Goal: Task Accomplishment & Management: Manage account settings

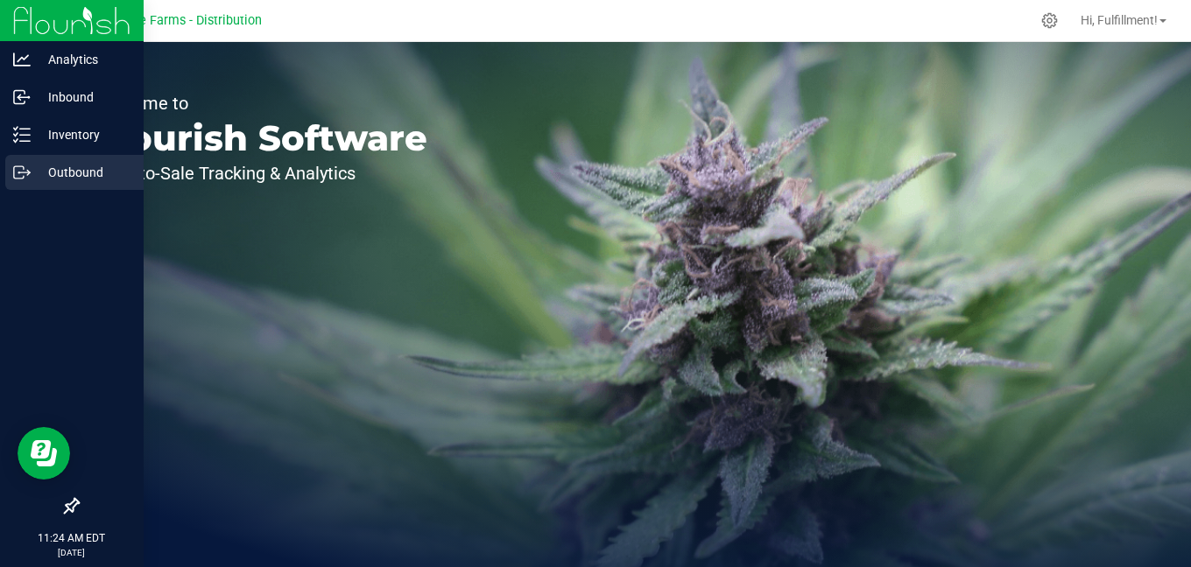
click at [30, 169] on icon at bounding box center [22, 173] width 18 height 18
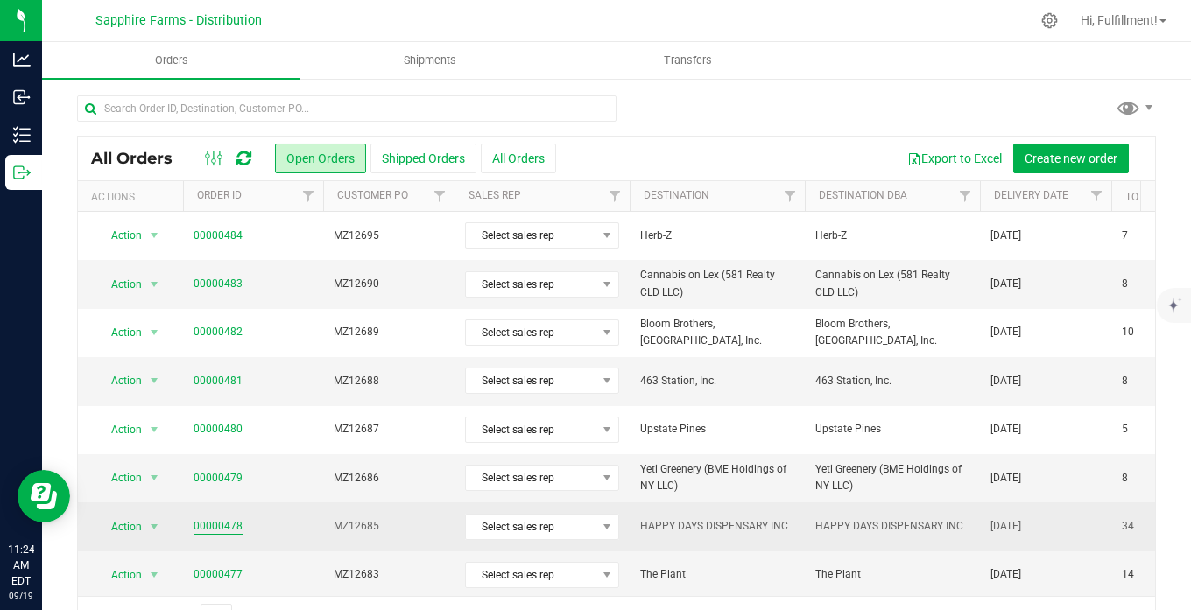
click at [228, 525] on link "00000478" at bounding box center [217, 526] width 49 height 17
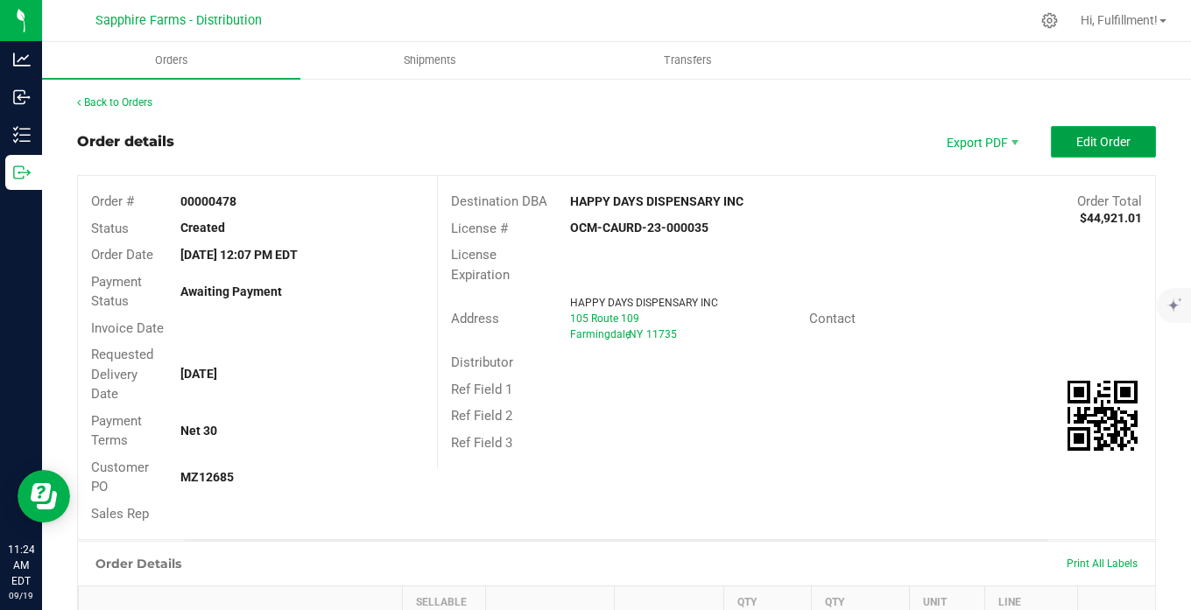
click at [1104, 141] on span "Edit Order" at bounding box center [1103, 142] width 54 height 14
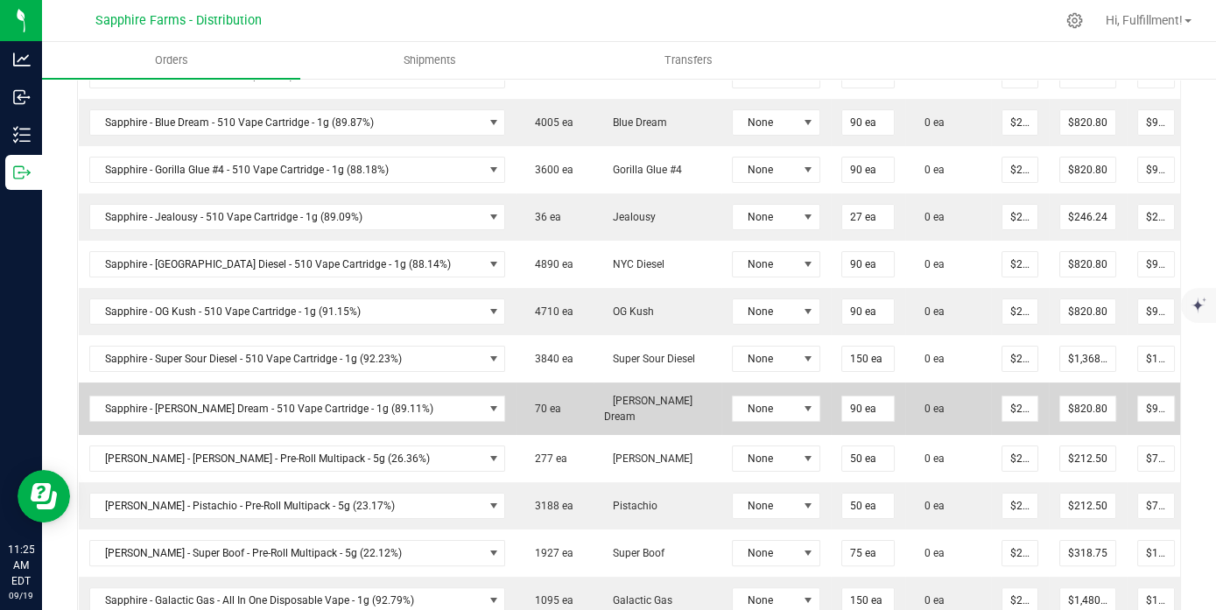
scroll to position [758, 0]
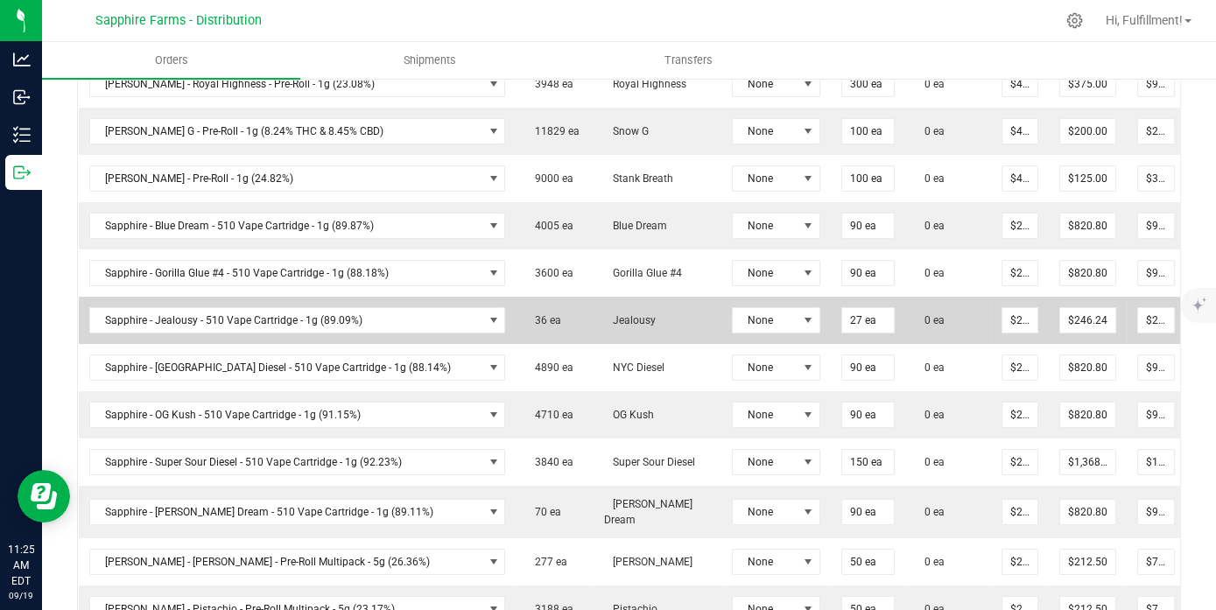
click at [1190, 324] on icon at bounding box center [1209, 318] width 14 height 11
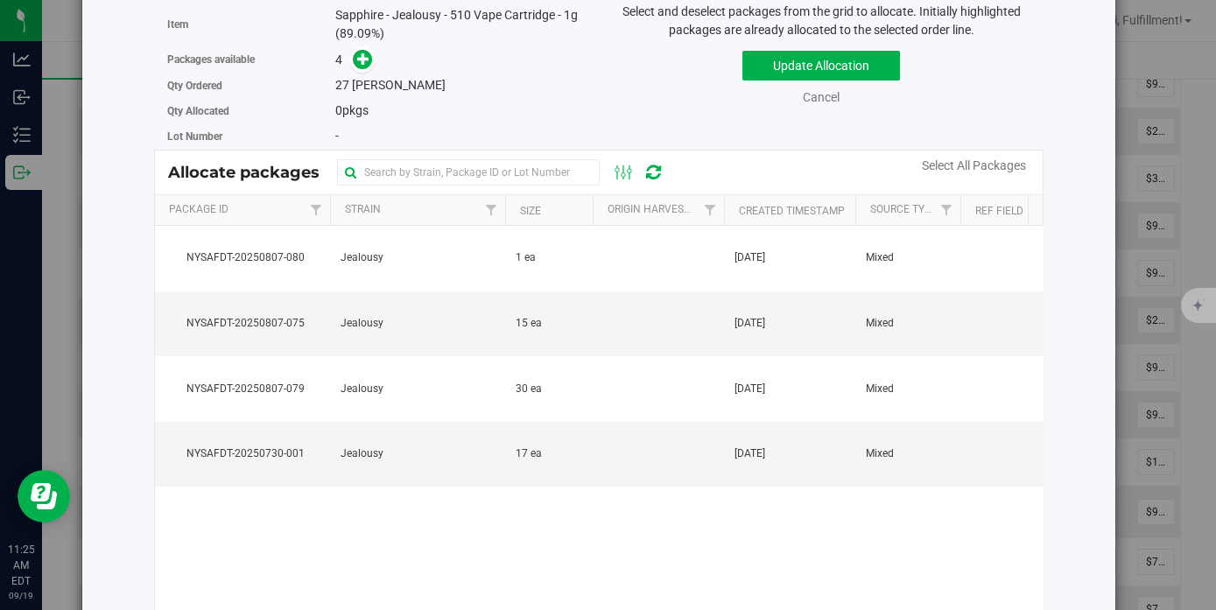
scroll to position [0, 0]
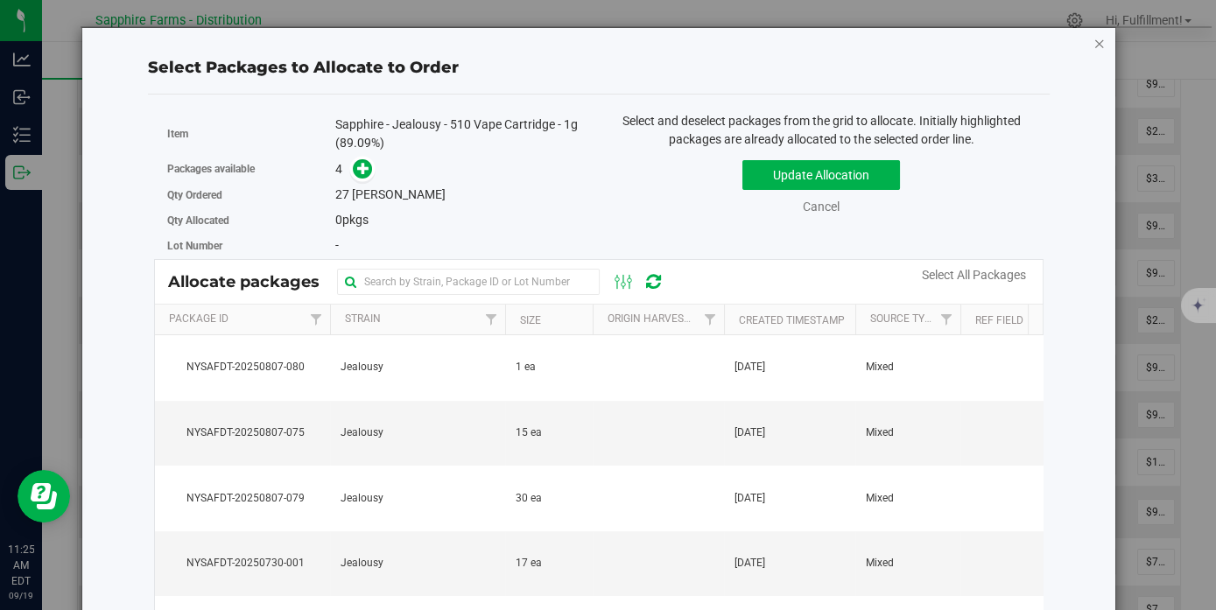
click at [1093, 46] on icon "button" at bounding box center [1099, 42] width 12 height 21
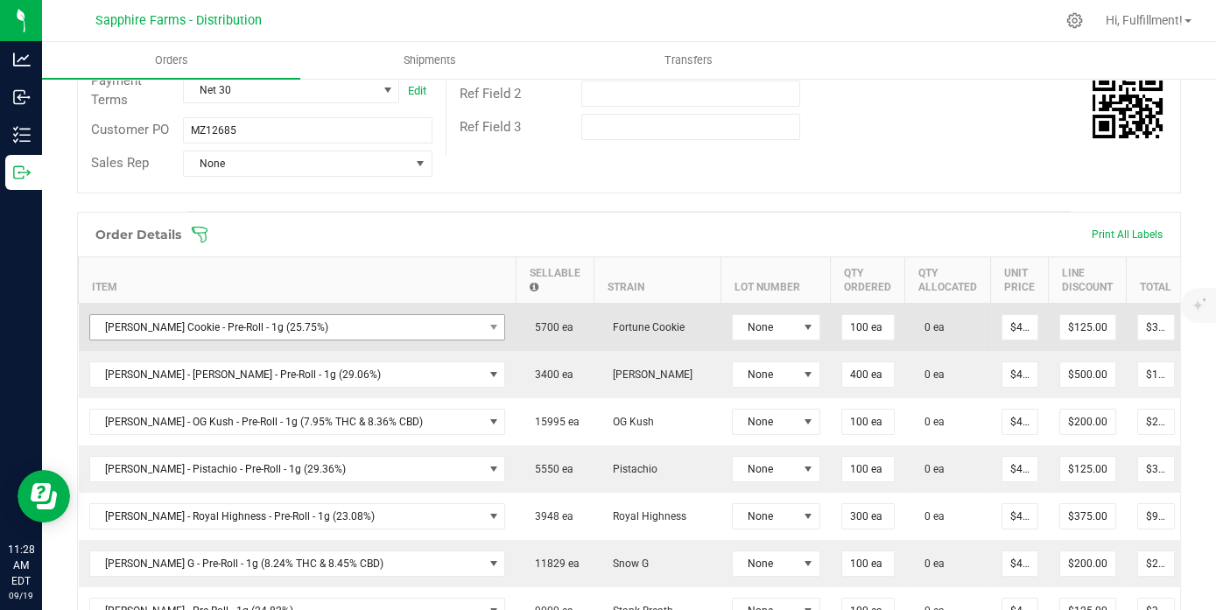
scroll to position [272, 0]
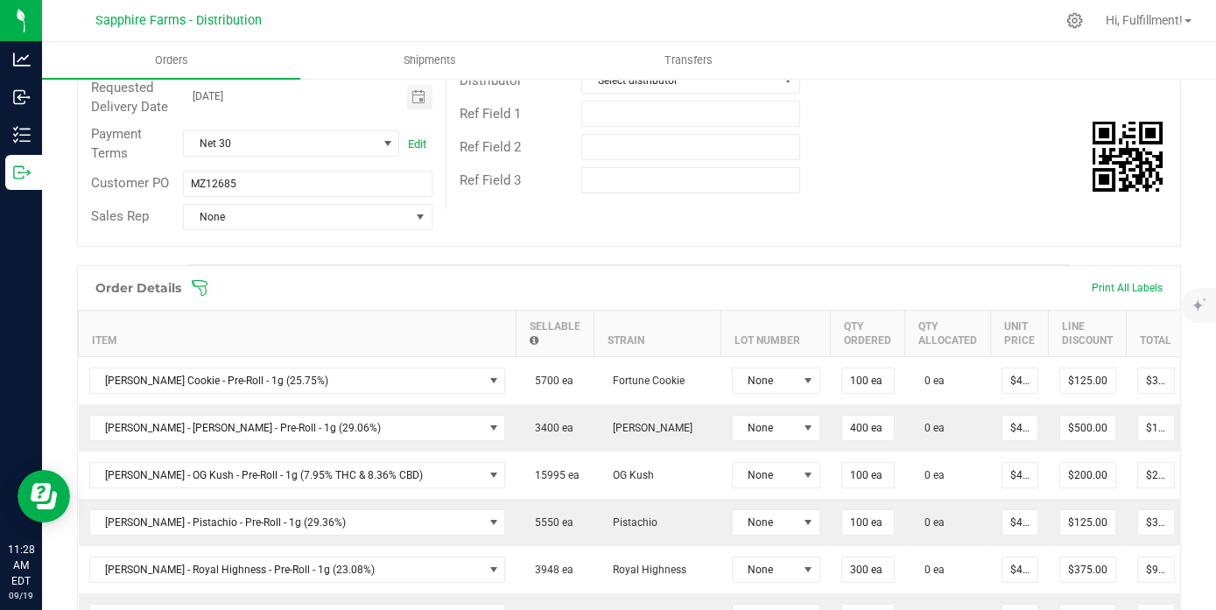
click at [205, 297] on icon at bounding box center [200, 288] width 18 height 18
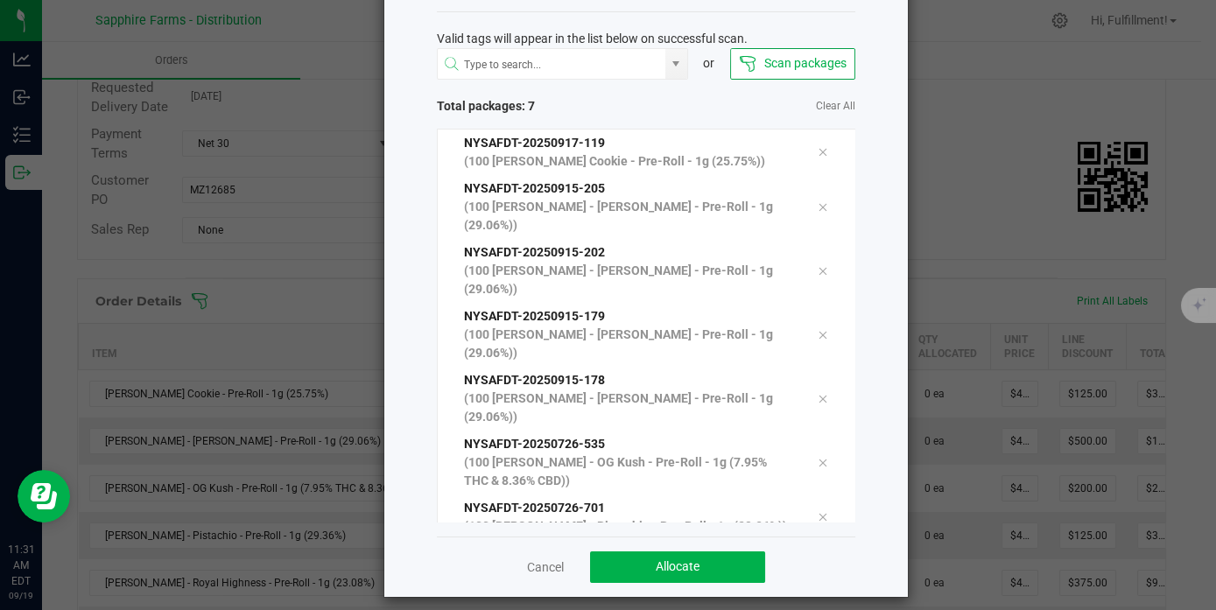
scroll to position [81, 0]
click at [717, 551] on button "Allocate" at bounding box center [677, 567] width 175 height 32
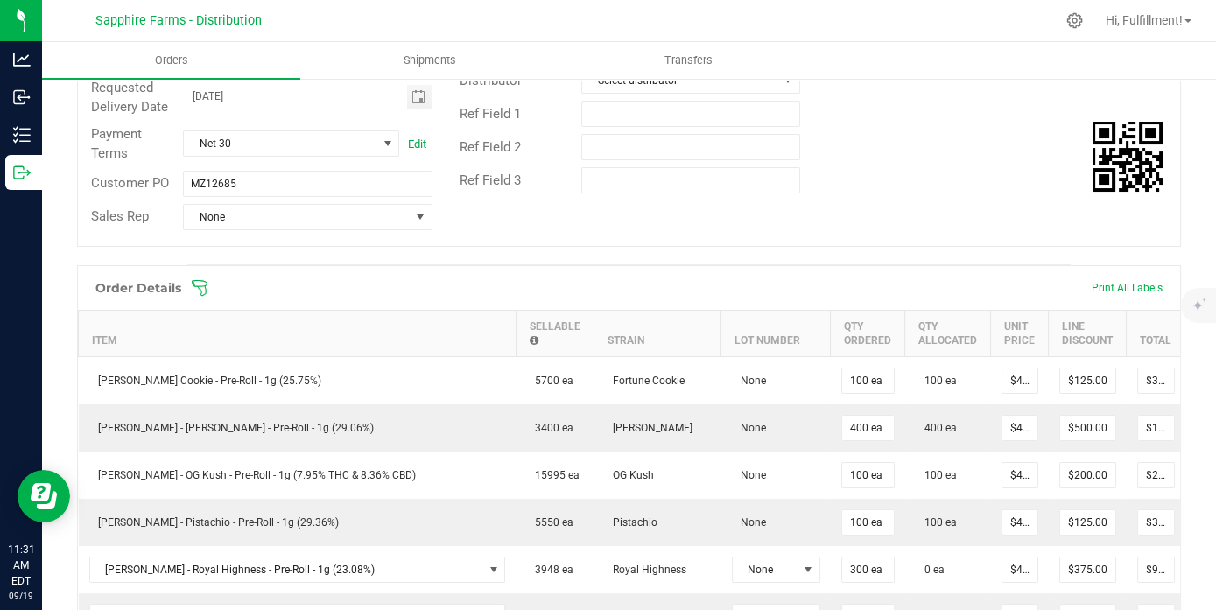
click at [202, 297] on icon at bounding box center [200, 288] width 18 height 18
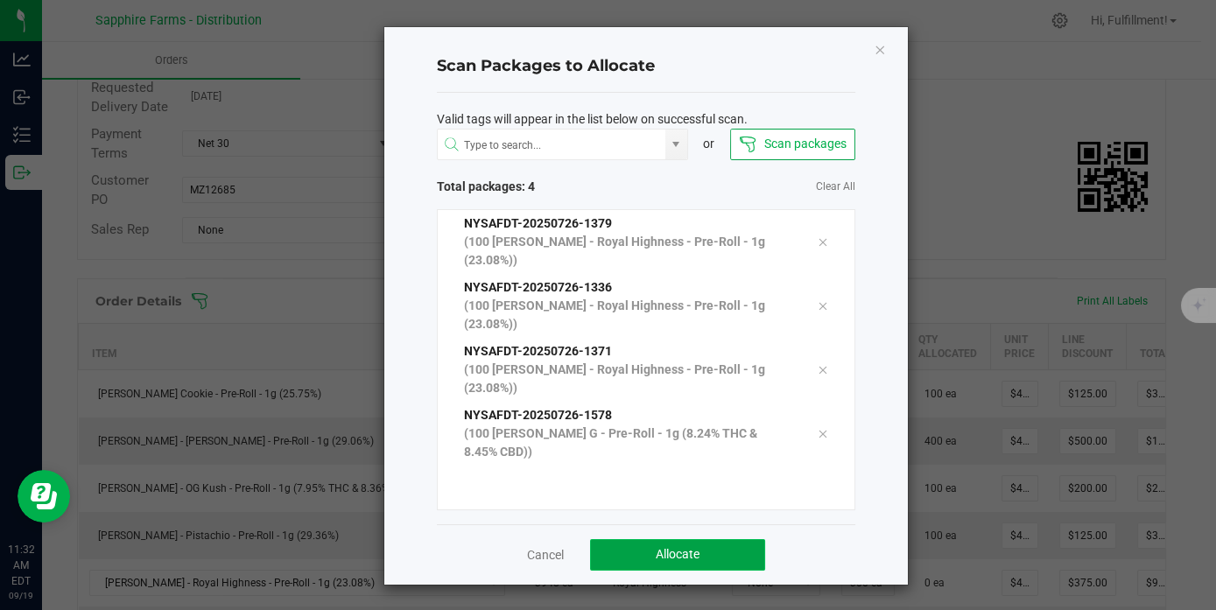
click at [634, 539] on button "Allocate" at bounding box center [677, 555] width 175 height 32
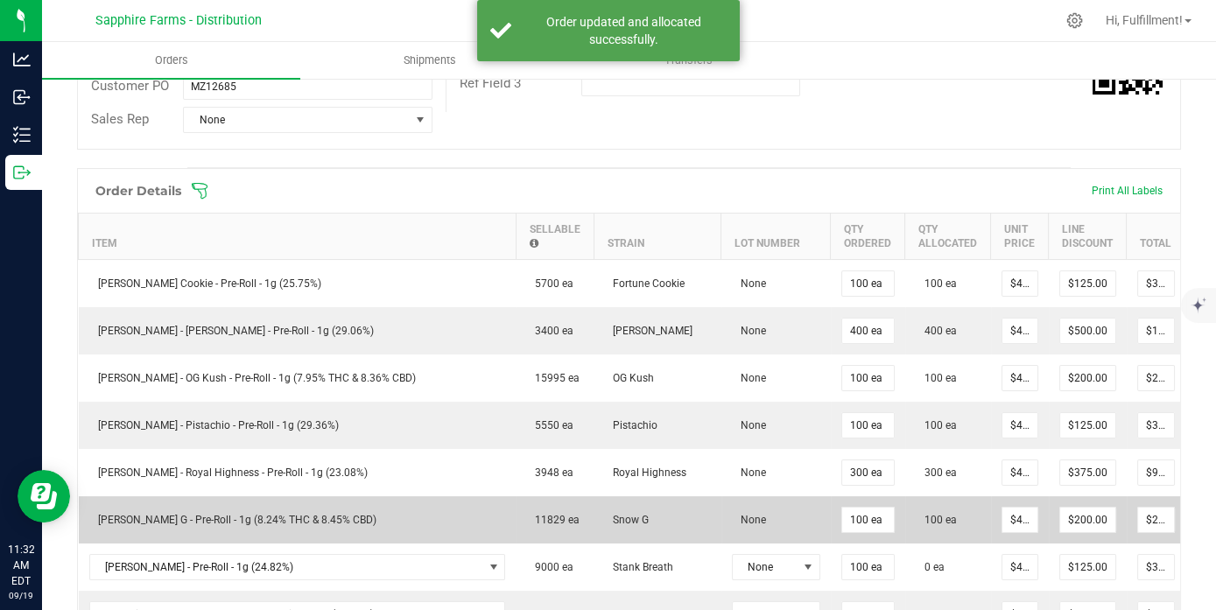
scroll to position [467, 0]
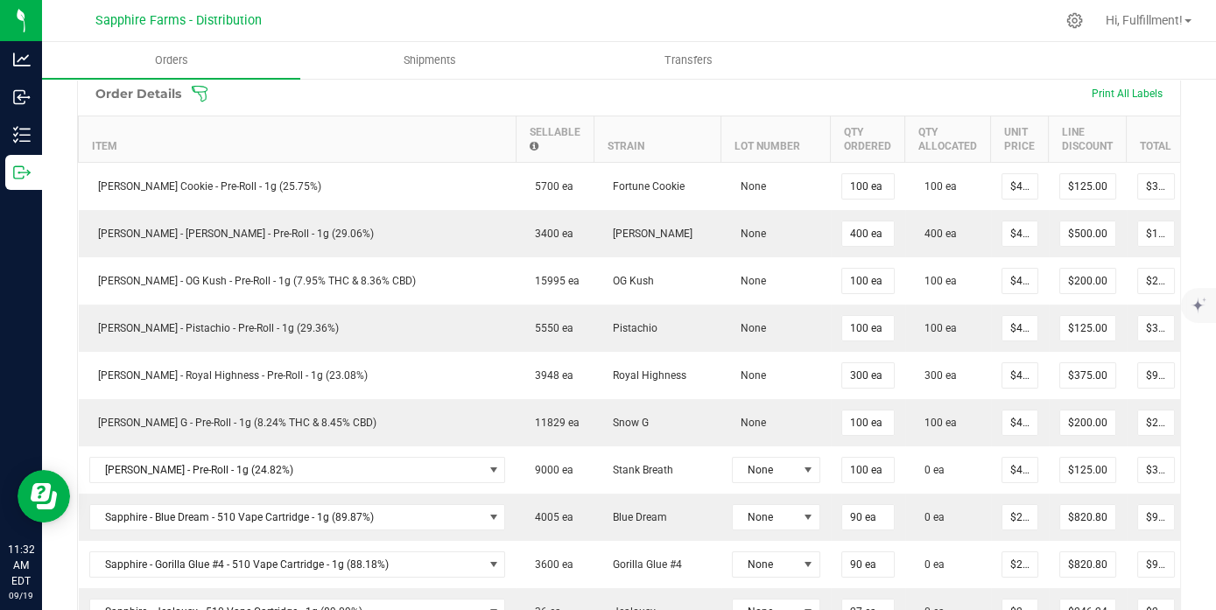
click at [204, 101] on icon at bounding box center [200, 93] width 16 height 16
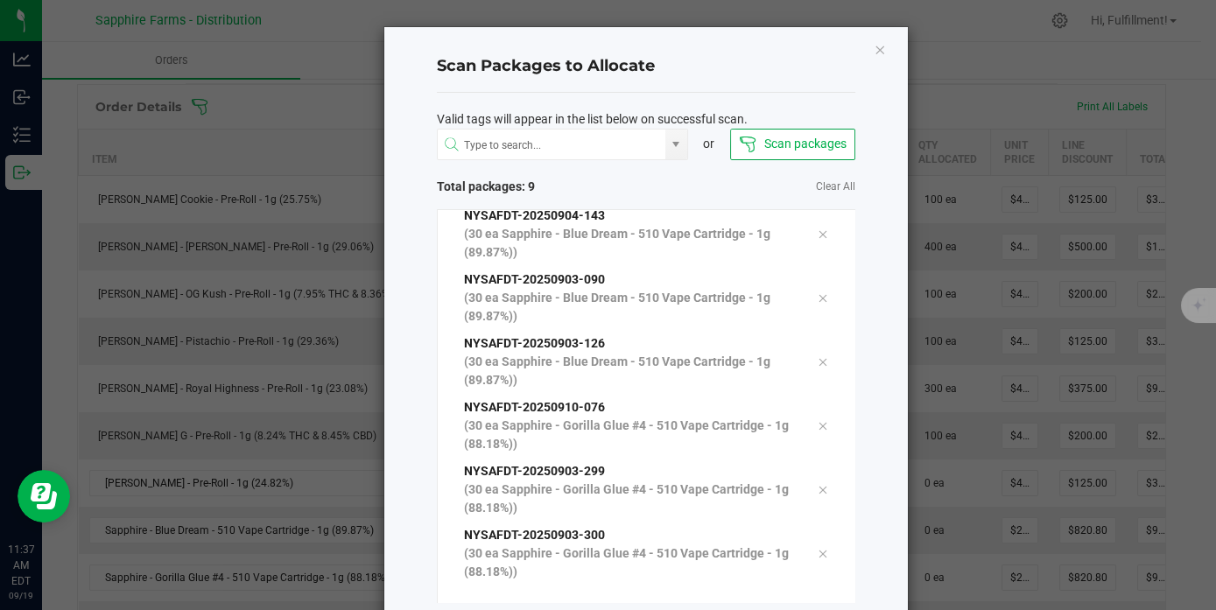
scroll to position [93, 0]
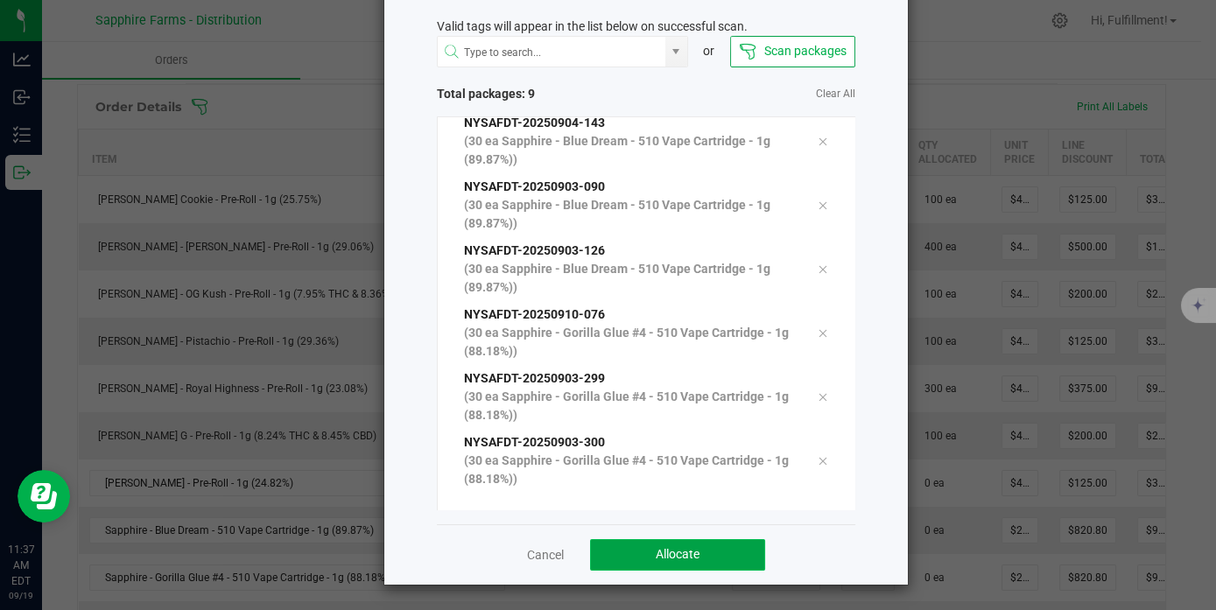
click at [727, 560] on button "Allocate" at bounding box center [677, 555] width 175 height 32
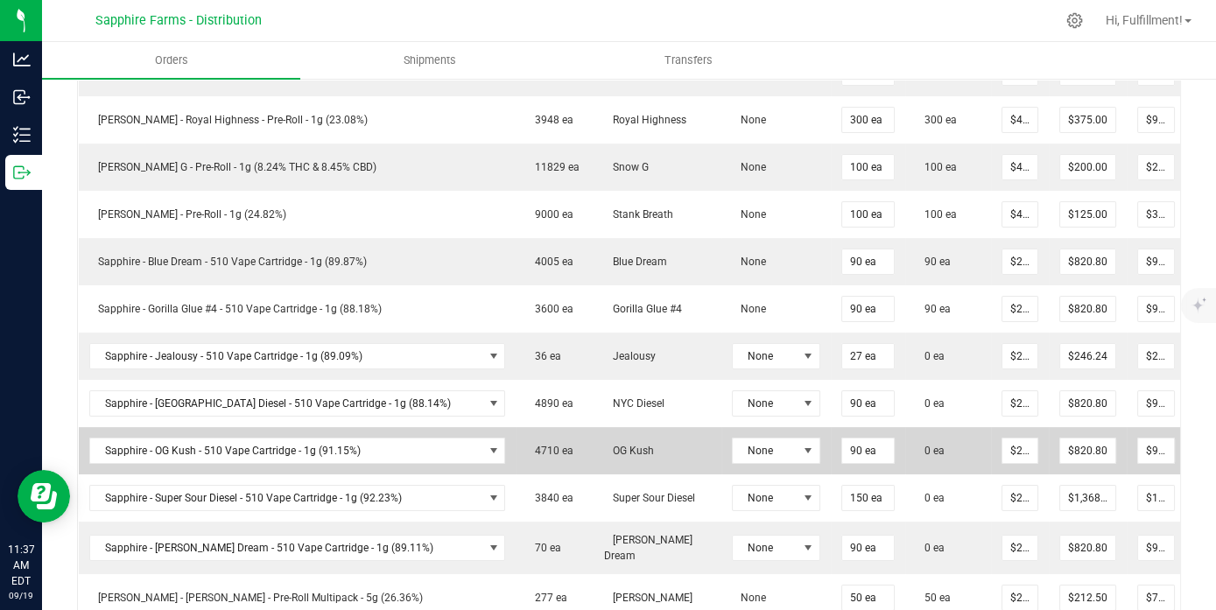
scroll to position [758, 0]
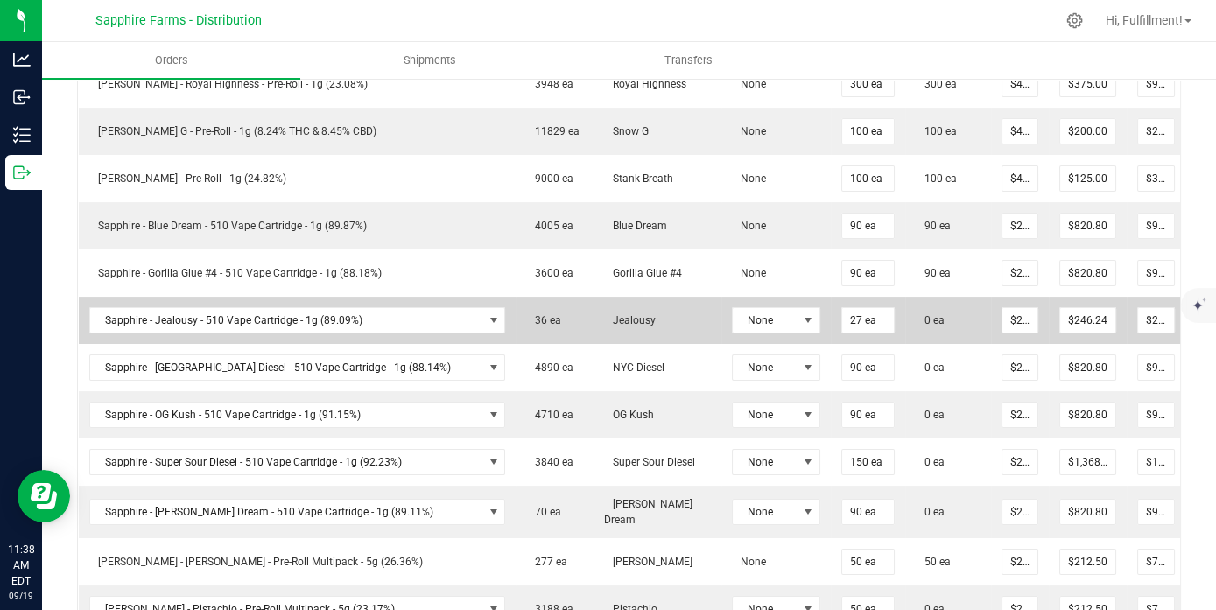
click at [1190, 321] on icon at bounding box center [1209, 318] width 14 height 11
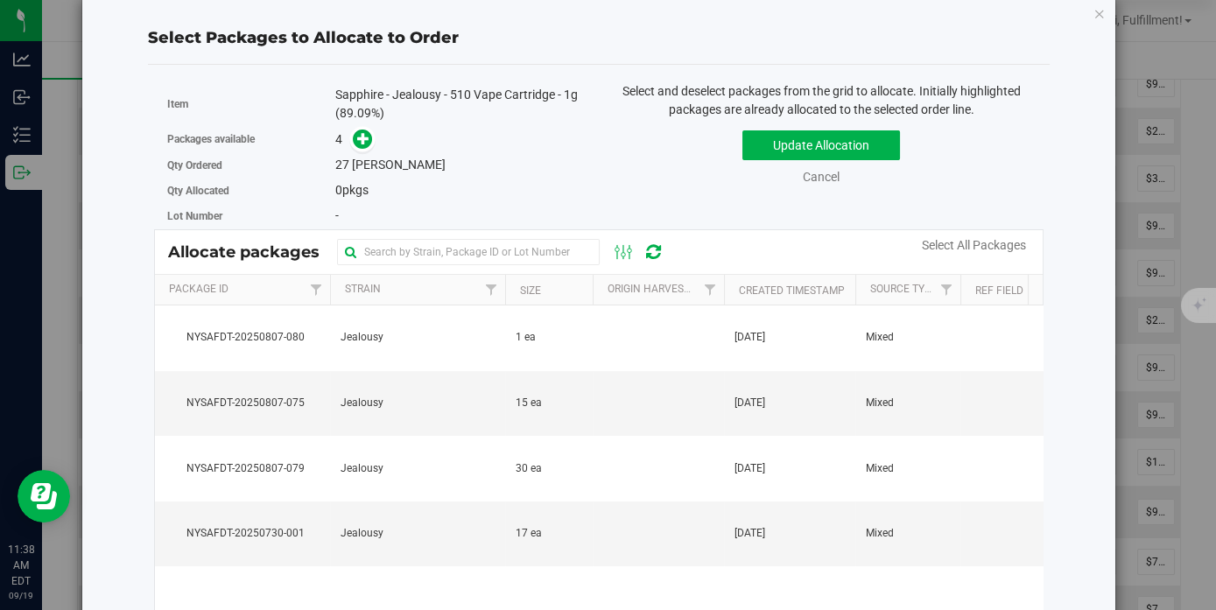
scroll to position [0, 0]
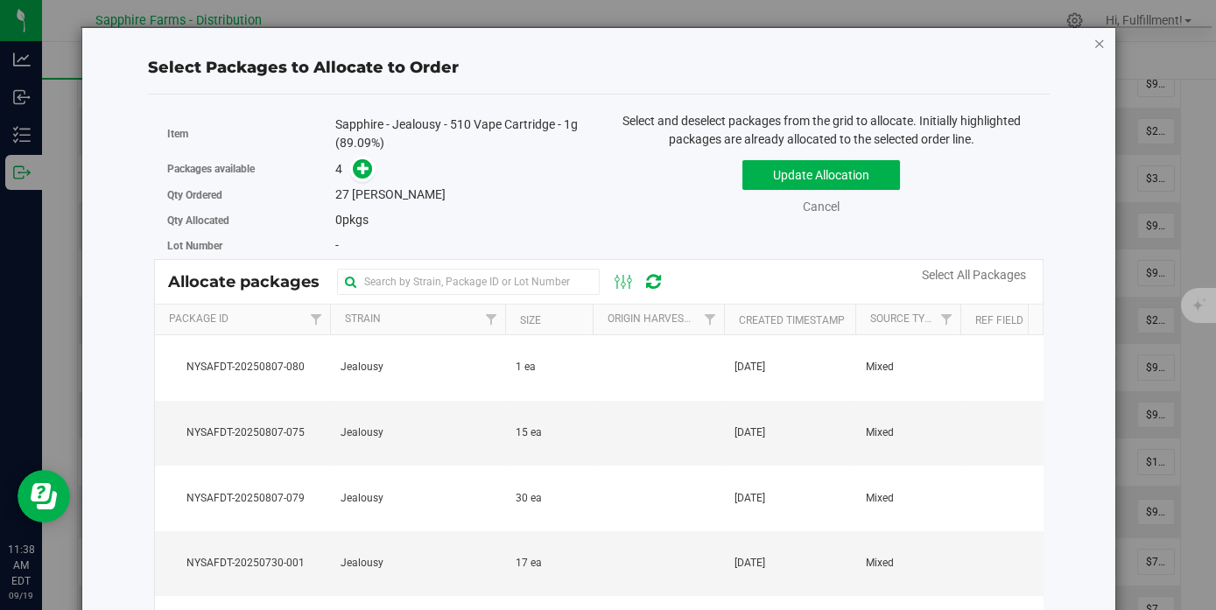
click at [1093, 41] on icon "button" at bounding box center [1099, 42] width 12 height 21
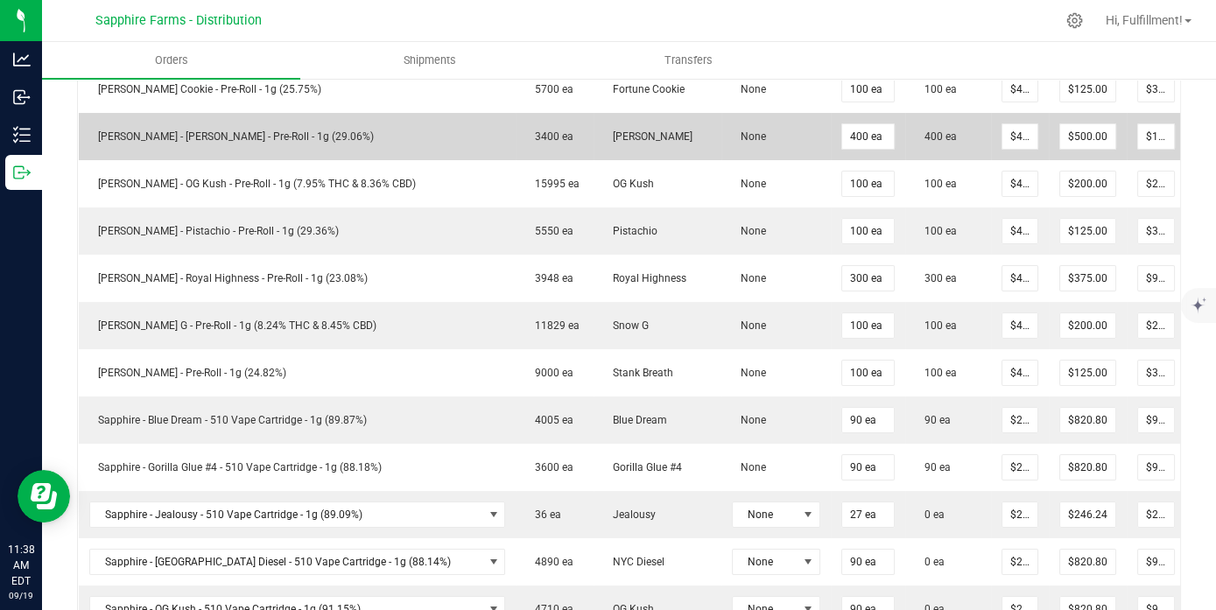
scroll to position [272, 0]
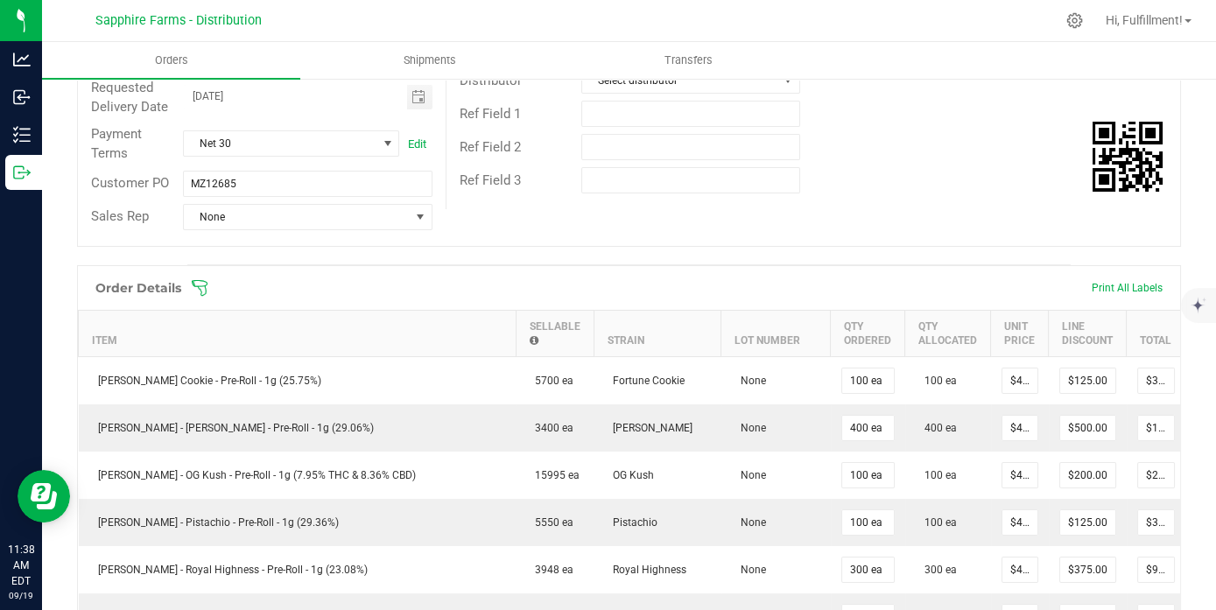
click at [202, 297] on icon at bounding box center [200, 288] width 18 height 18
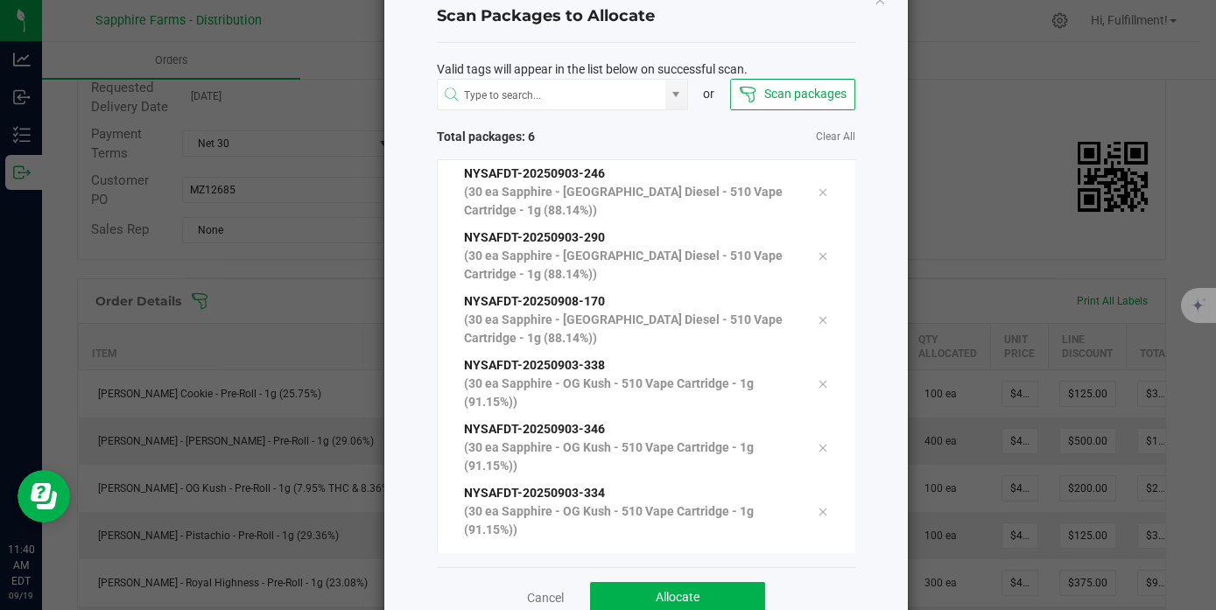
scroll to position [93, 0]
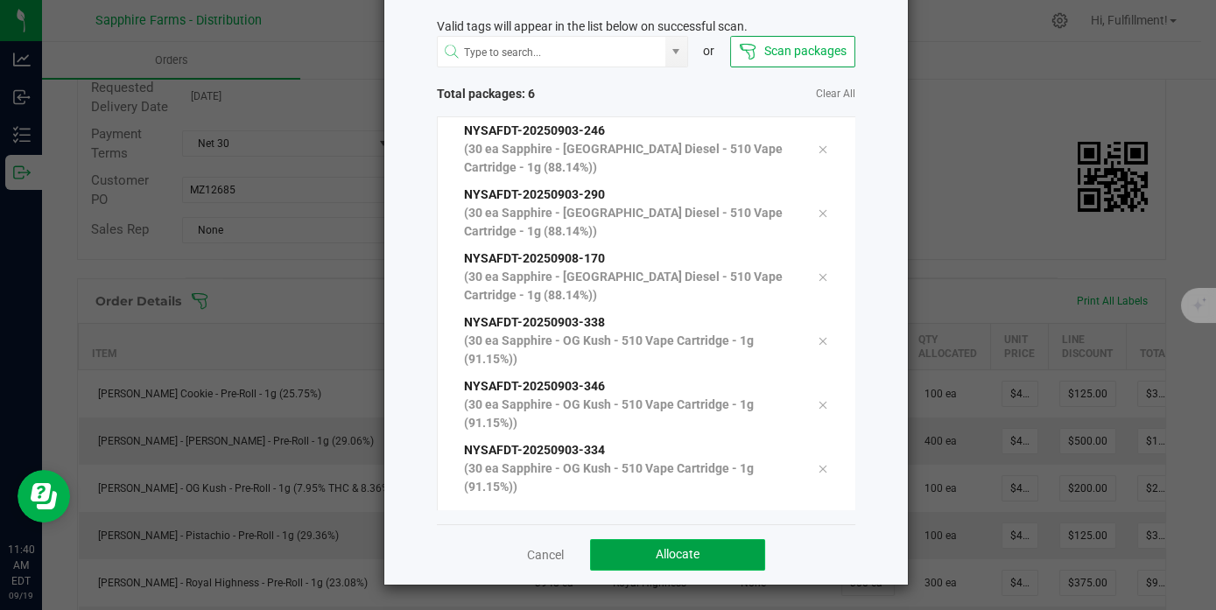
click at [735, 546] on button "Allocate" at bounding box center [677, 555] width 175 height 32
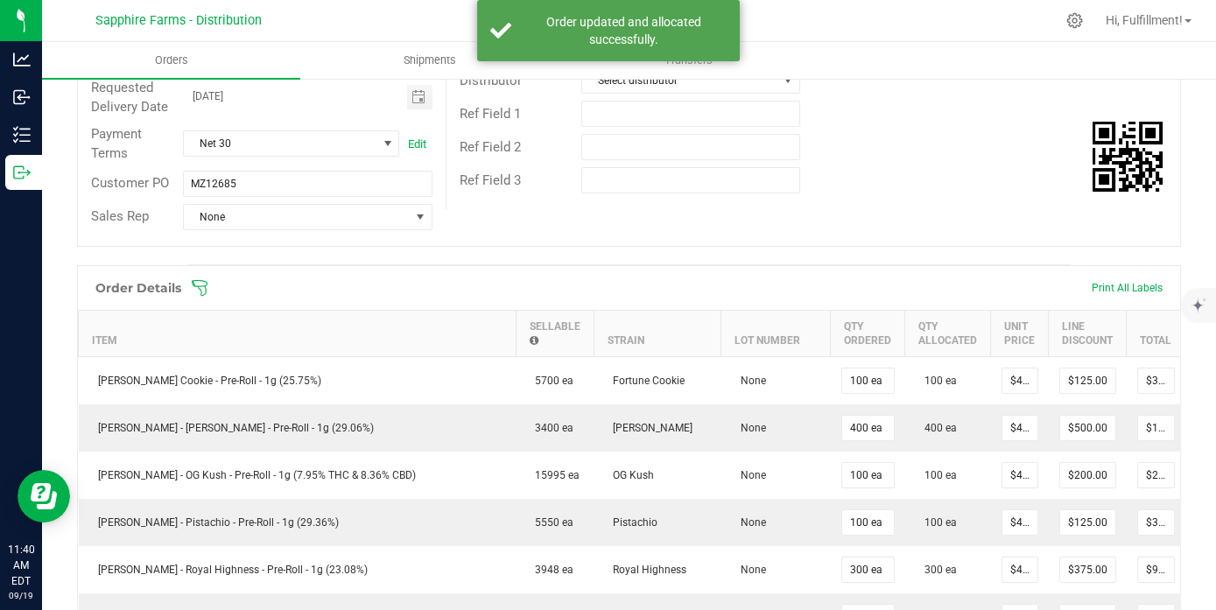
click at [209, 297] on span at bounding box center [743, 288] width 1104 height 18
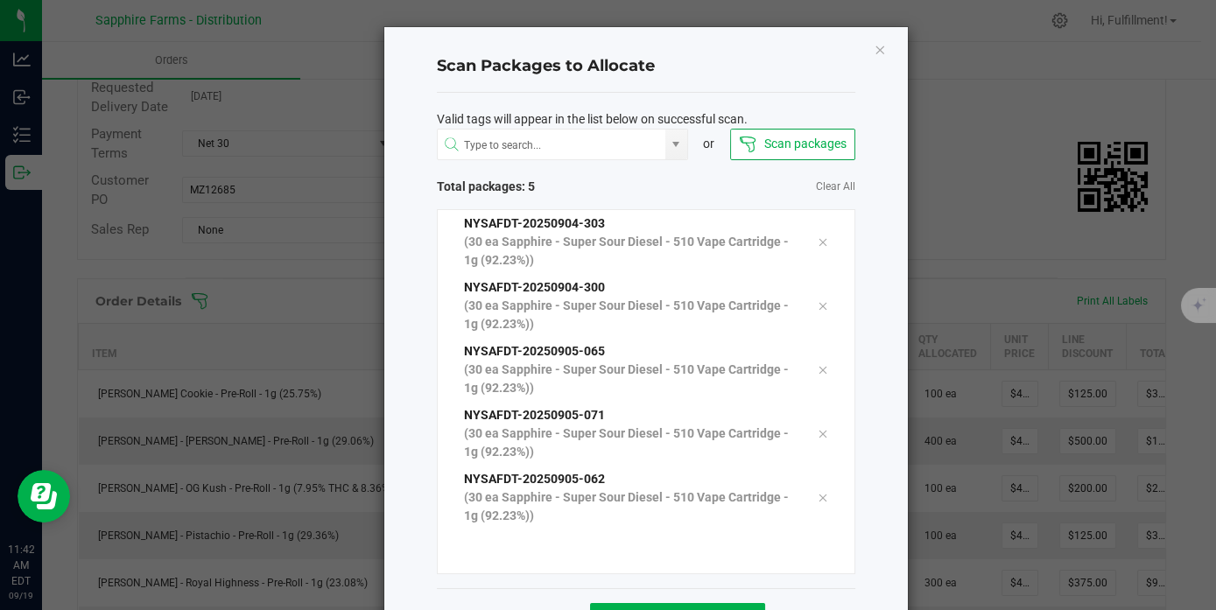
scroll to position [64, 0]
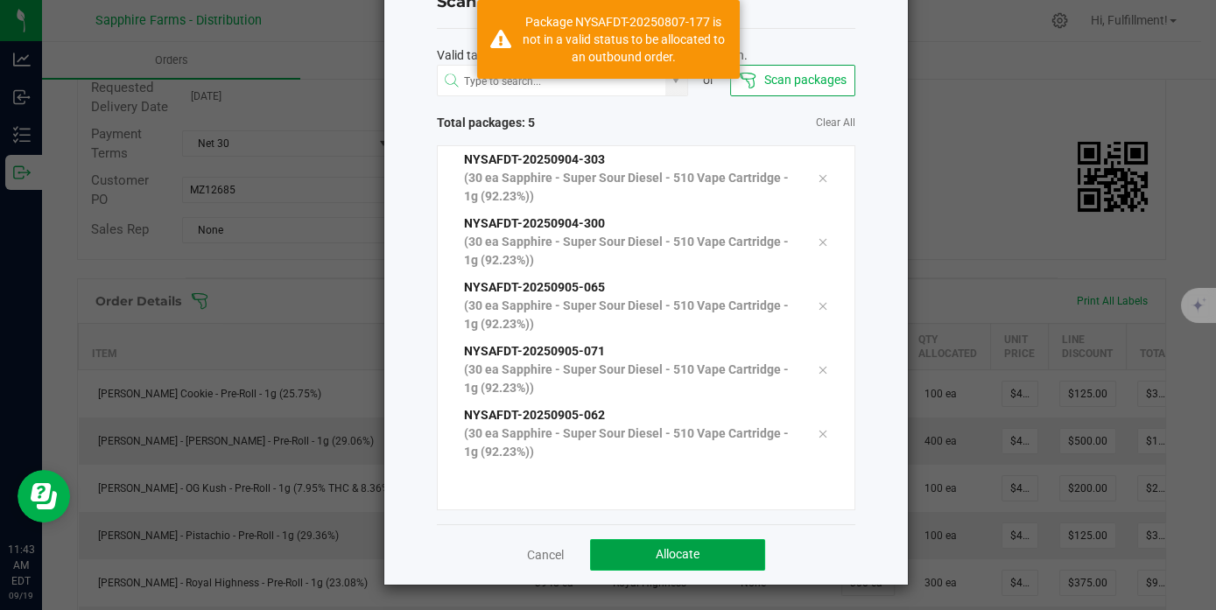
click at [657, 556] on span "Allocate" at bounding box center [678, 554] width 44 height 14
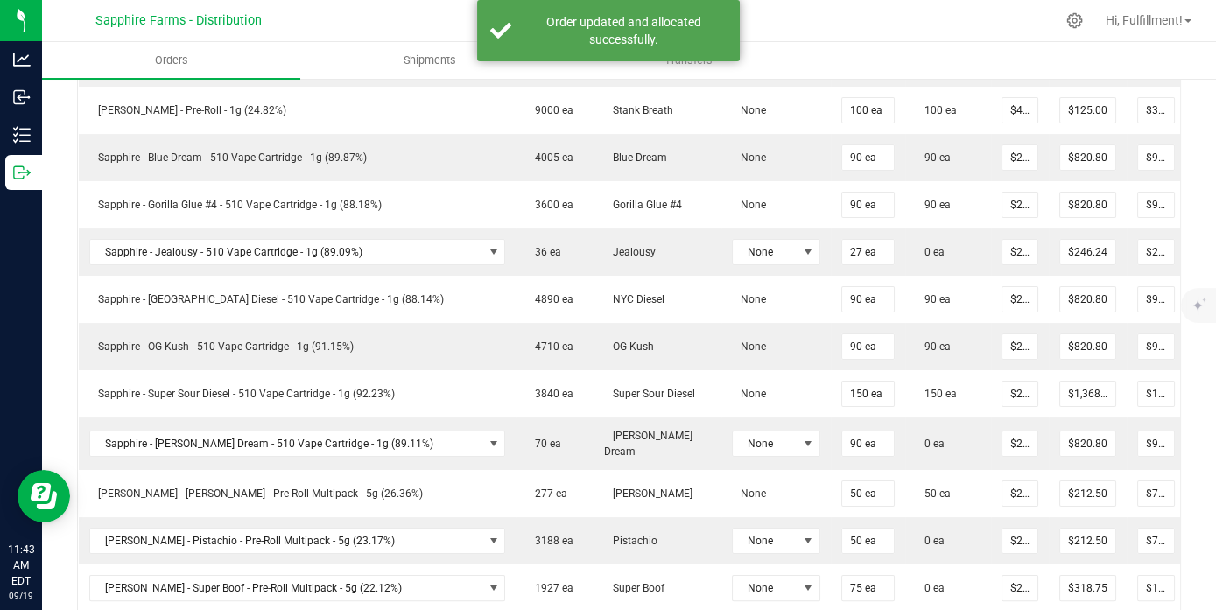
scroll to position [855, 0]
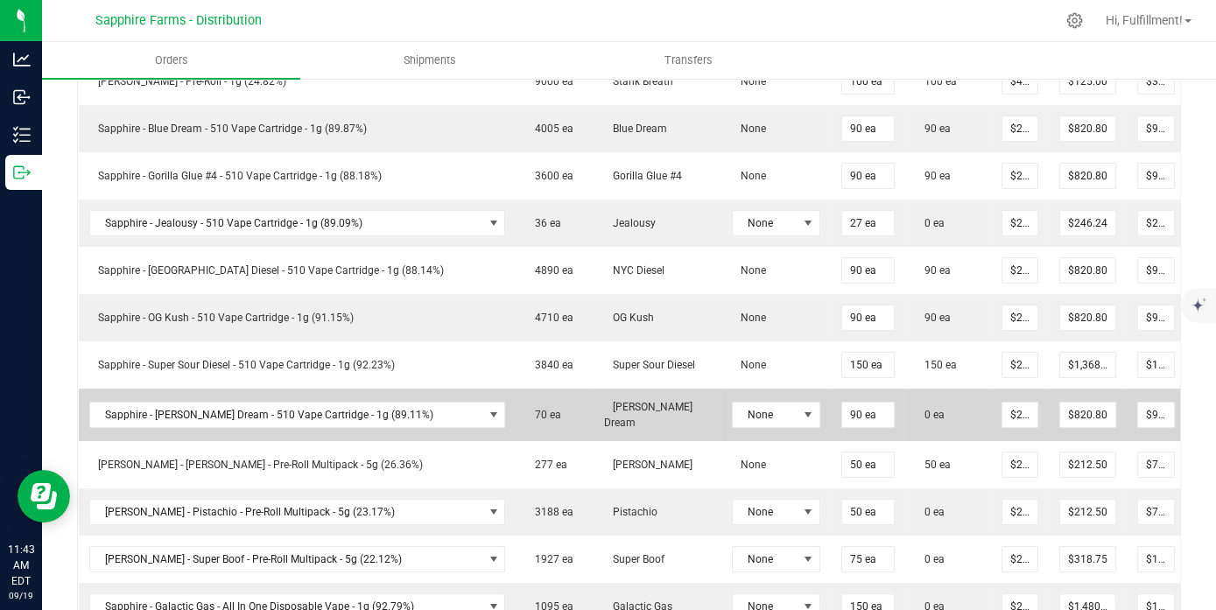
click at [1190, 414] on icon at bounding box center [1209, 413] width 14 height 11
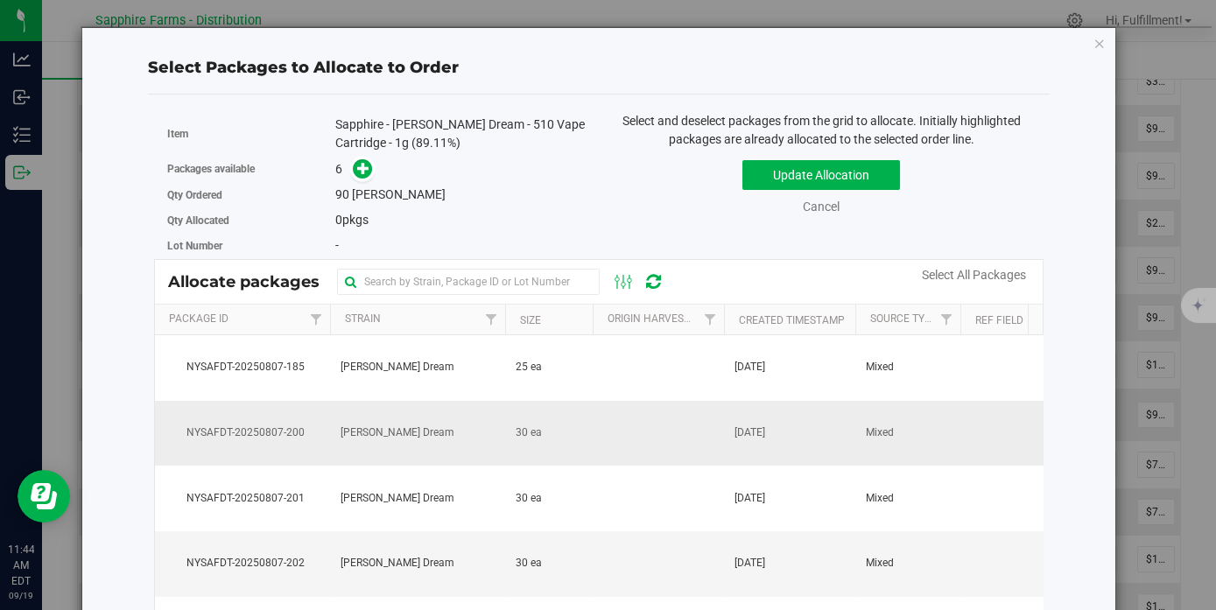
click at [645, 434] on td at bounding box center [658, 434] width 131 height 66
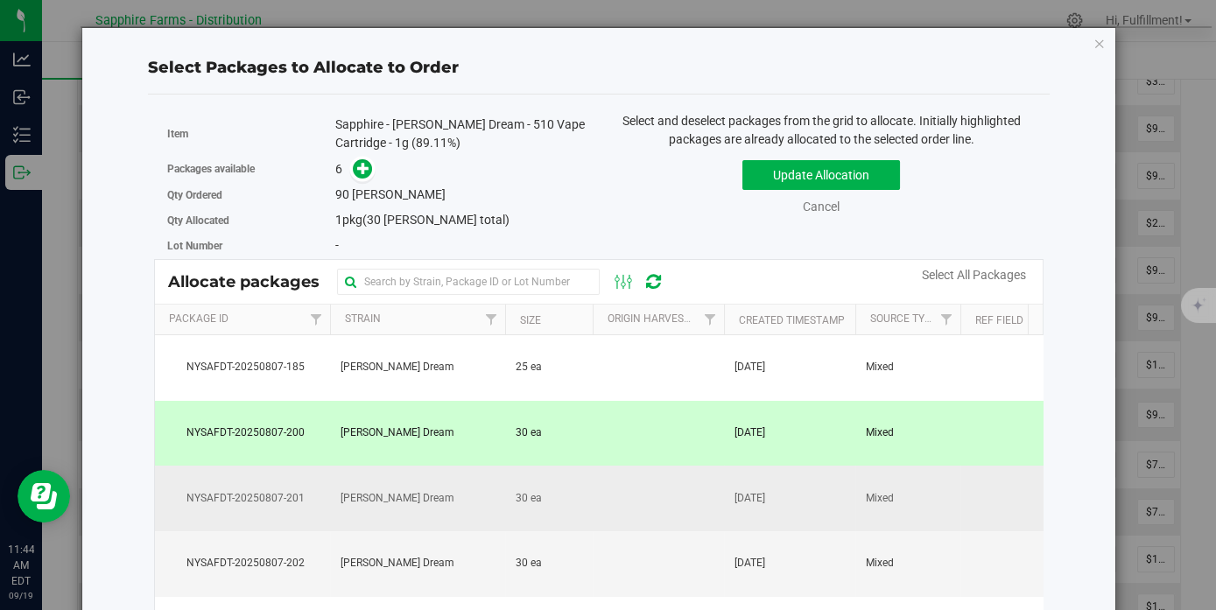
click at [636, 495] on td at bounding box center [658, 499] width 131 height 66
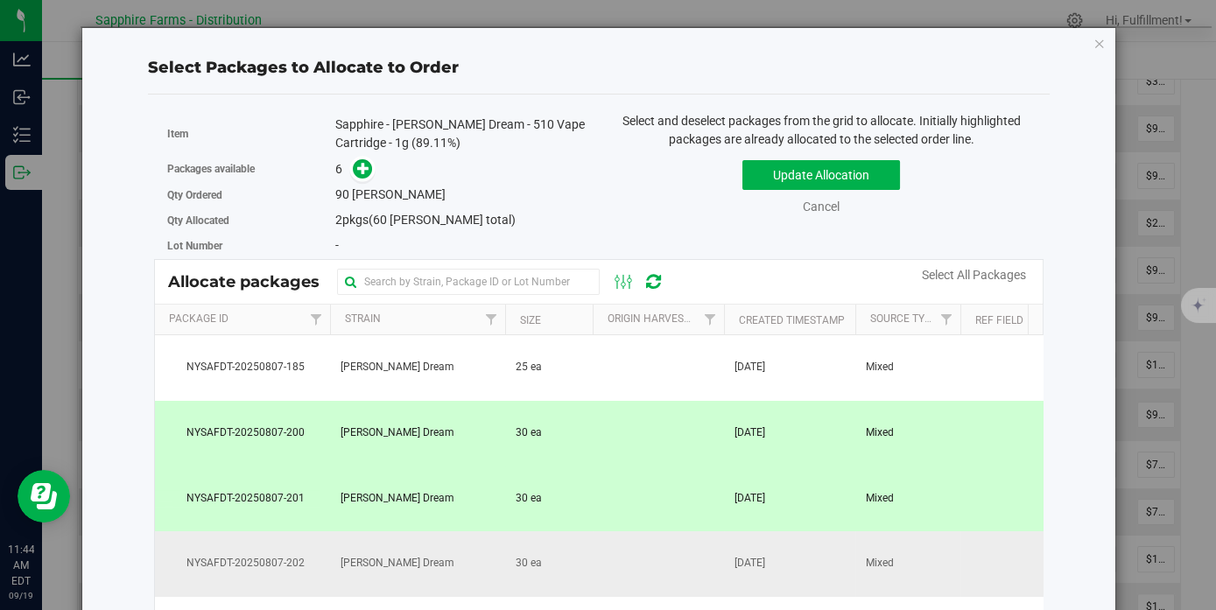
click at [632, 564] on td at bounding box center [658, 564] width 131 height 66
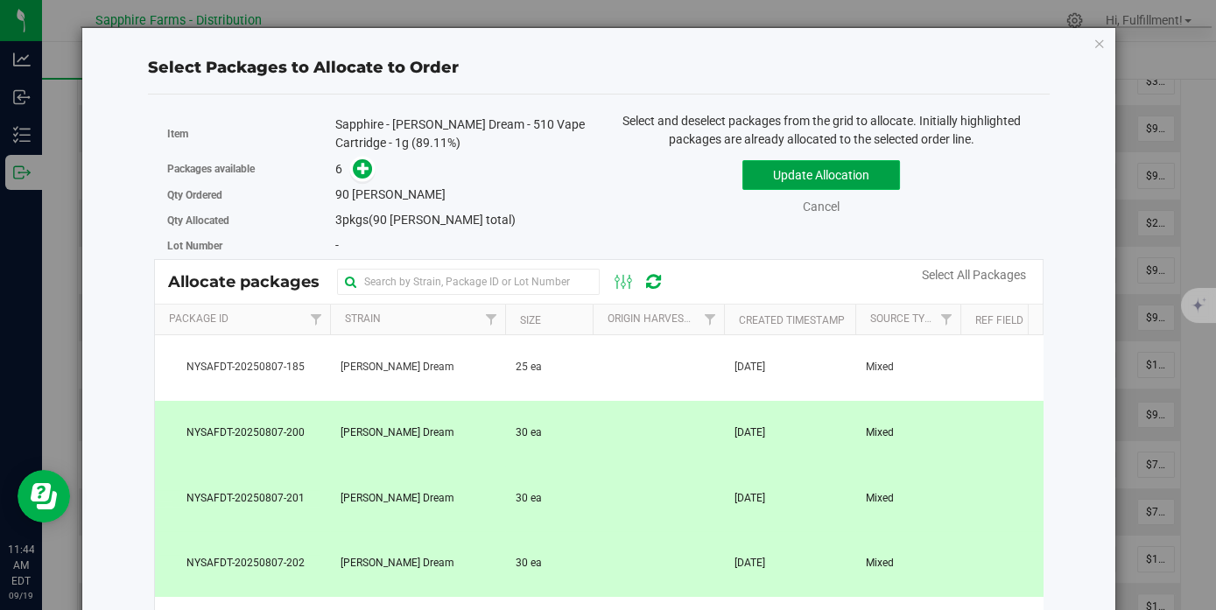
click at [830, 176] on button "Update Allocation" at bounding box center [821, 175] width 158 height 30
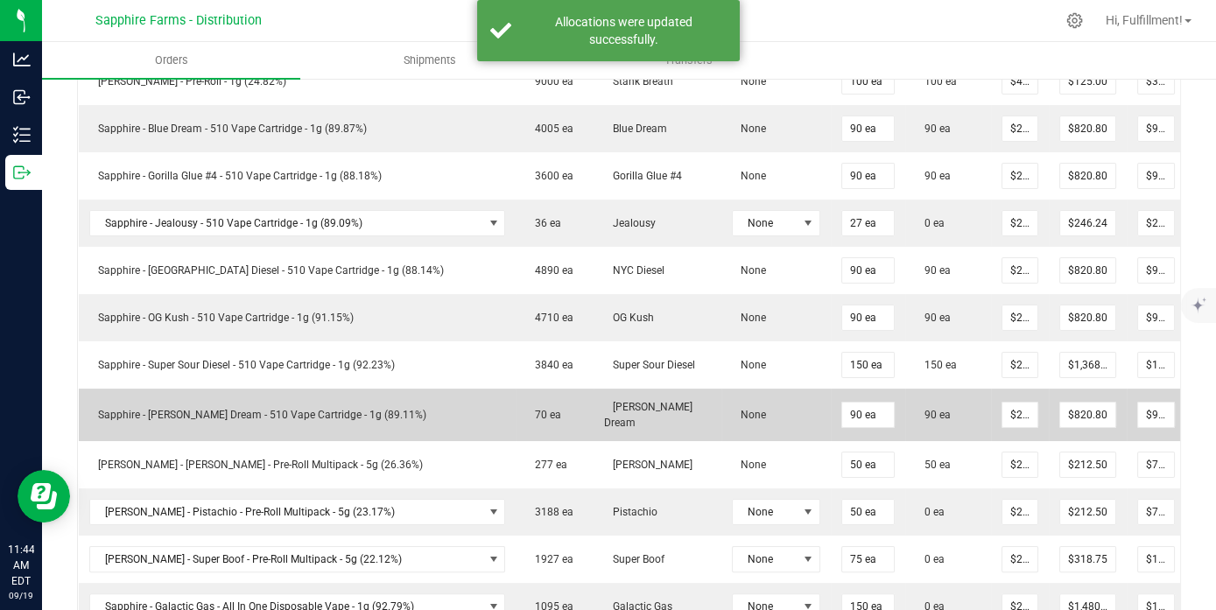
click at [1190, 415] on icon at bounding box center [1209, 413] width 14 height 11
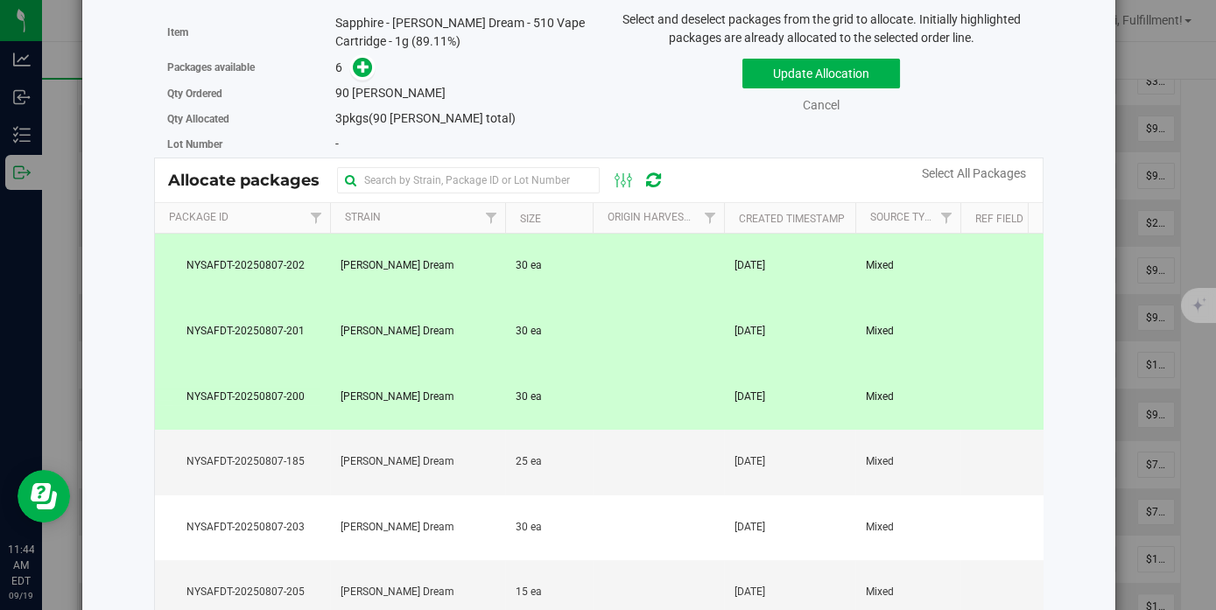
scroll to position [0, 0]
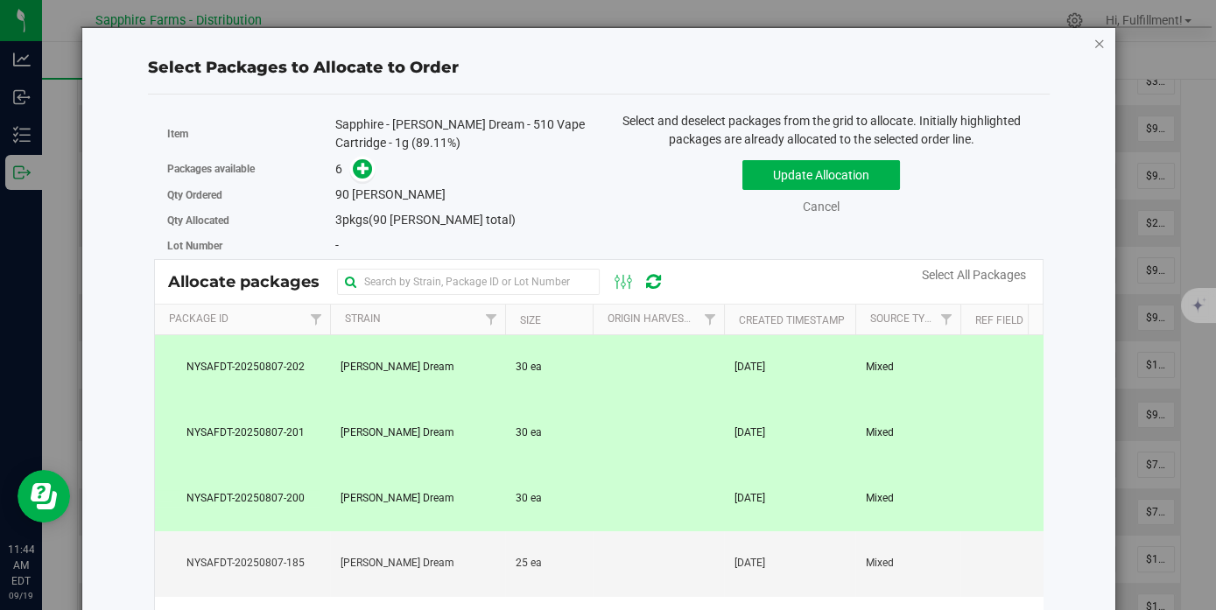
click at [1093, 36] on icon "button" at bounding box center [1099, 42] width 12 height 21
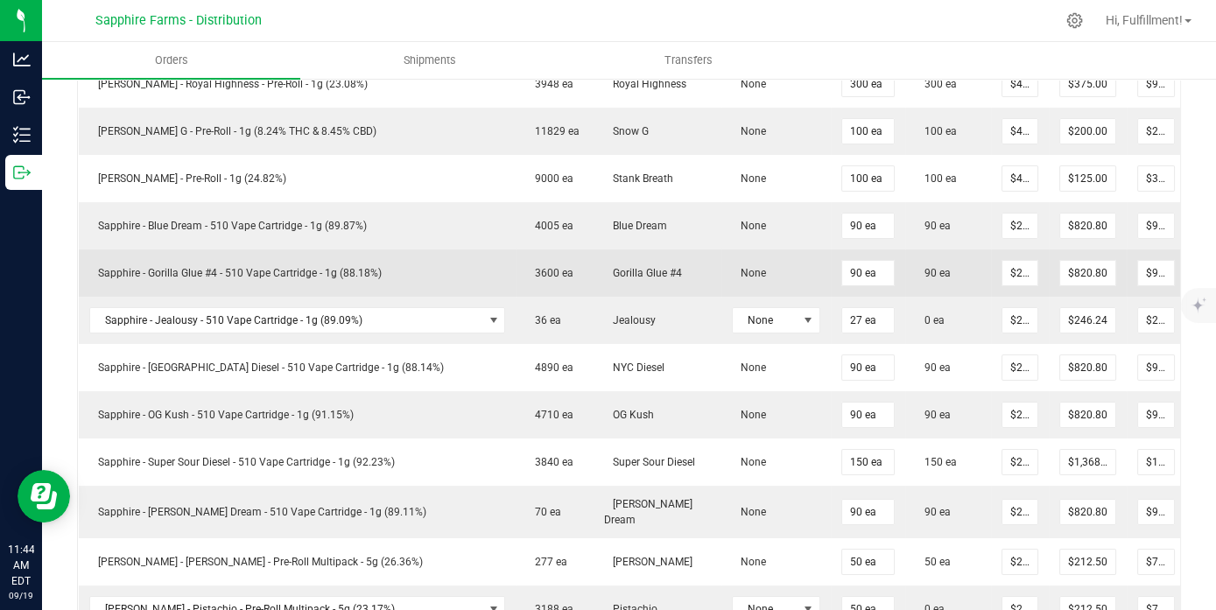
scroll to position [661, 0]
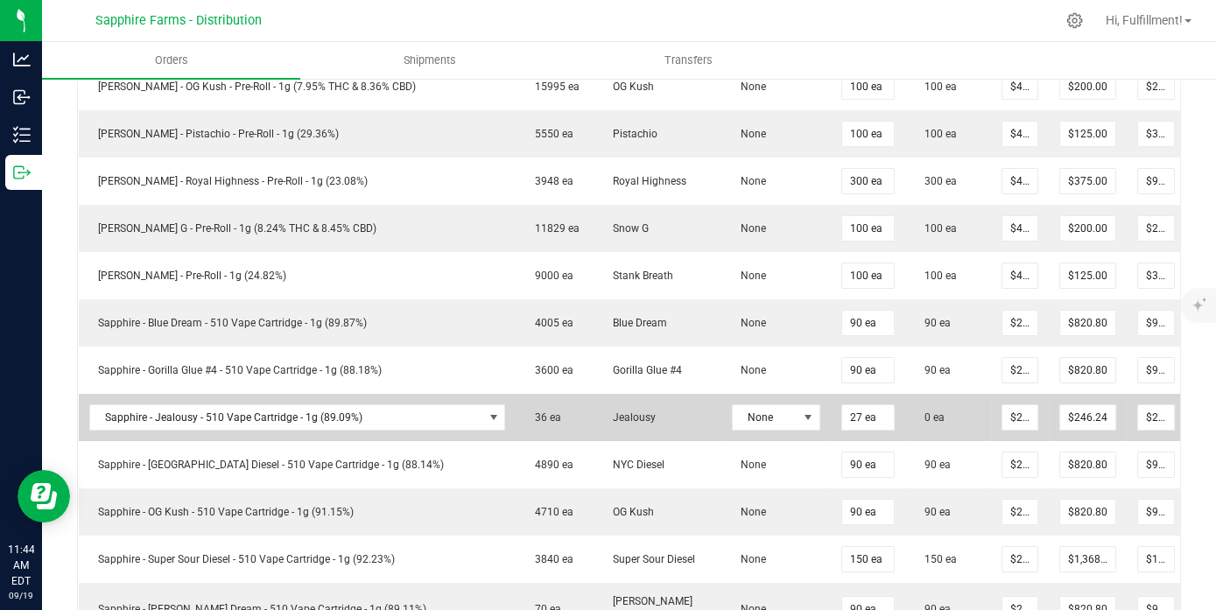
click at [1190, 420] on icon at bounding box center [1209, 416] width 14 height 11
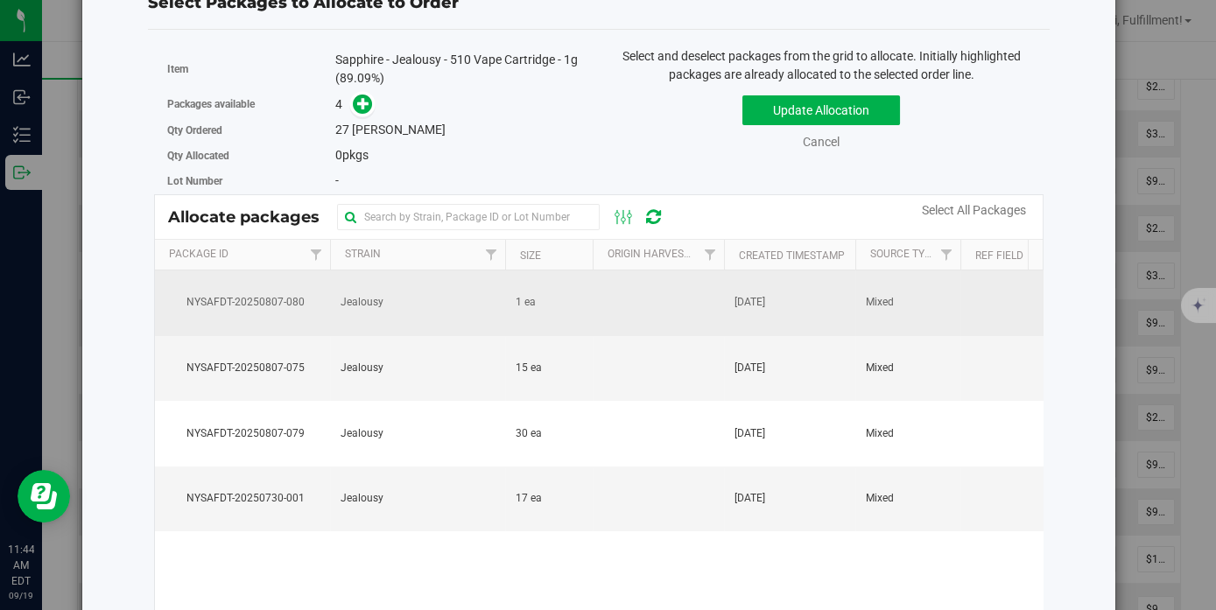
scroll to position [0, 0]
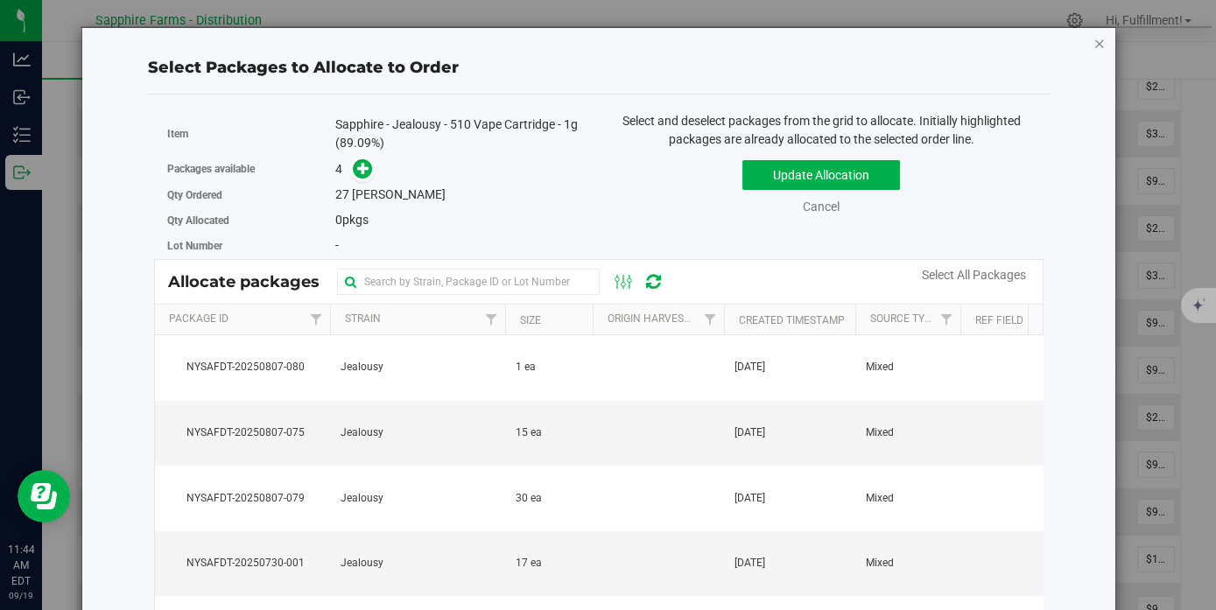
click at [1093, 41] on icon "button" at bounding box center [1099, 42] width 12 height 21
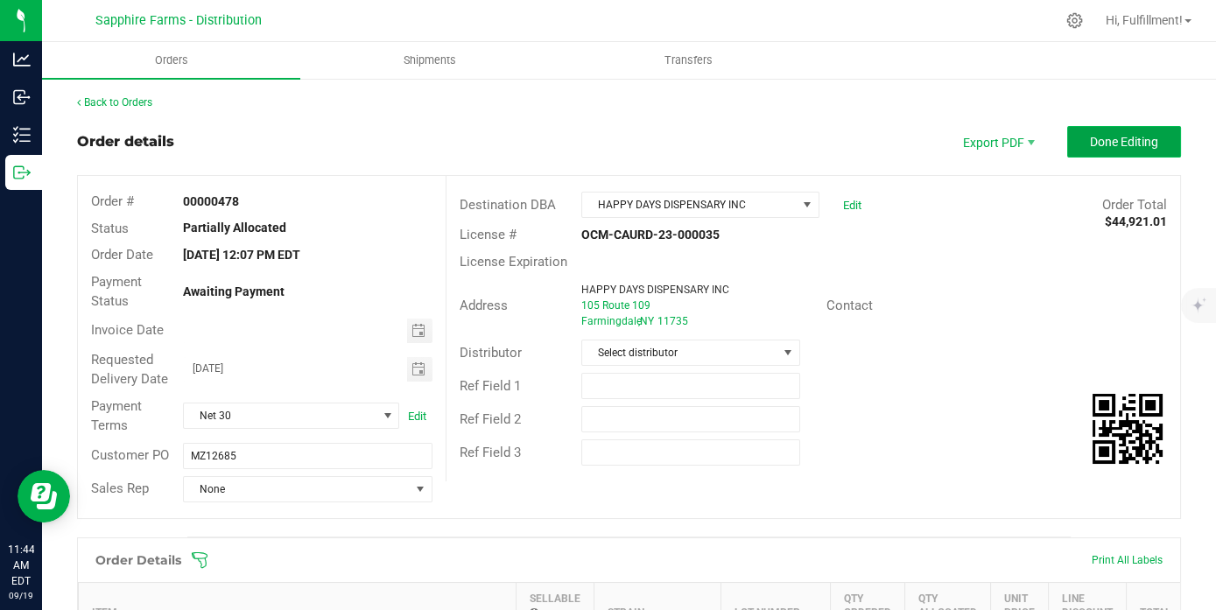
click at [1105, 137] on span "Done Editing" at bounding box center [1124, 142] width 68 height 14
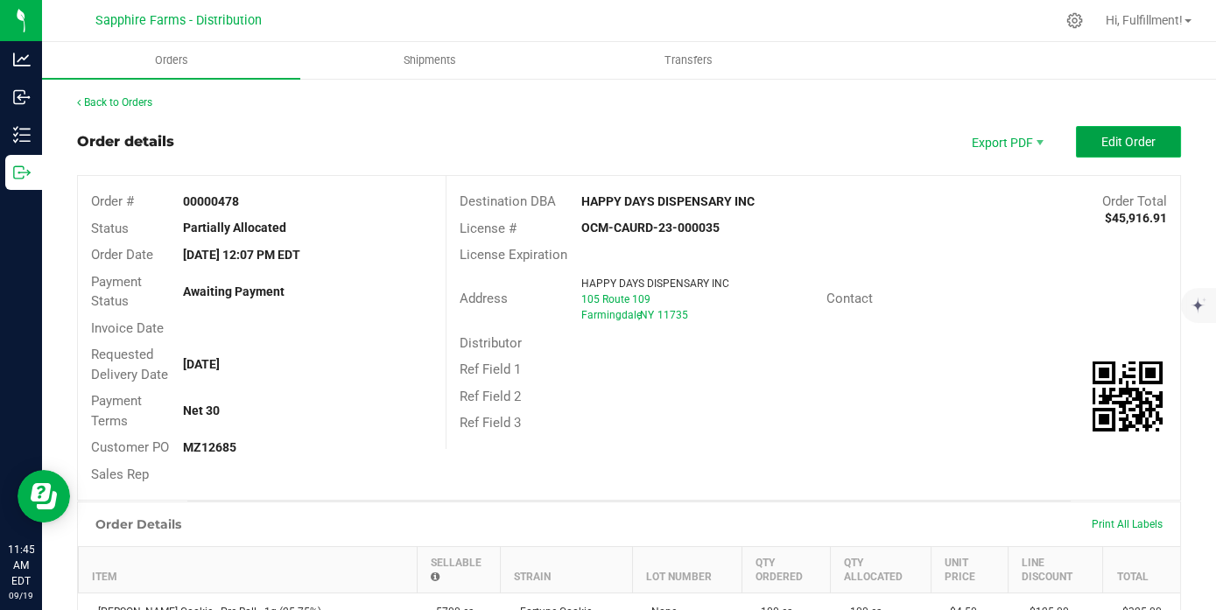
click at [1101, 138] on span "Edit Order" at bounding box center [1128, 142] width 54 height 14
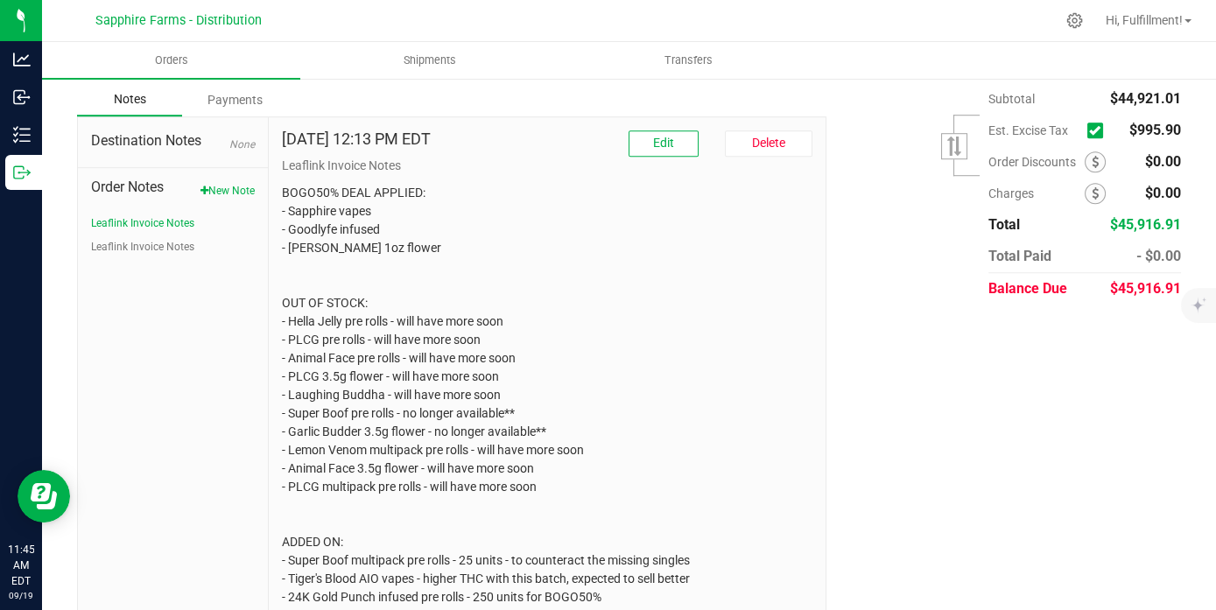
scroll to position [2237, 0]
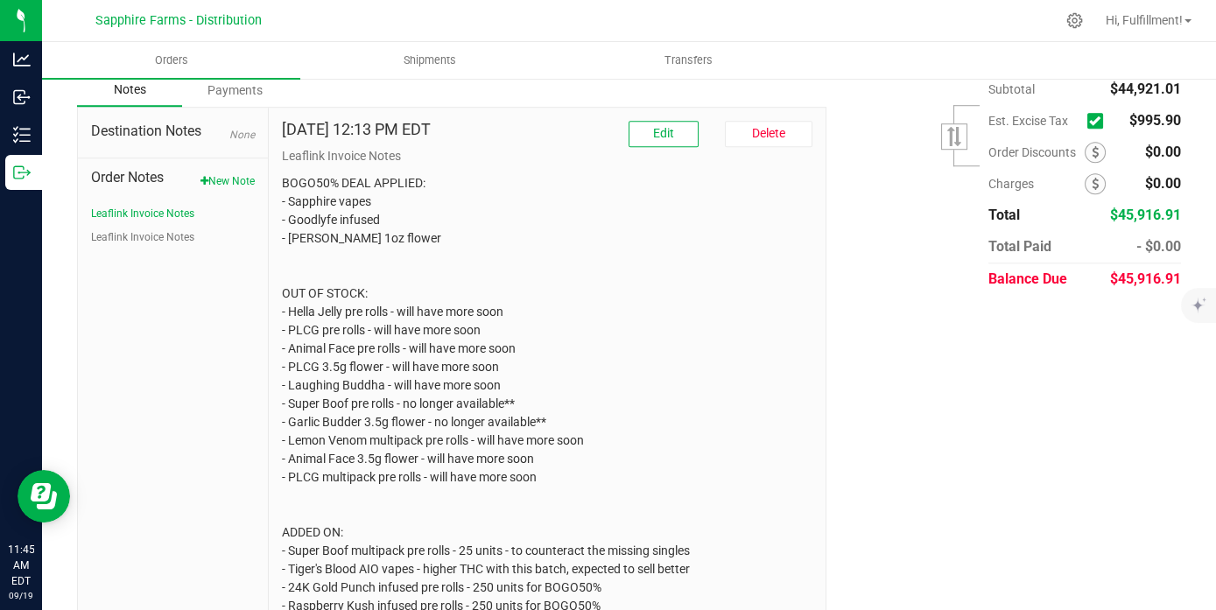
click at [1089, 121] on icon at bounding box center [1094, 121] width 11 height 0
click at [0, 0] on input "checkbox" at bounding box center [0, 0] width 0 height 0
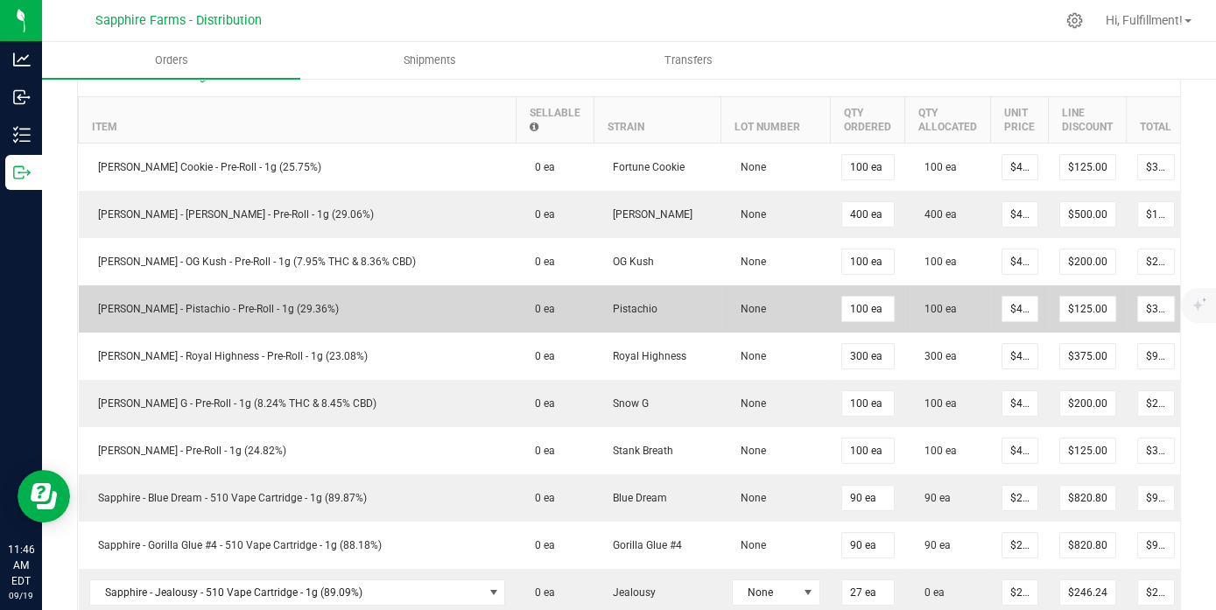
scroll to position [97, 0]
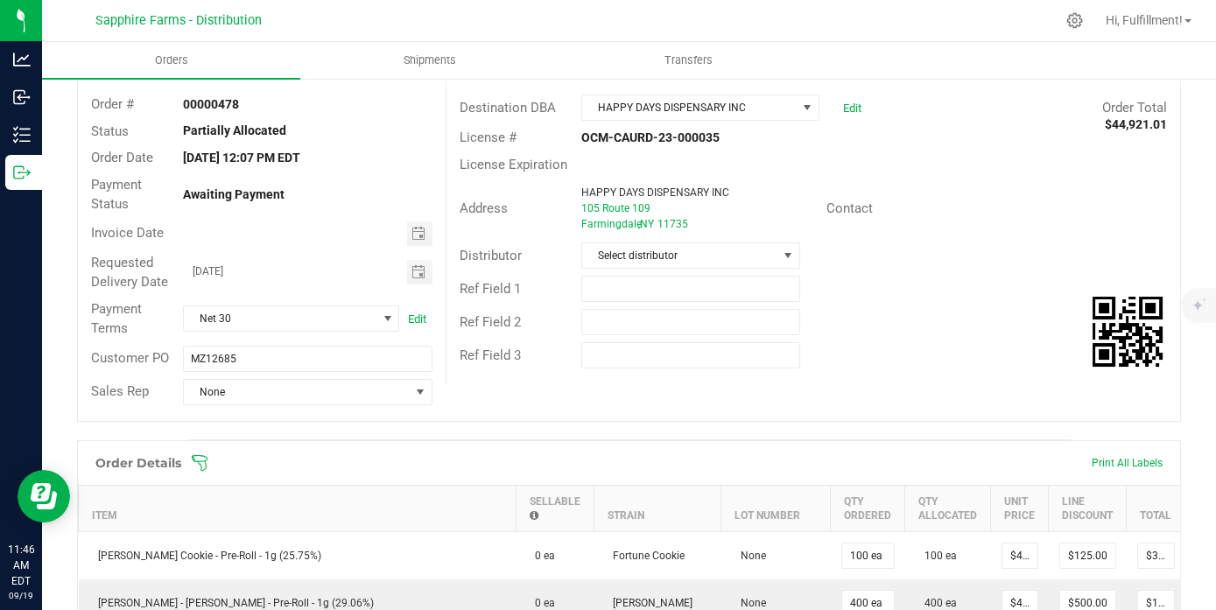
click at [202, 469] on icon at bounding box center [200, 463] width 18 height 18
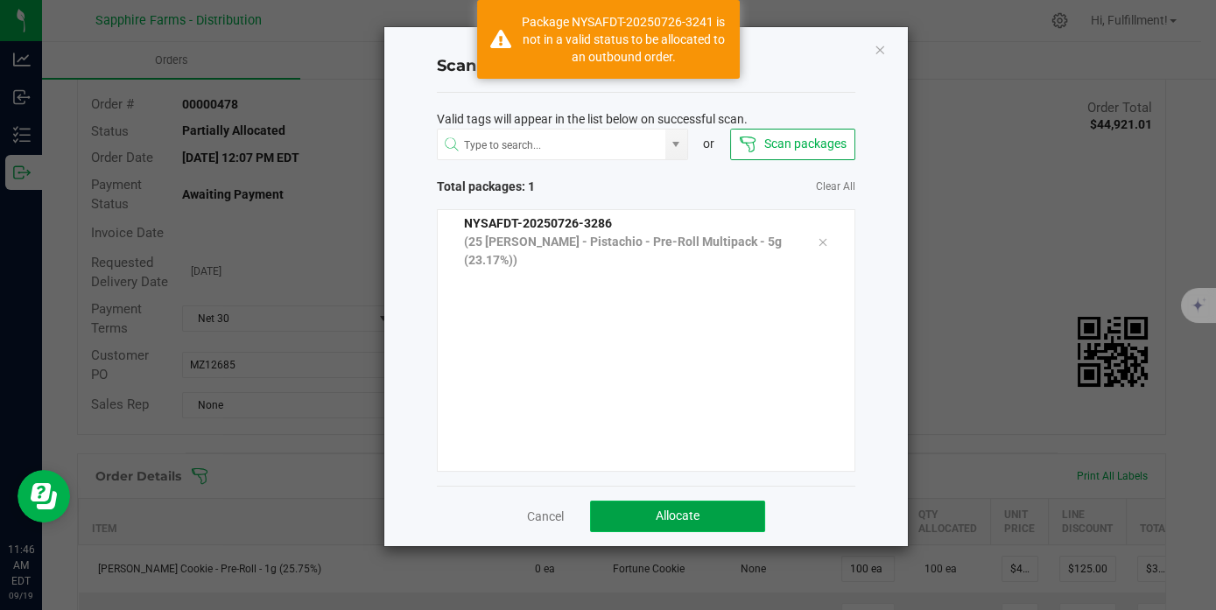
click at [650, 514] on button "Allocate" at bounding box center [677, 517] width 175 height 32
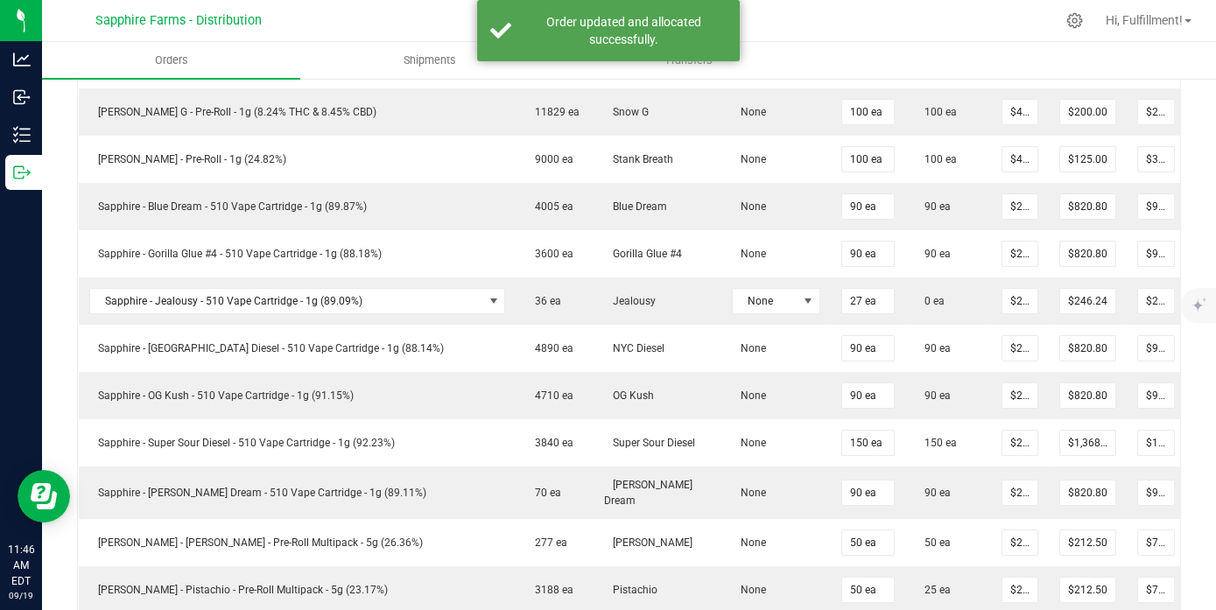
scroll to position [875, 0]
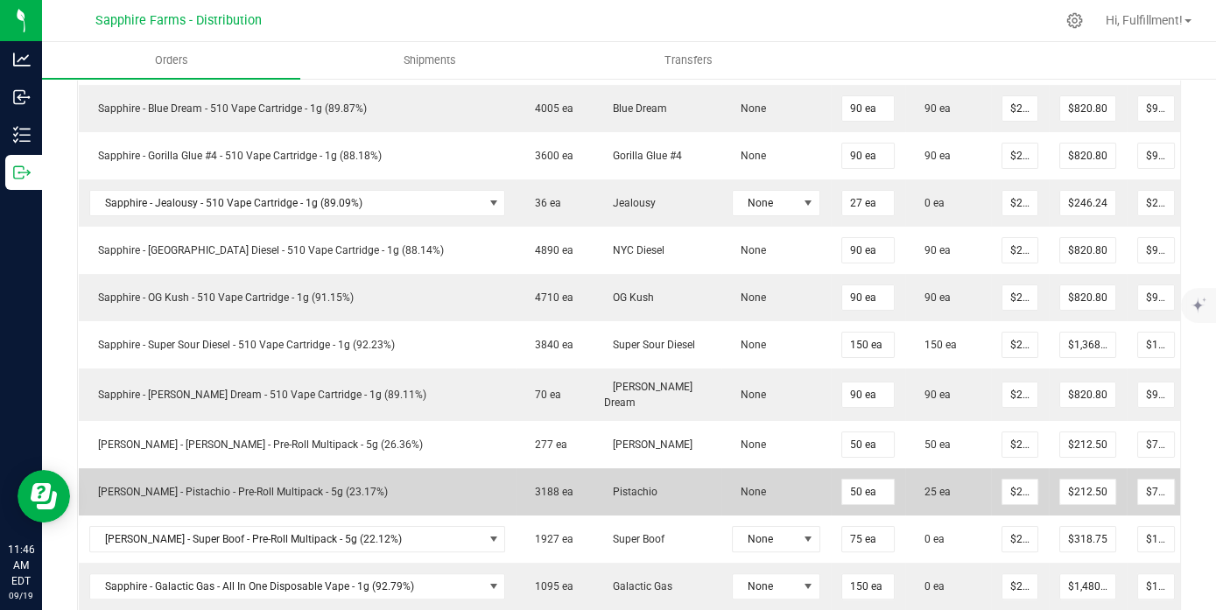
click at [1190, 486] on icon at bounding box center [1209, 490] width 14 height 11
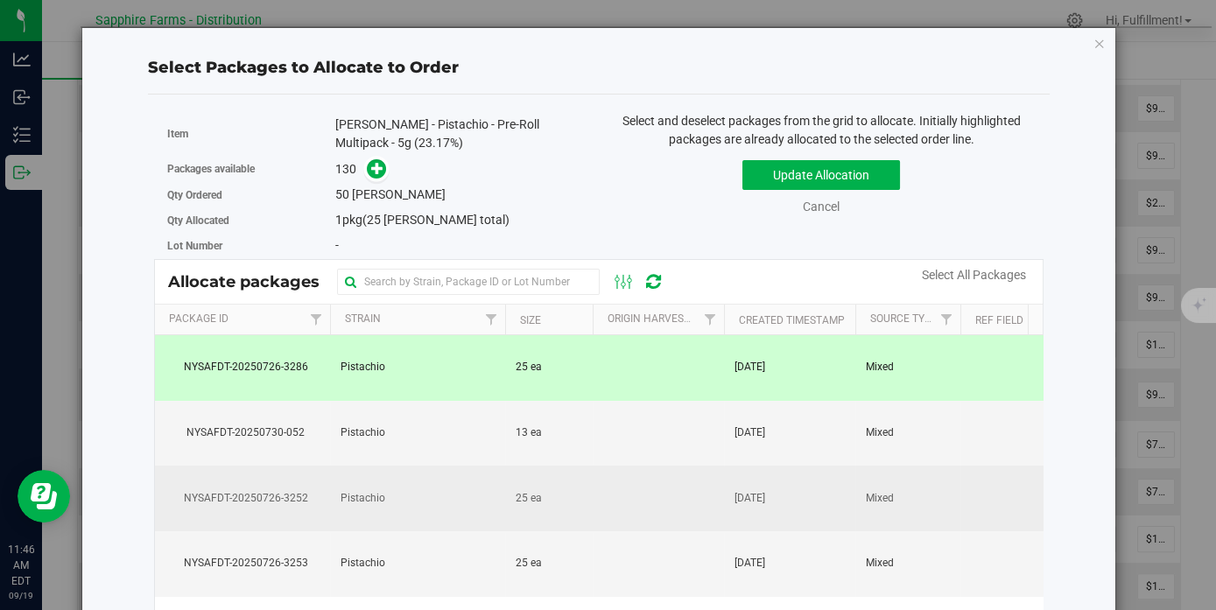
click at [644, 481] on td at bounding box center [658, 499] width 131 height 66
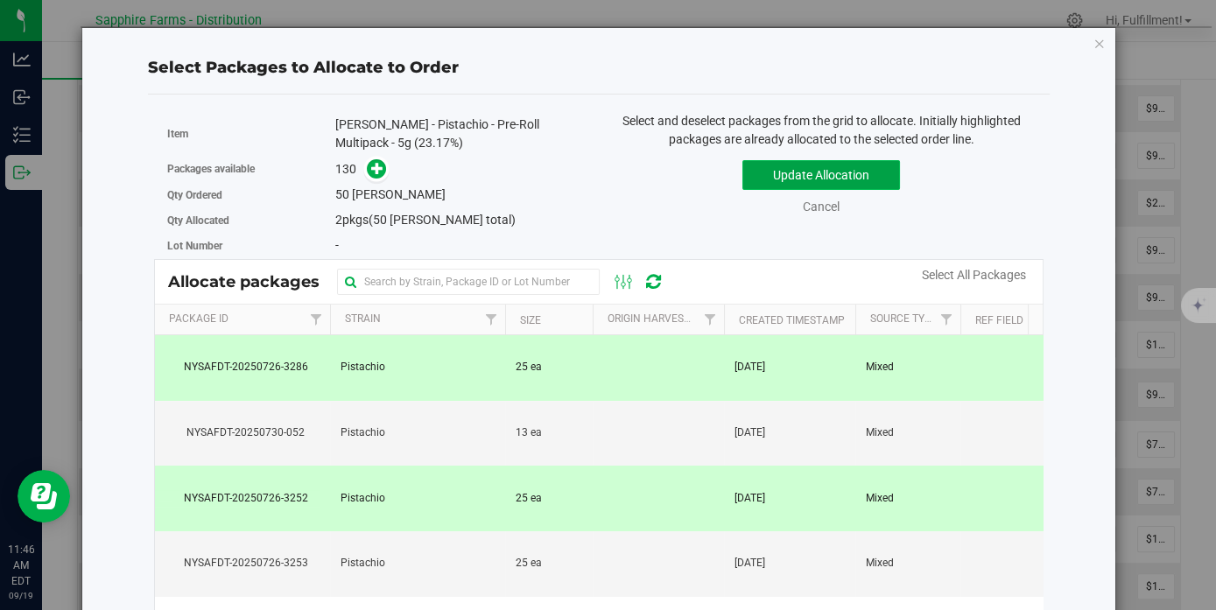
click at [823, 175] on button "Update Allocation" at bounding box center [821, 175] width 158 height 30
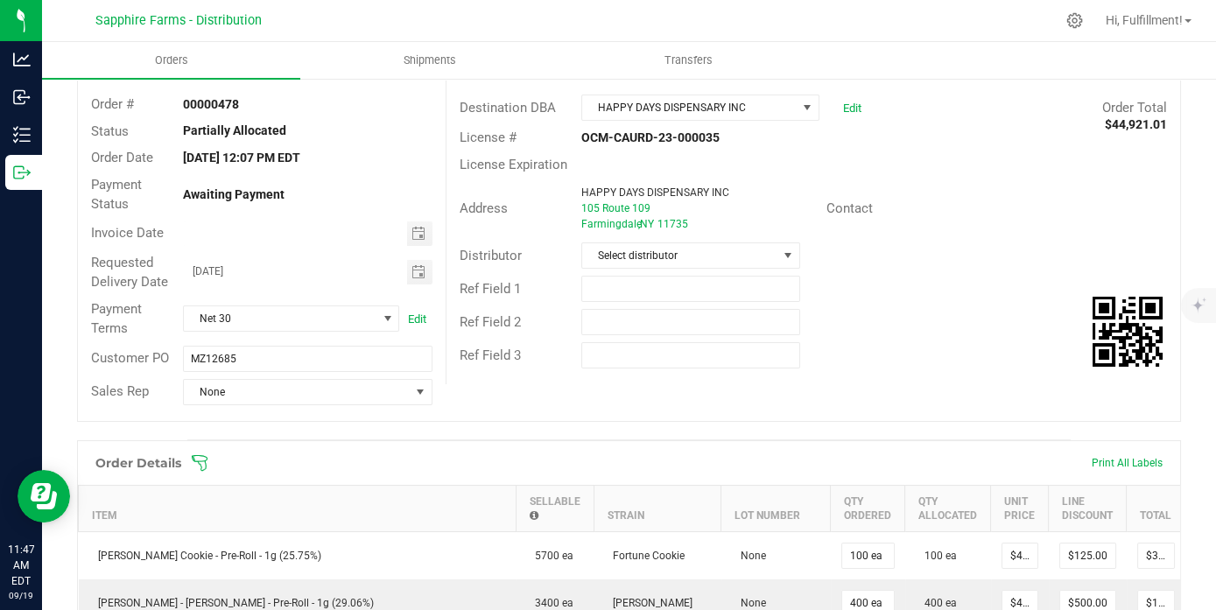
scroll to position [97, 0]
click at [200, 472] on icon at bounding box center [200, 463] width 18 height 18
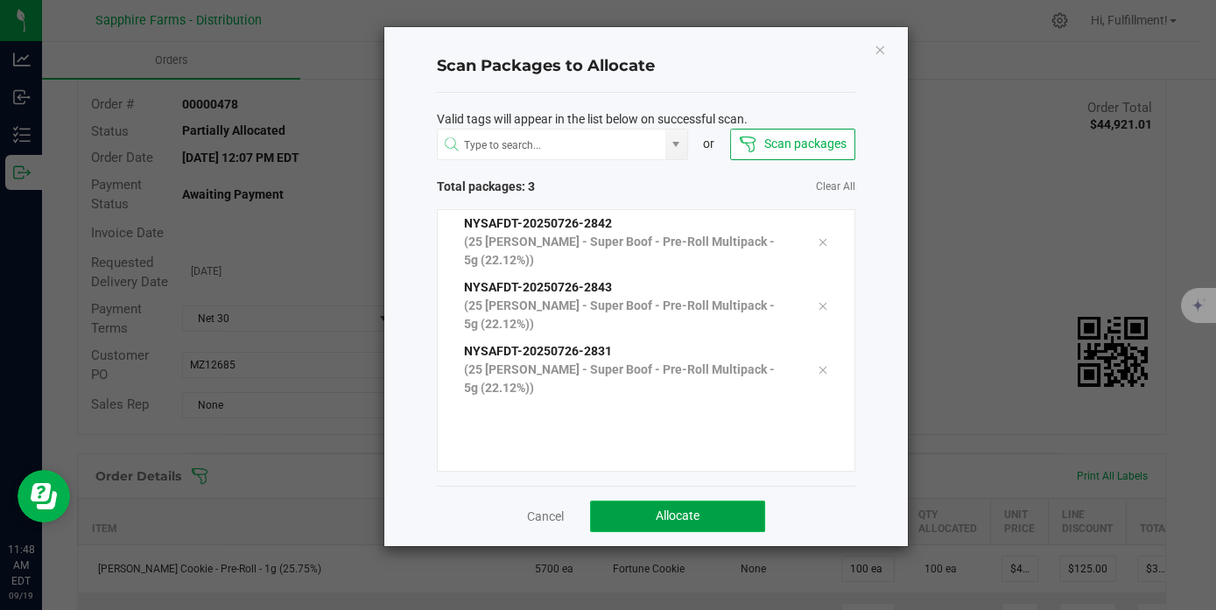
click at [734, 512] on button "Allocate" at bounding box center [677, 517] width 175 height 32
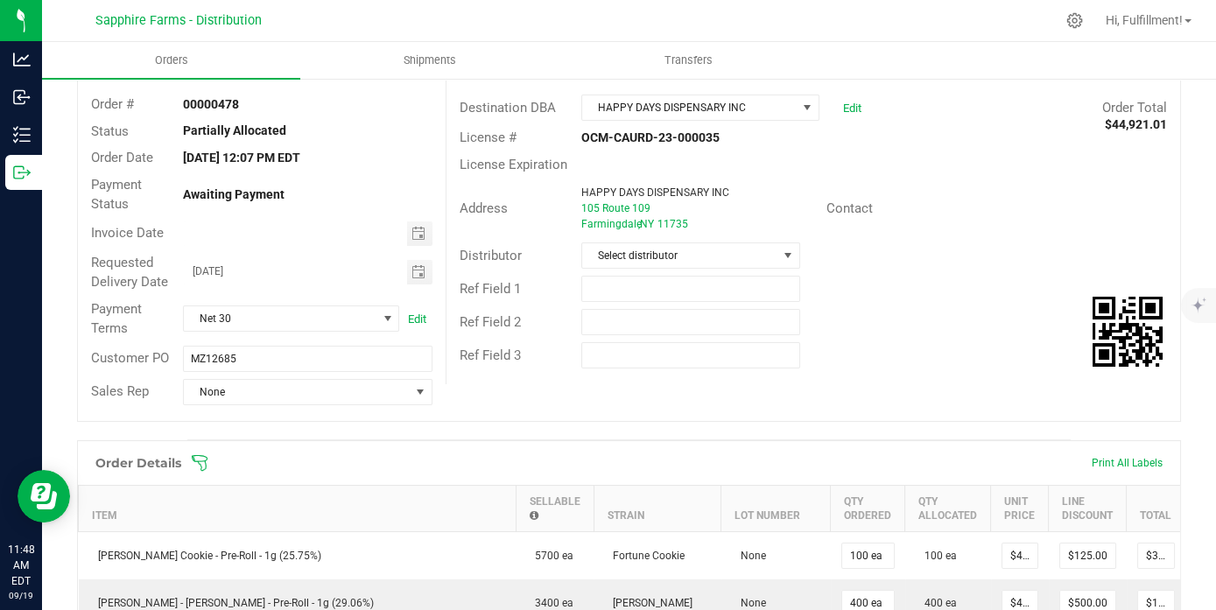
click at [196, 471] on icon at bounding box center [200, 463] width 18 height 18
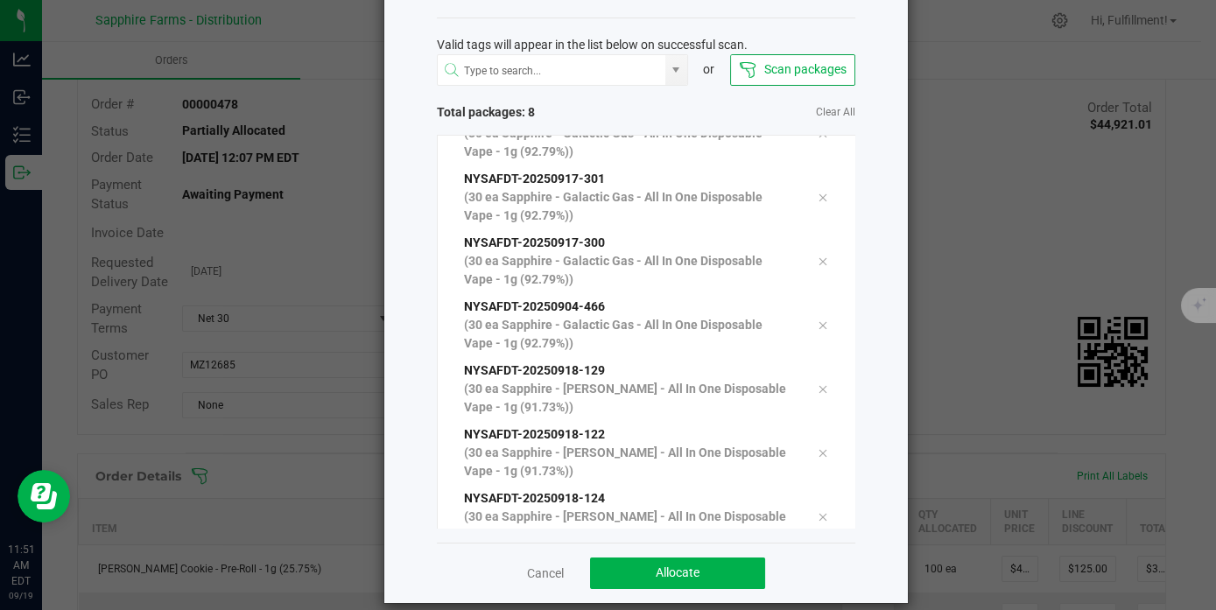
scroll to position [93, 0]
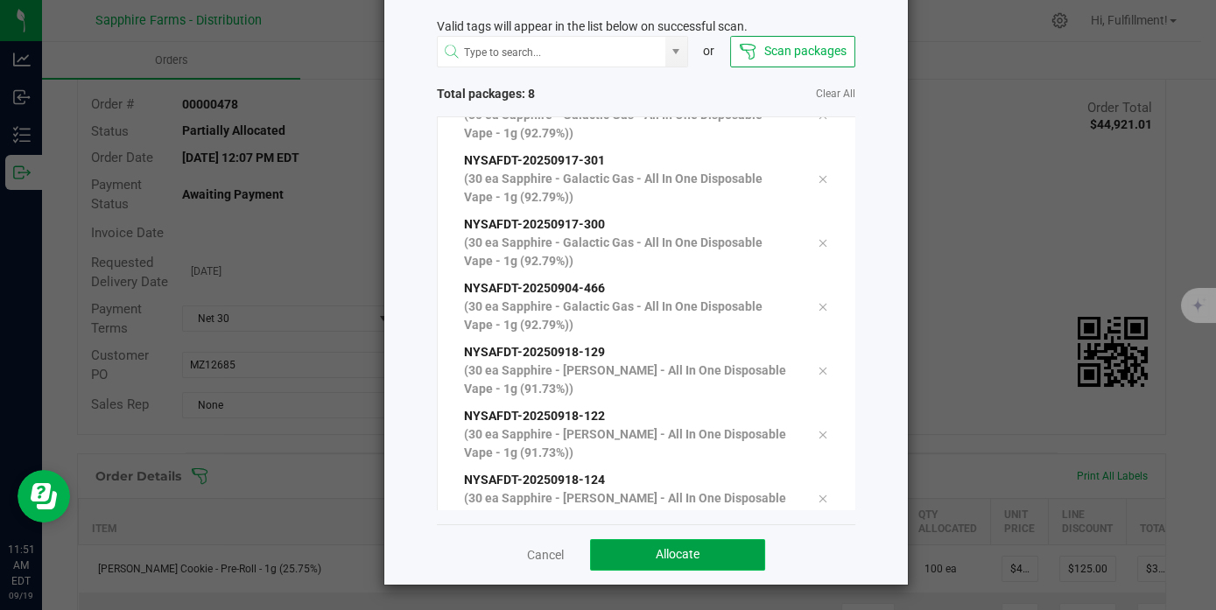
drag, startPoint x: 728, startPoint y: 558, endPoint x: 722, endPoint y: 547, distance: 12.2
click at [729, 557] on button "Allocate" at bounding box center [677, 555] width 175 height 32
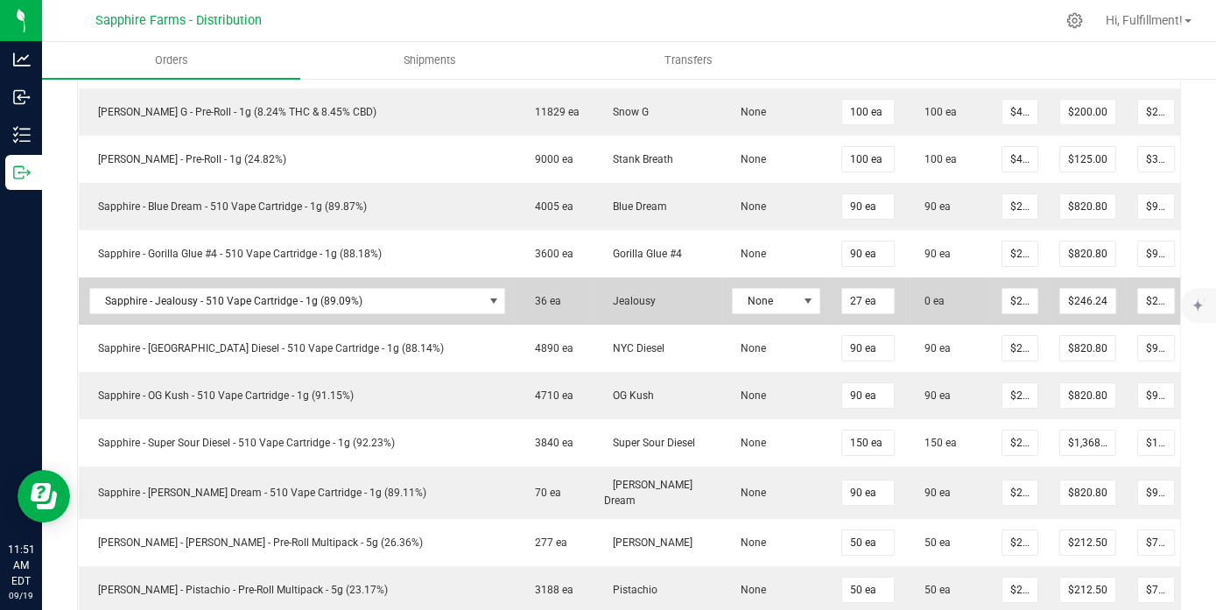
scroll to position [680, 0]
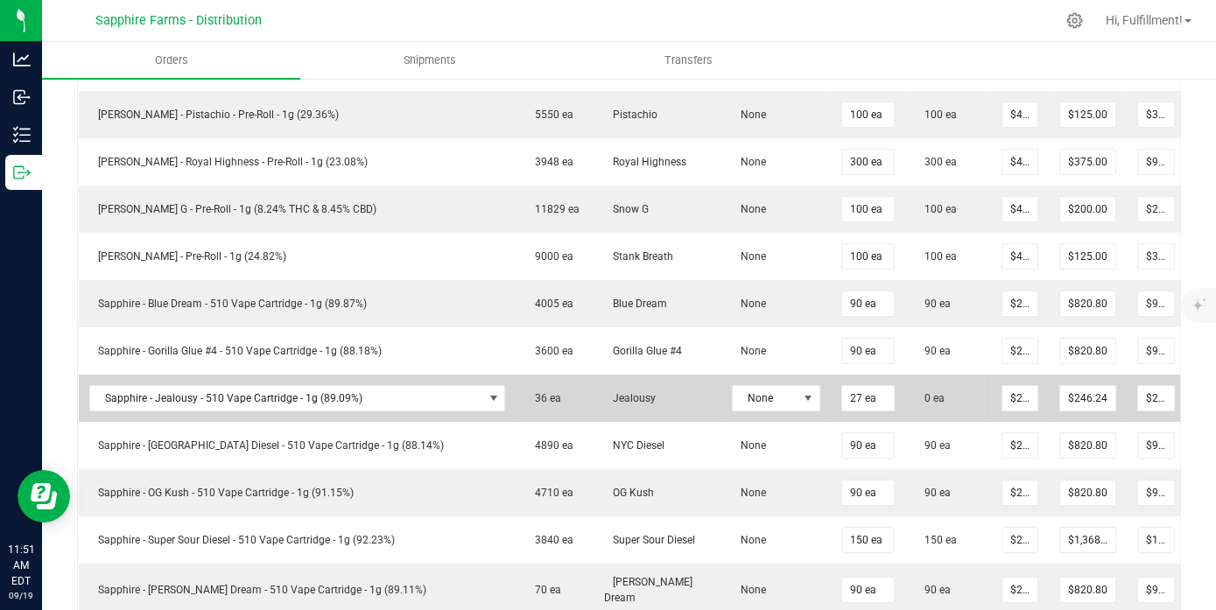
click at [1190, 402] on icon at bounding box center [1209, 396] width 14 height 11
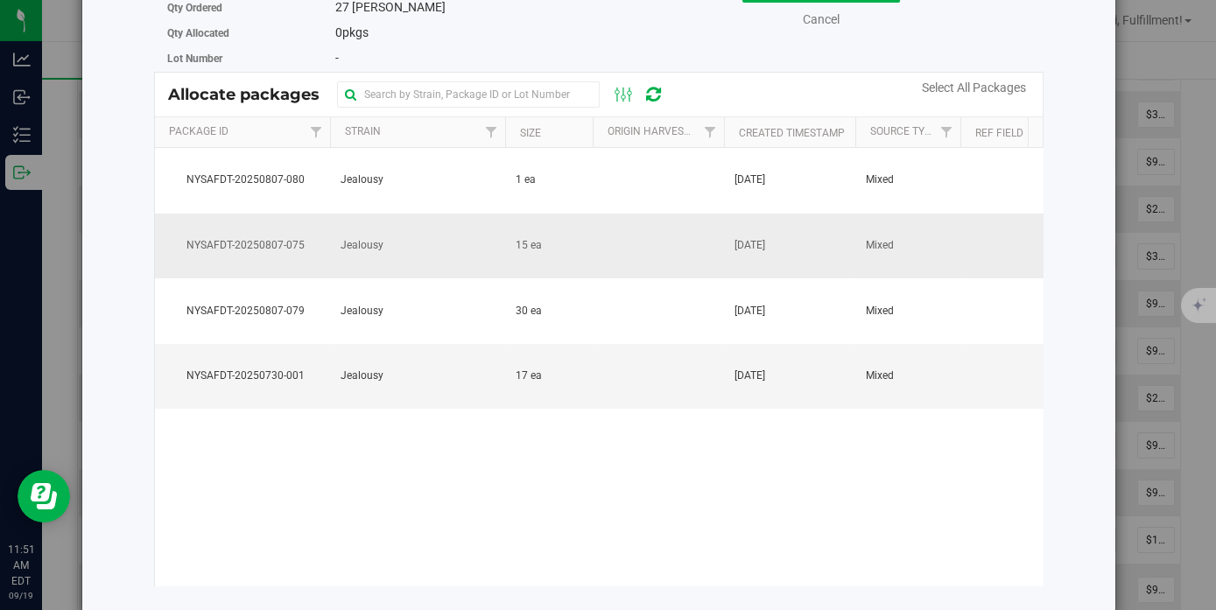
scroll to position [0, 0]
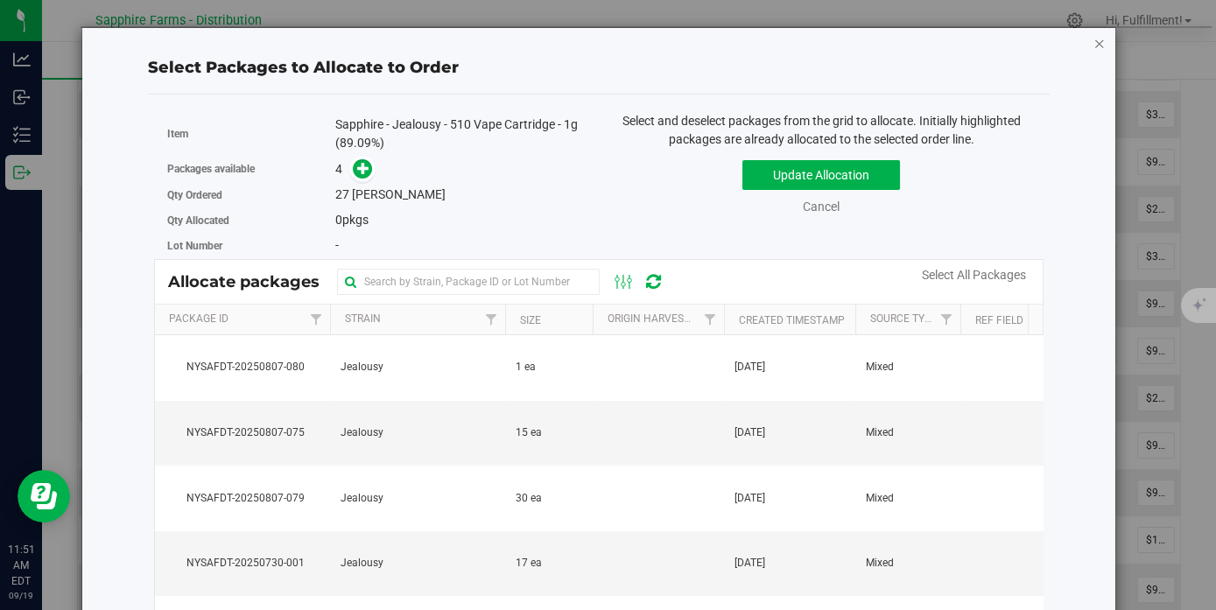
click at [1093, 43] on icon "button" at bounding box center [1099, 42] width 12 height 21
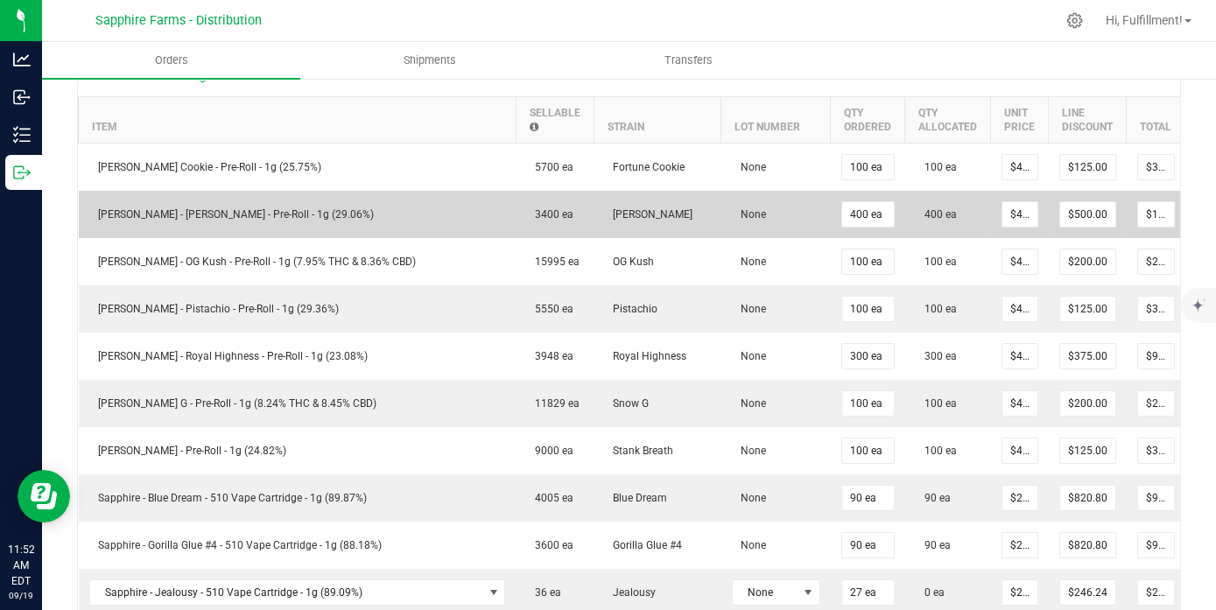
scroll to position [292, 0]
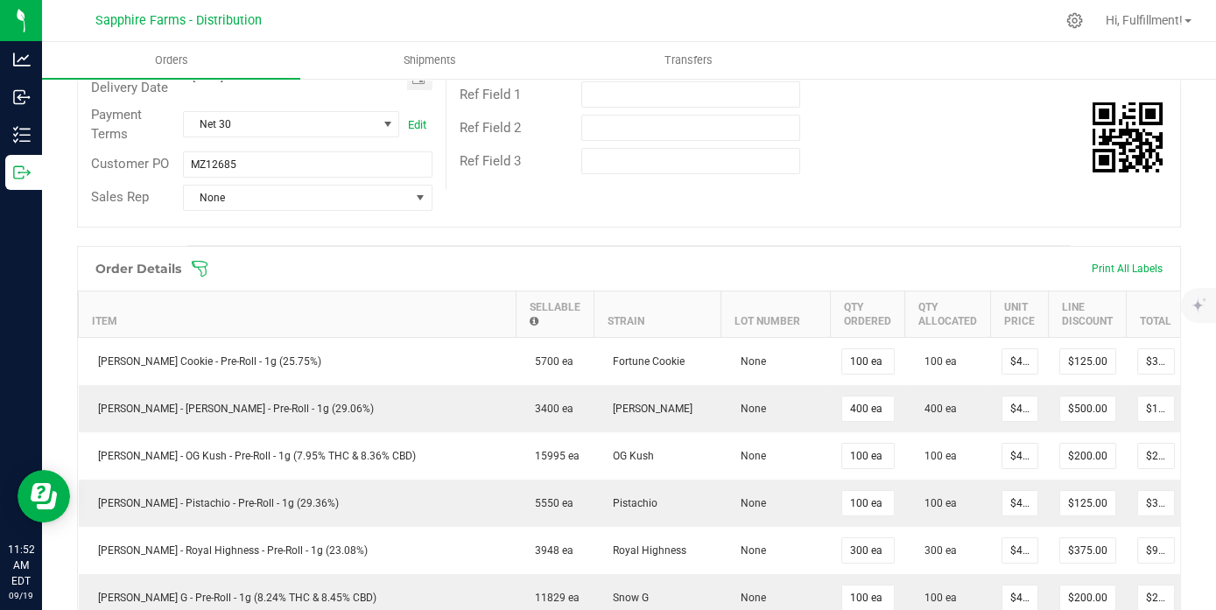
click at [202, 277] on icon at bounding box center [200, 269] width 18 height 18
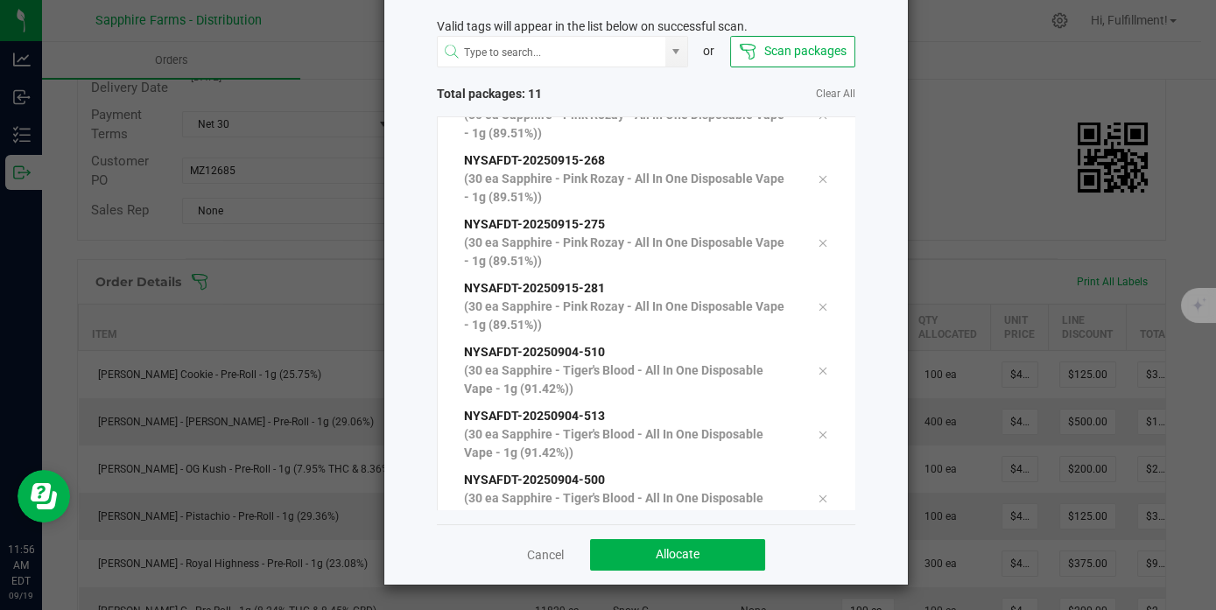
scroll to position [355, 0]
click at [739, 552] on button "Allocate" at bounding box center [677, 555] width 175 height 32
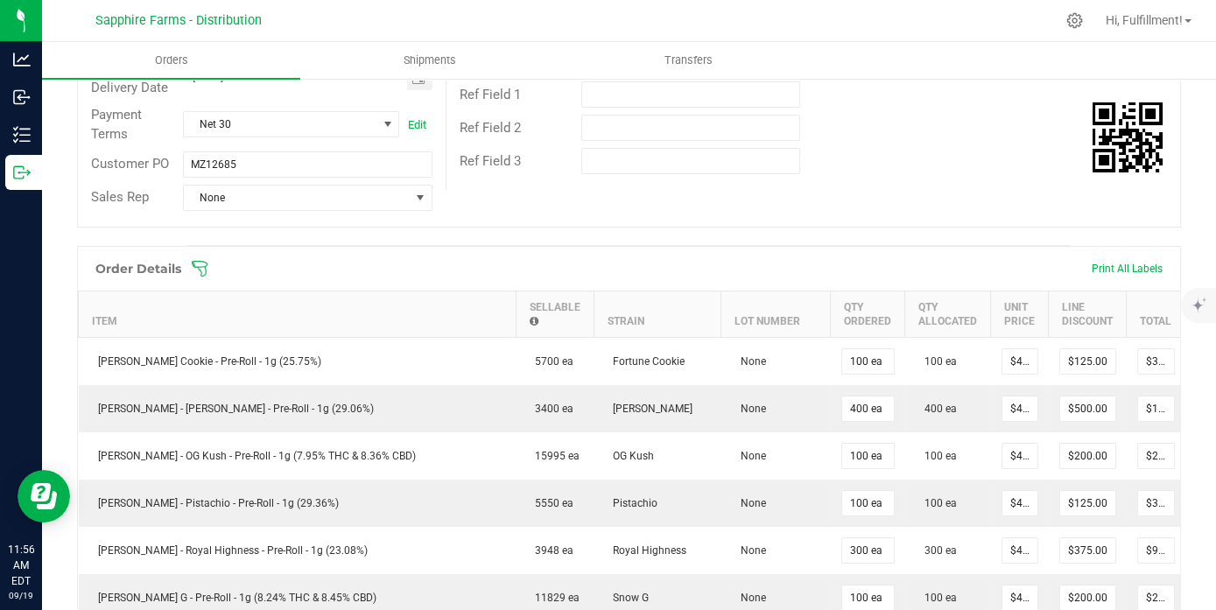
click at [202, 276] on icon at bounding box center [200, 269] width 18 height 18
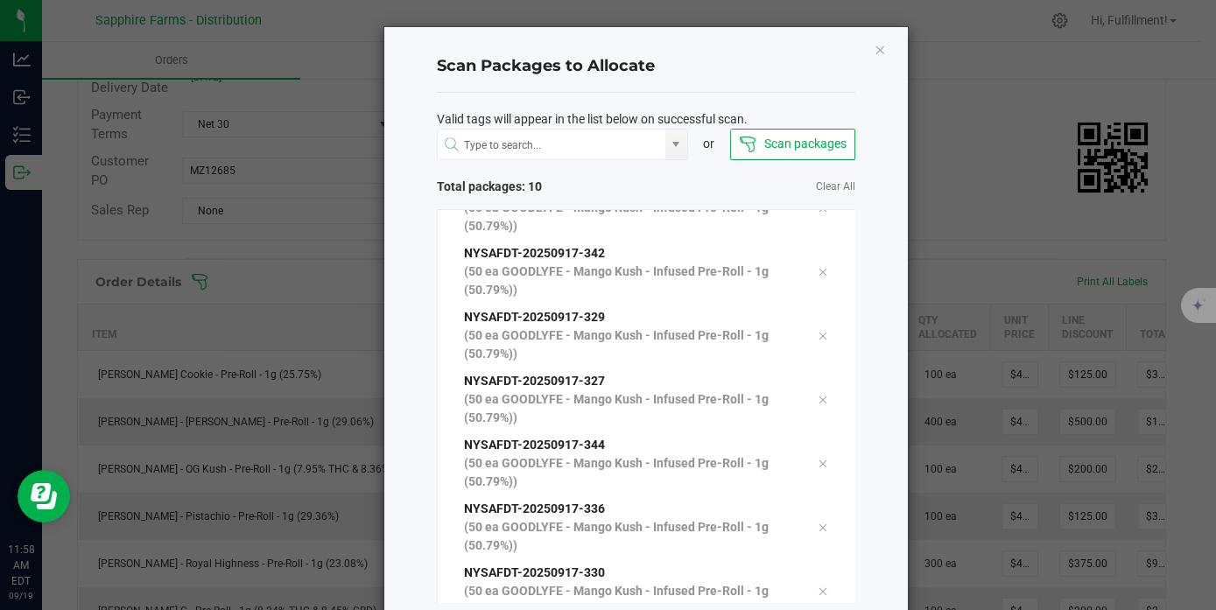
scroll to position [93, 0]
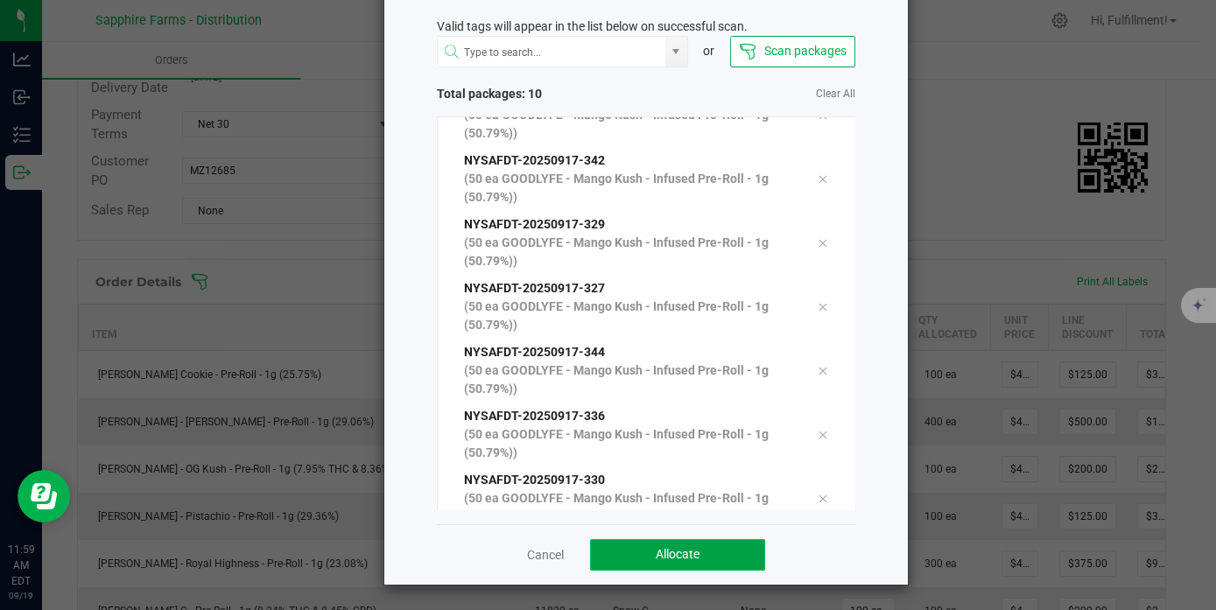
click at [713, 550] on button "Allocate" at bounding box center [677, 555] width 175 height 32
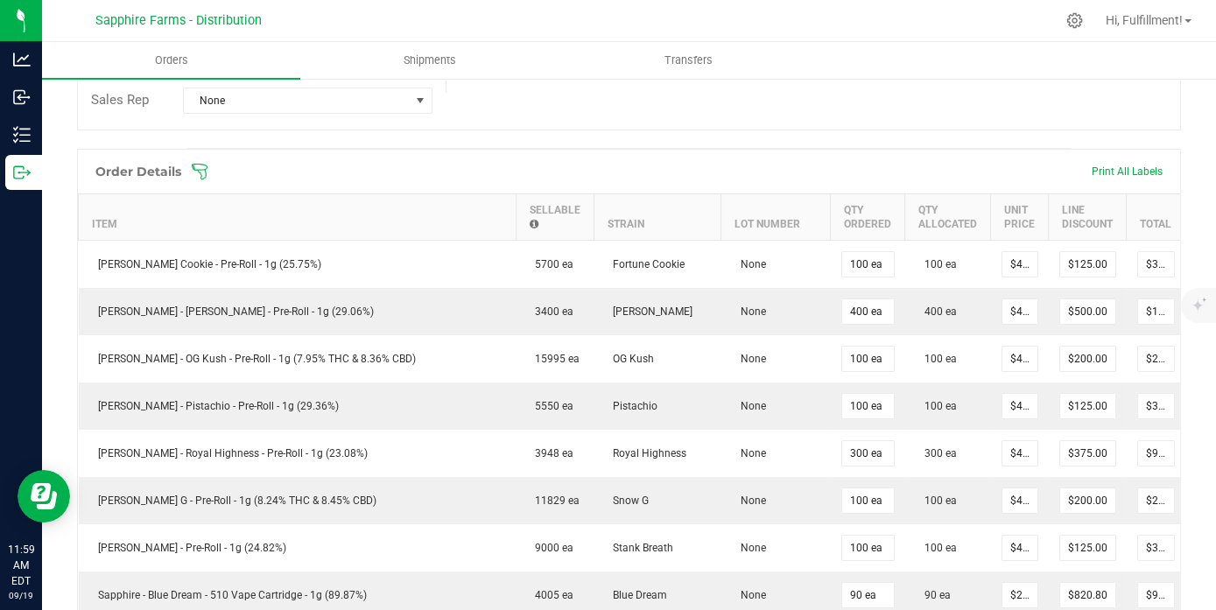
scroll to position [97, 0]
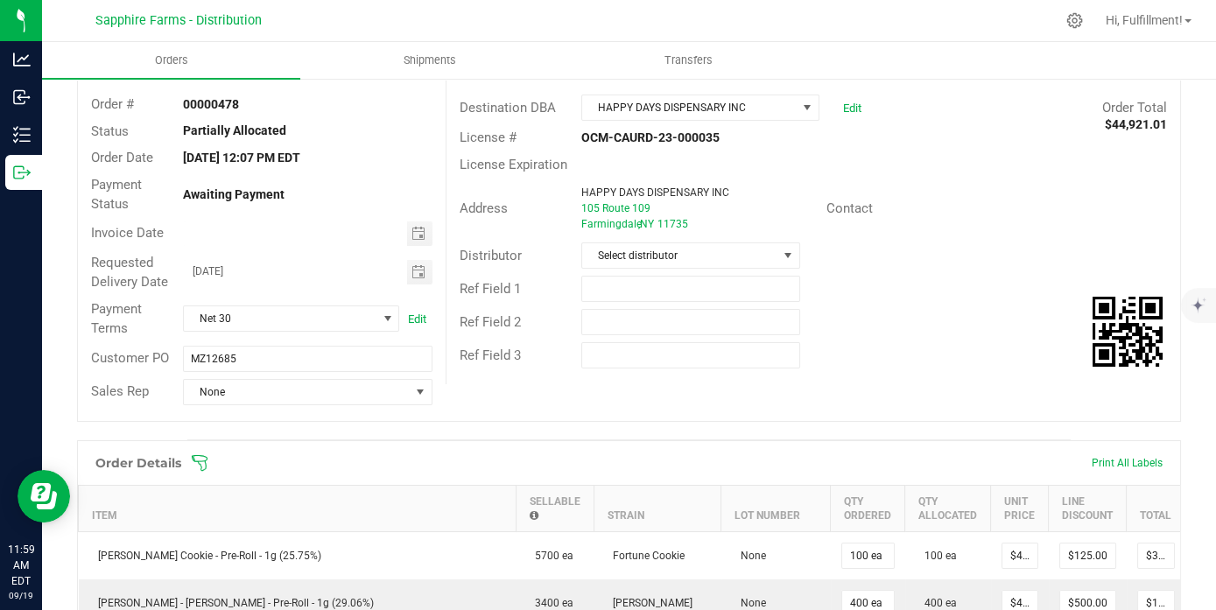
click at [200, 470] on icon at bounding box center [200, 463] width 18 height 18
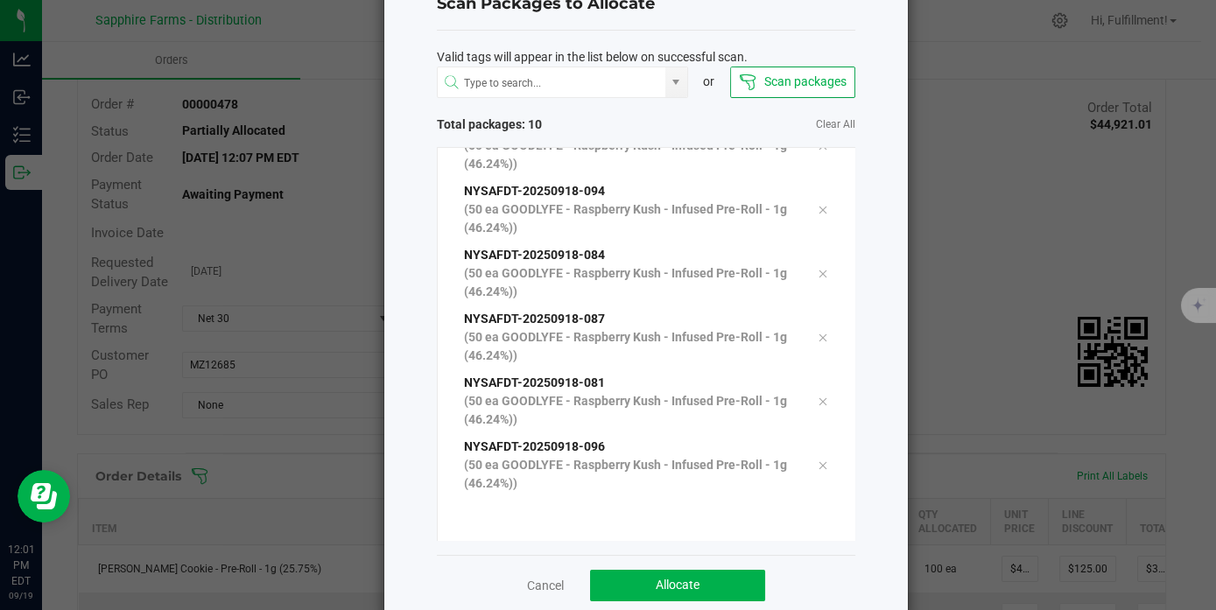
scroll to position [93, 0]
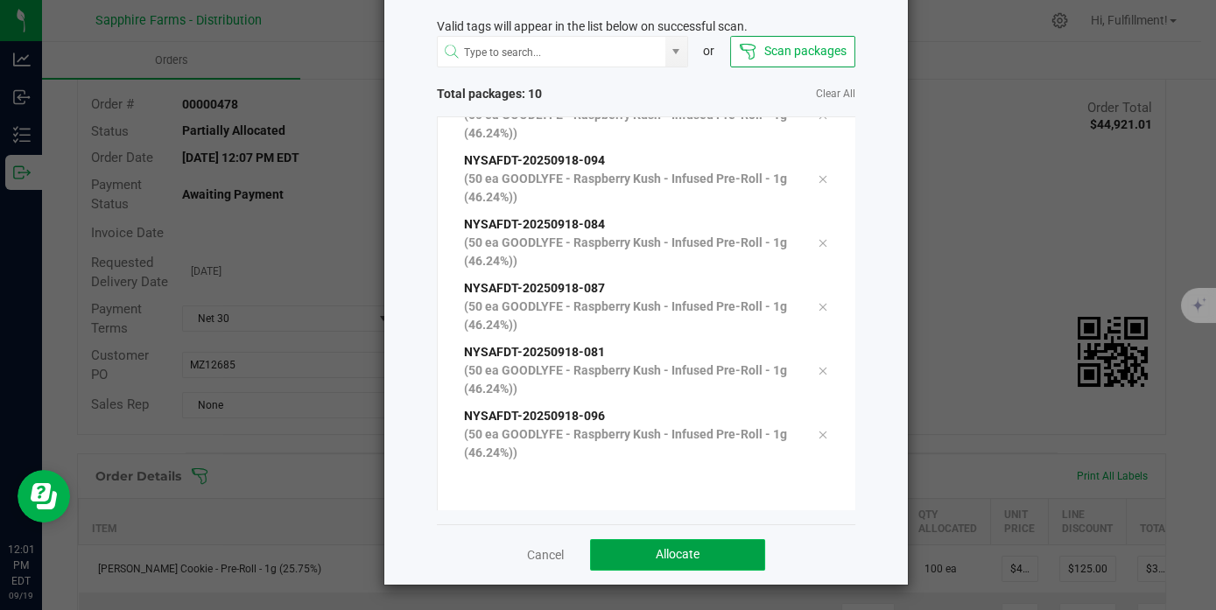
click at [695, 558] on button "Allocate" at bounding box center [677, 555] width 175 height 32
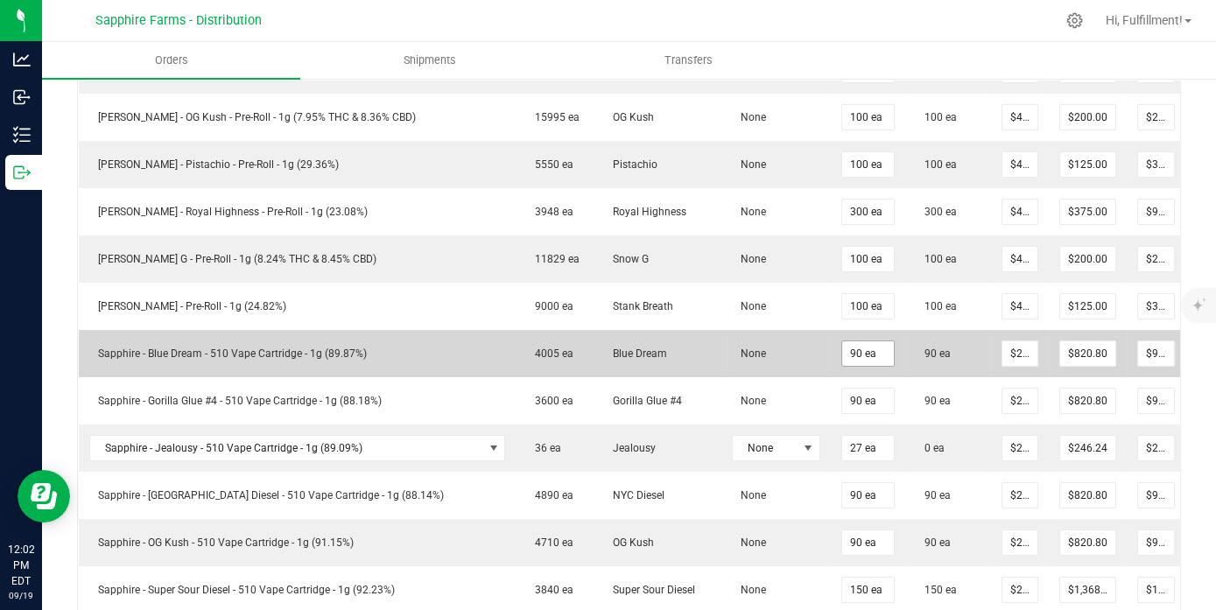
scroll to position [389, 0]
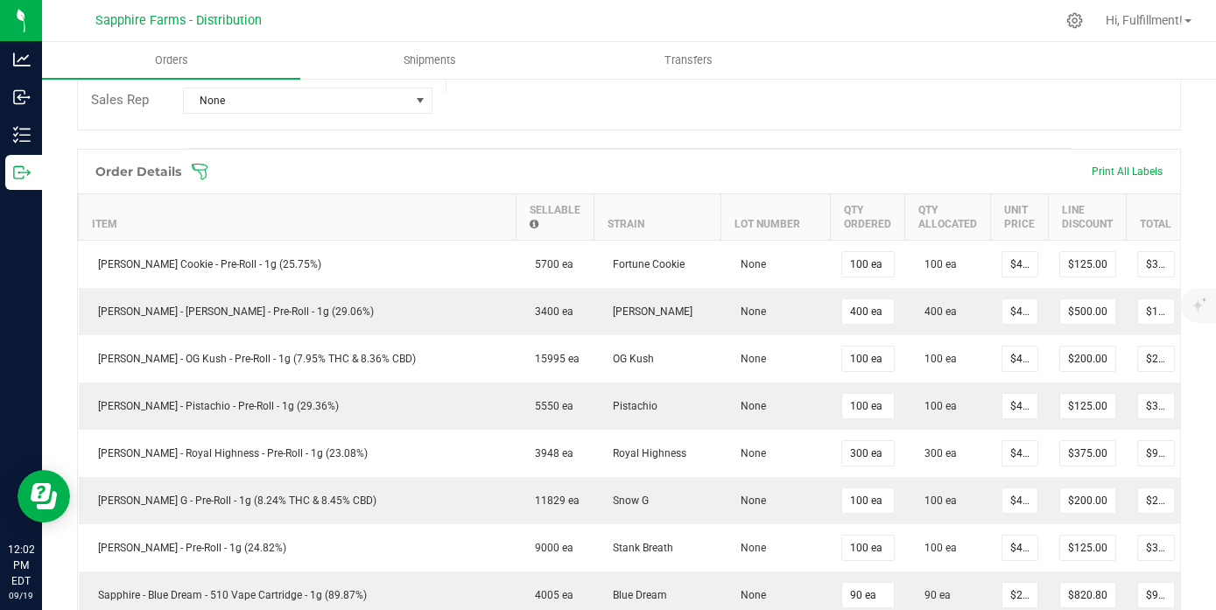
click at [206, 180] on icon at bounding box center [200, 172] width 18 height 18
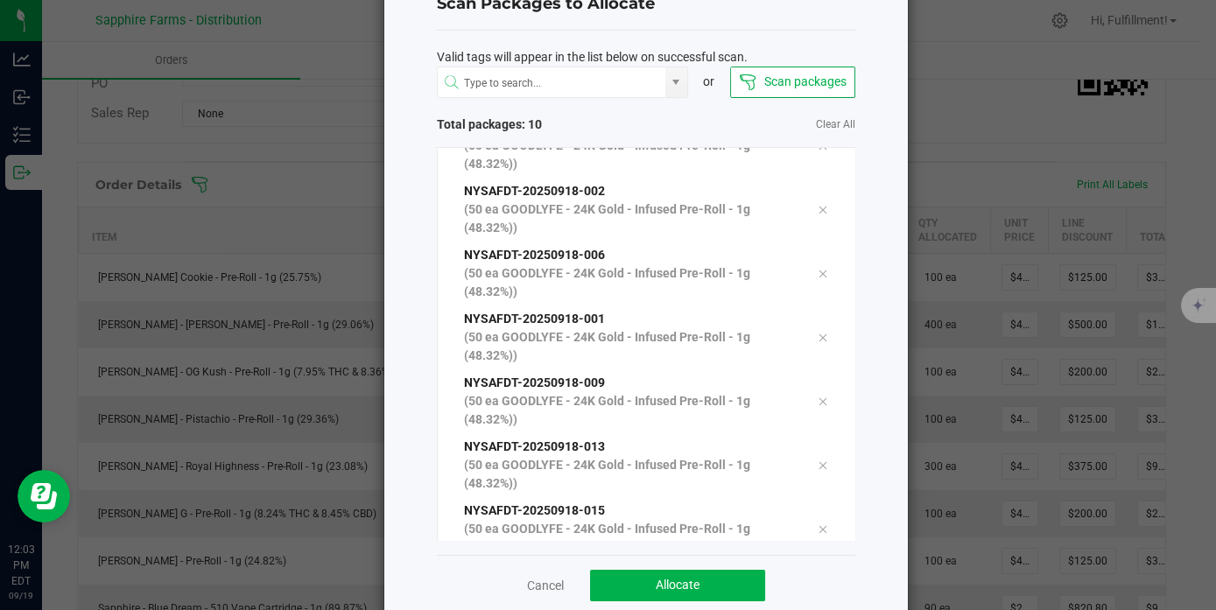
scroll to position [93, 0]
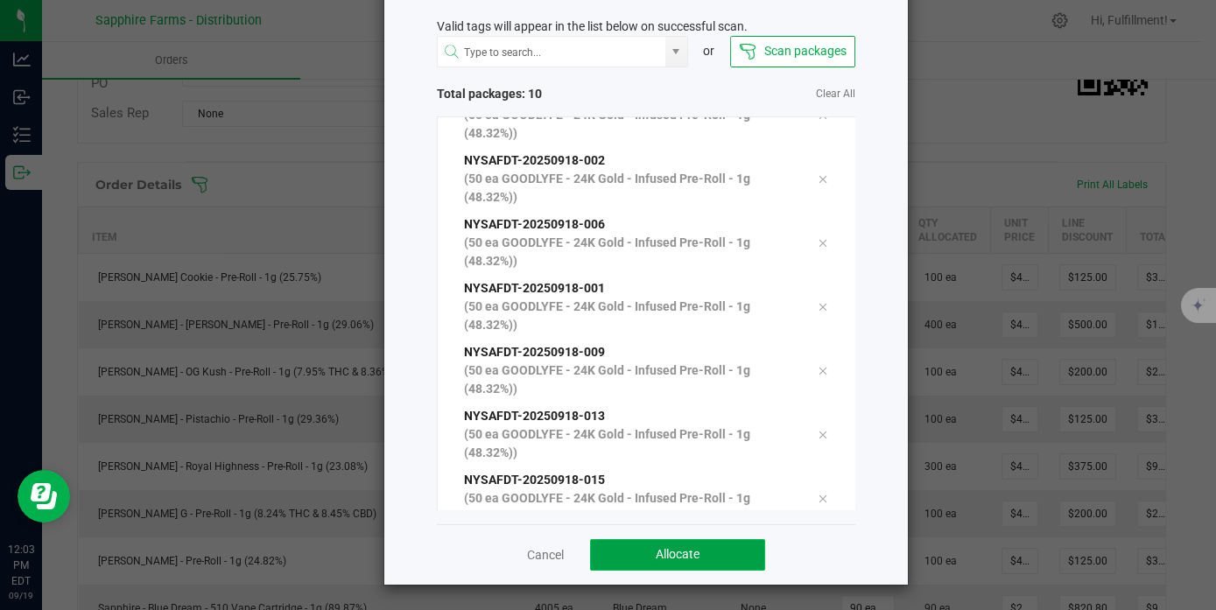
click at [705, 553] on button "Allocate" at bounding box center [677, 555] width 175 height 32
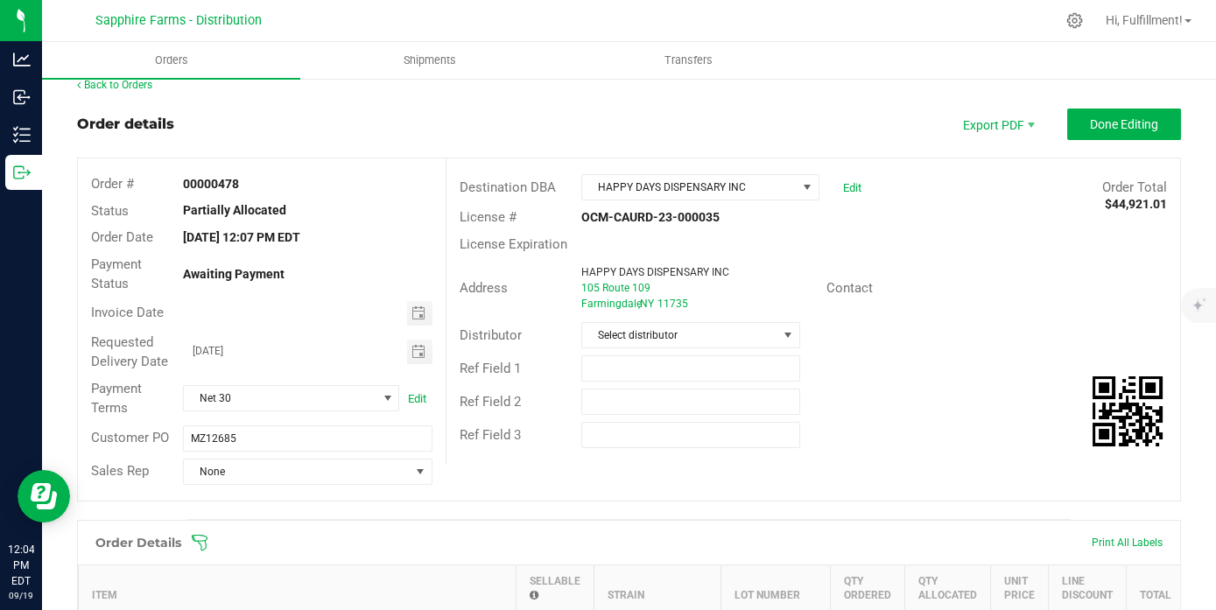
scroll to position [0, 0]
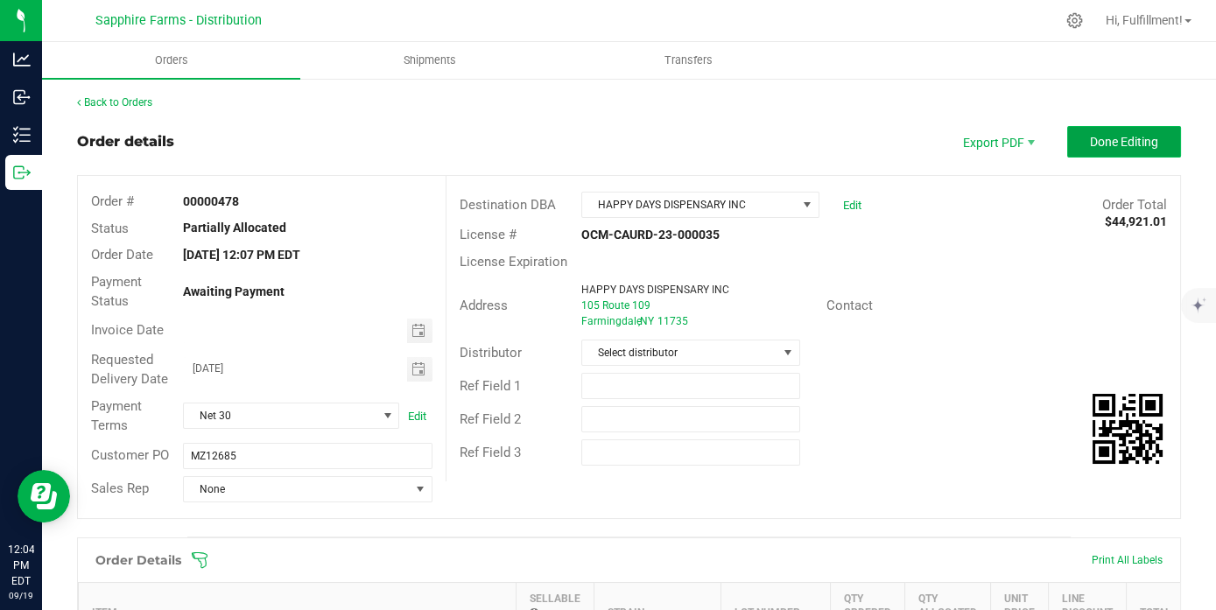
click at [1090, 138] on span "Done Editing" at bounding box center [1124, 142] width 68 height 14
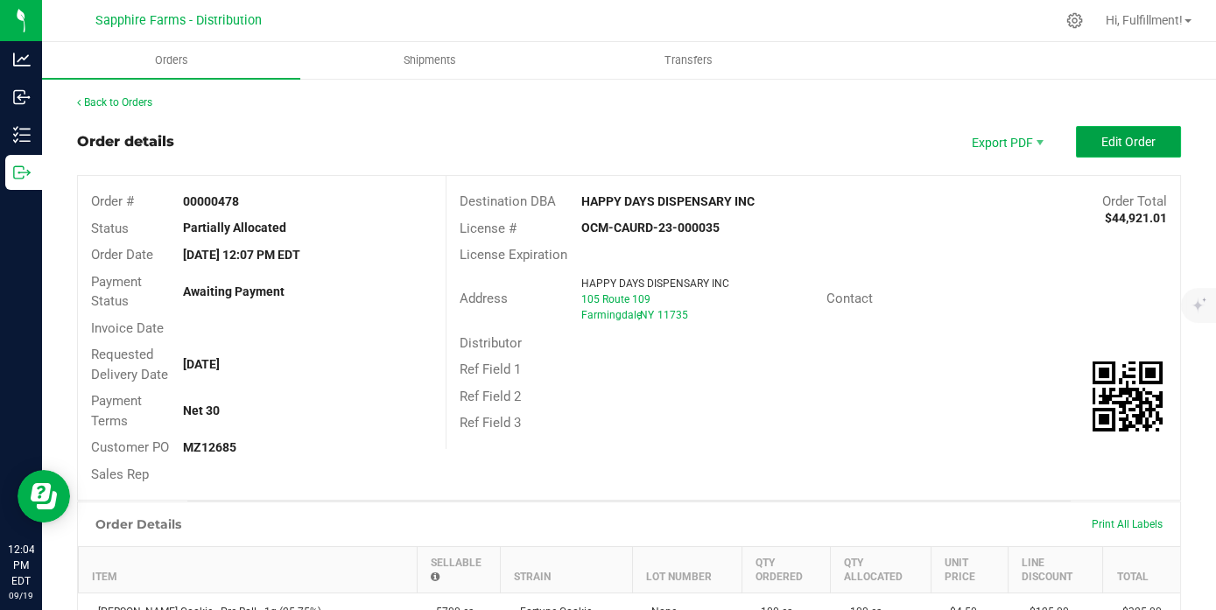
click at [1135, 135] on span "Edit Order" at bounding box center [1128, 142] width 54 height 14
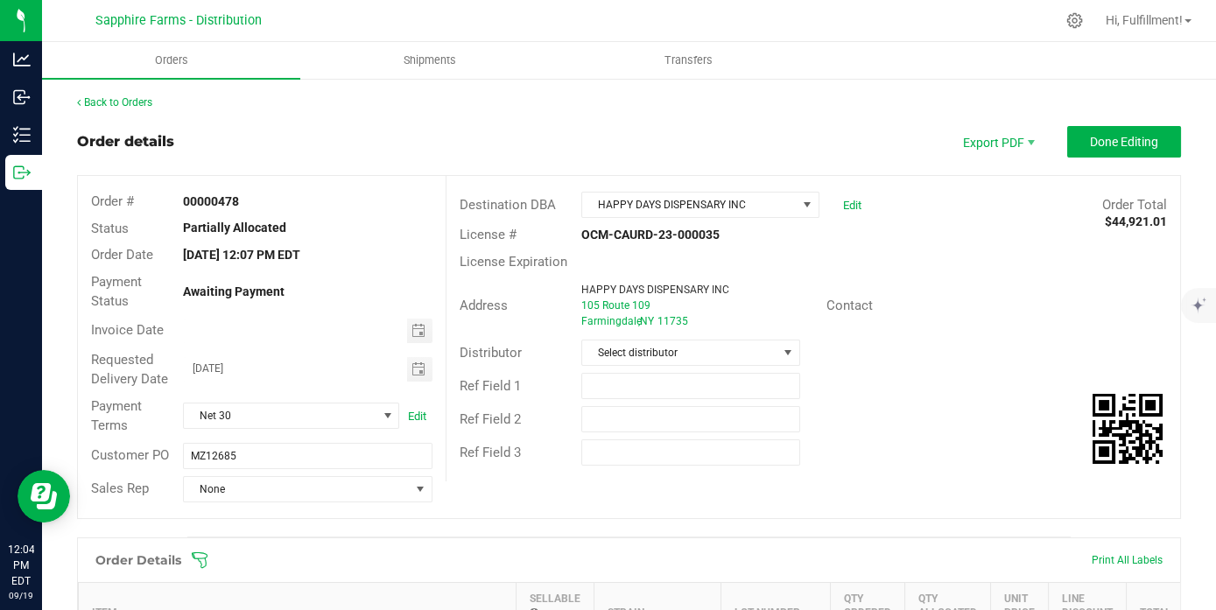
click at [205, 566] on icon at bounding box center [200, 561] width 18 height 18
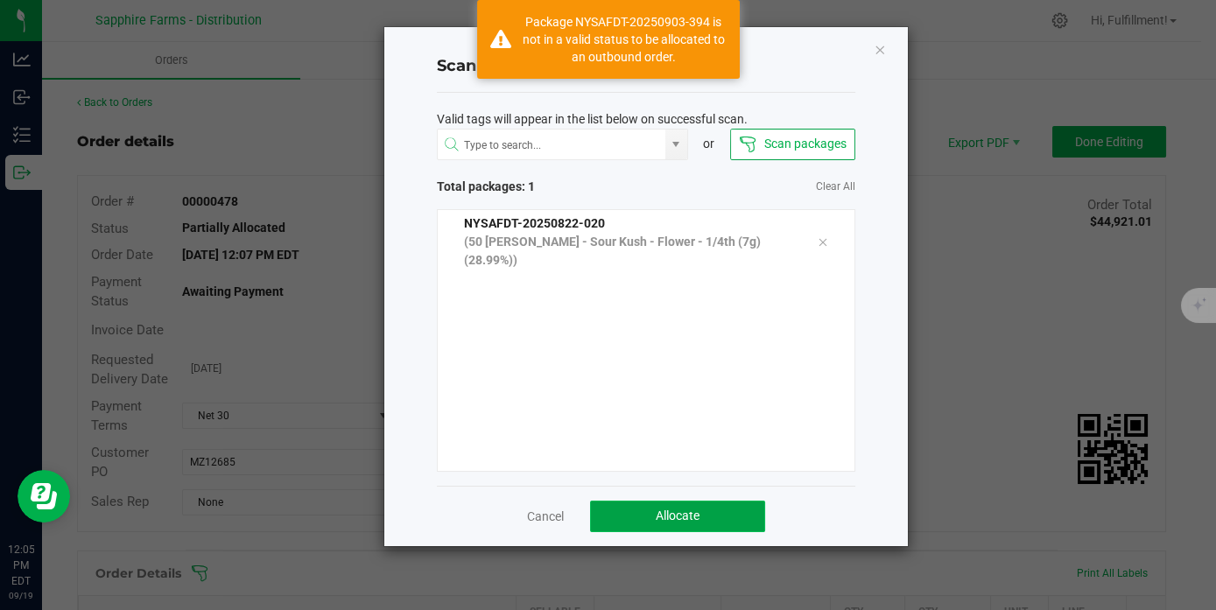
click at [734, 514] on button "Allocate" at bounding box center [677, 517] width 175 height 32
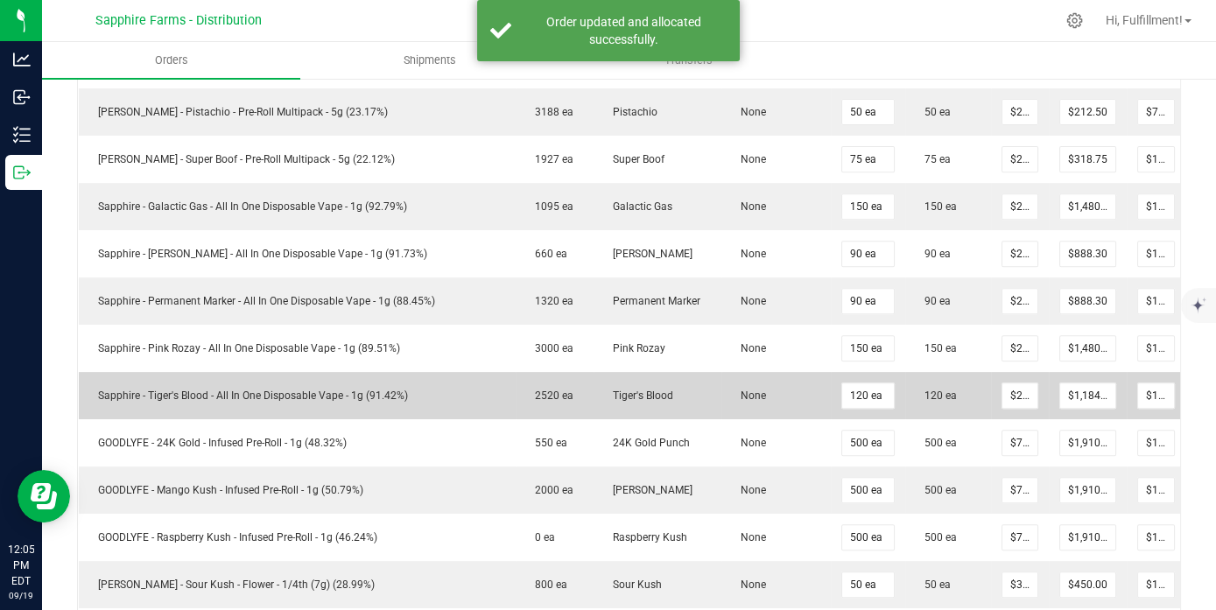
scroll to position [1458, 0]
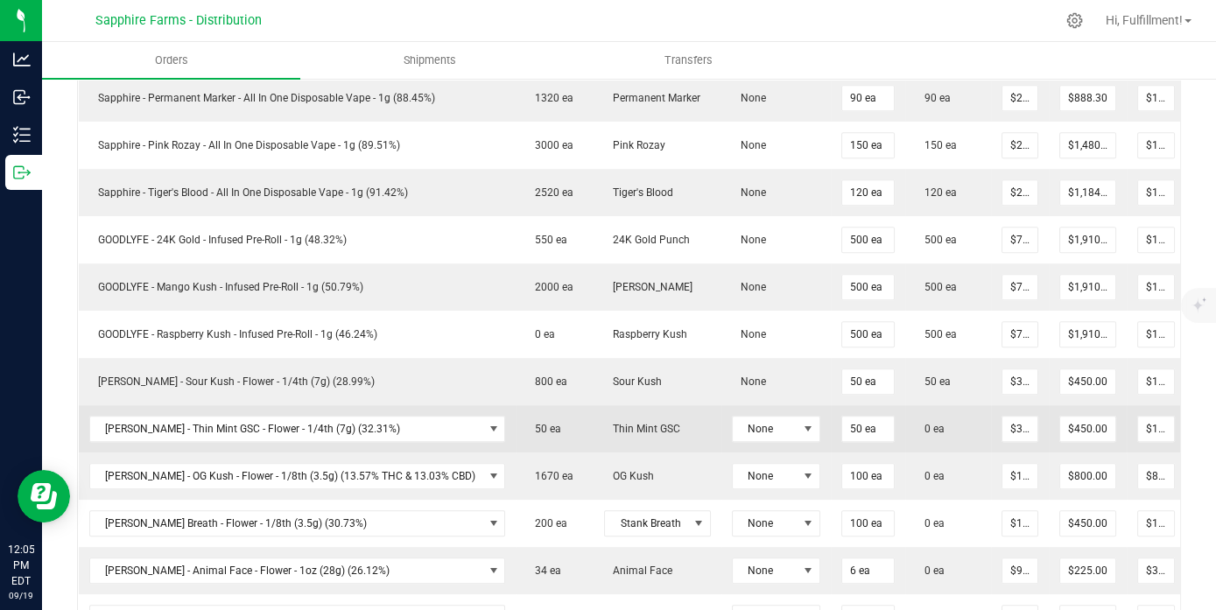
click at [1190, 422] on icon at bounding box center [1209, 427] width 14 height 11
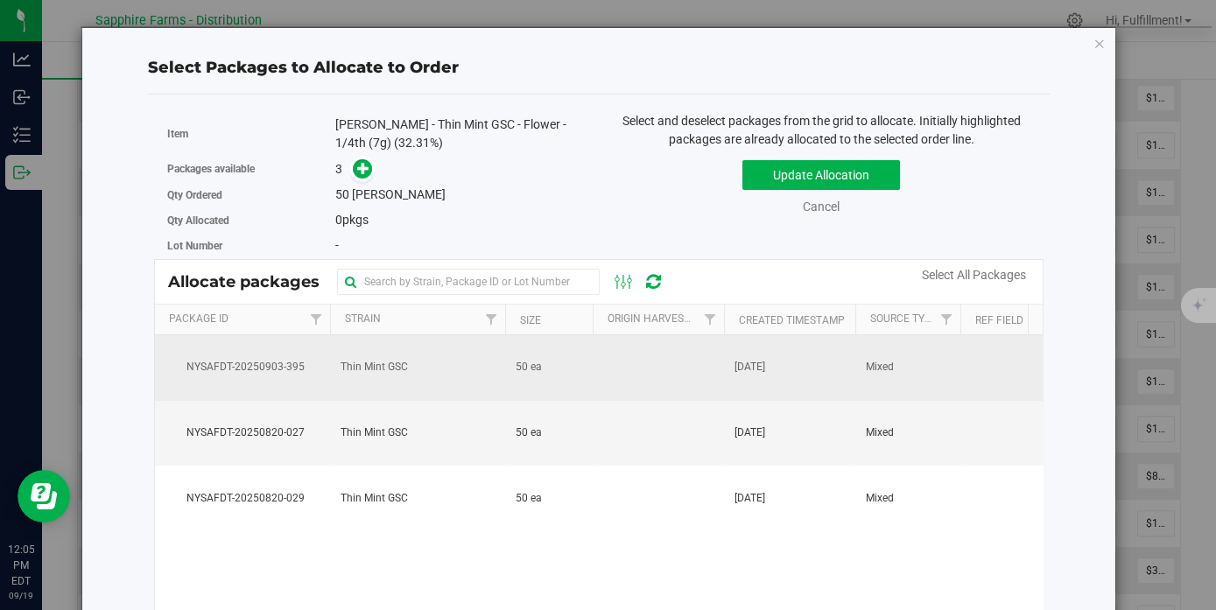
click at [542, 373] on td "50 ea" at bounding box center [549, 368] width 88 height 66
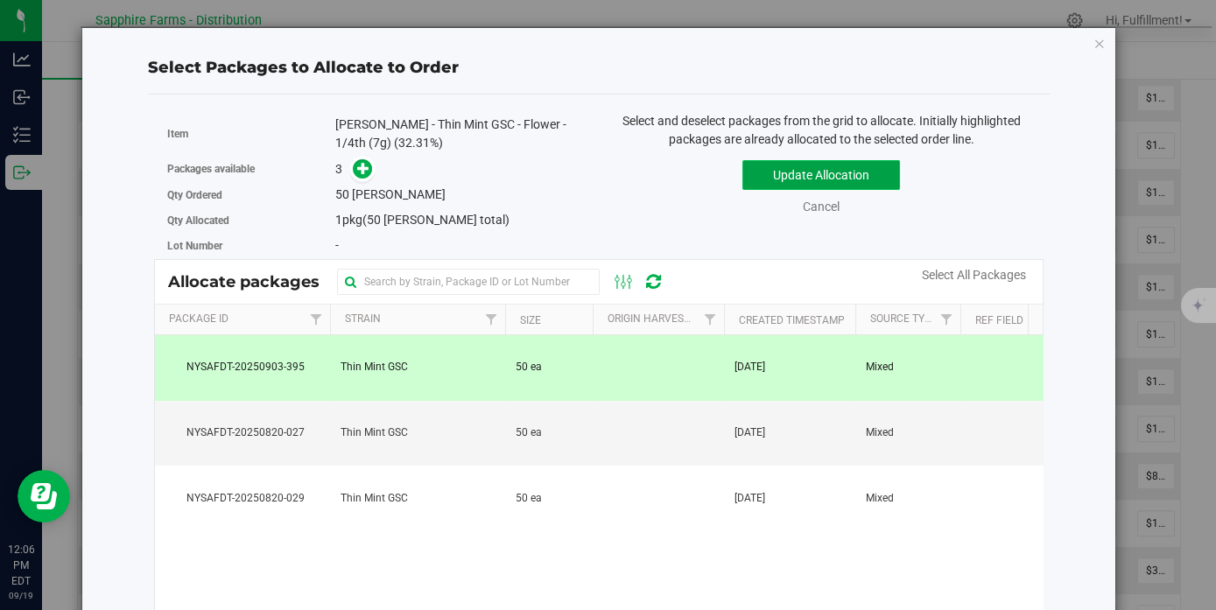
click at [807, 168] on button "Update Allocation" at bounding box center [821, 175] width 158 height 30
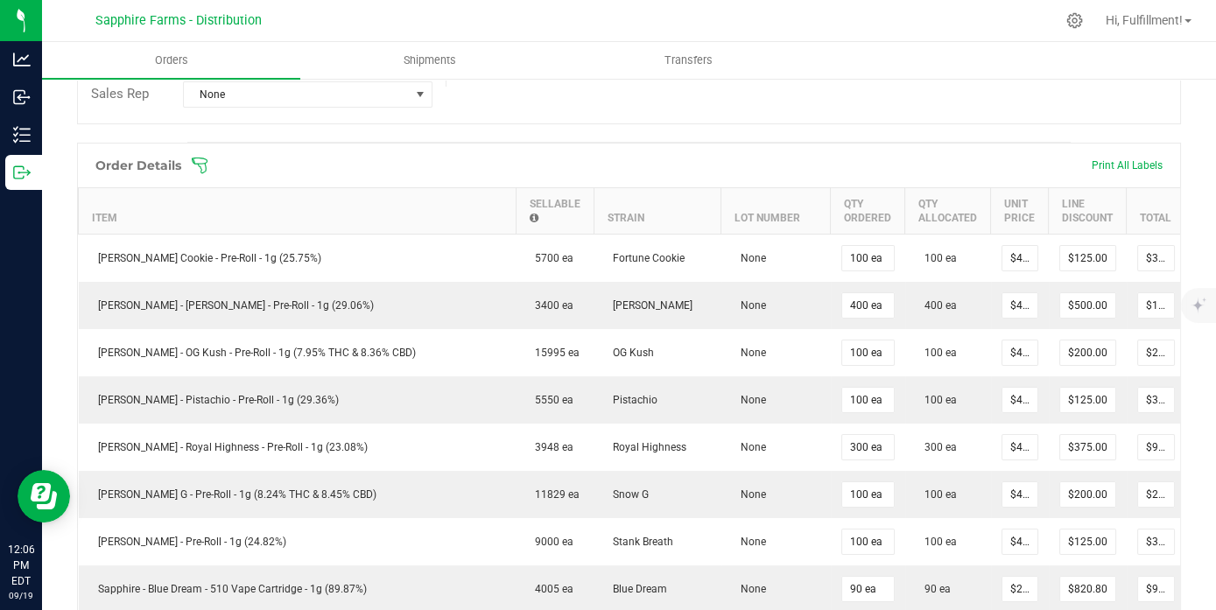
scroll to position [292, 0]
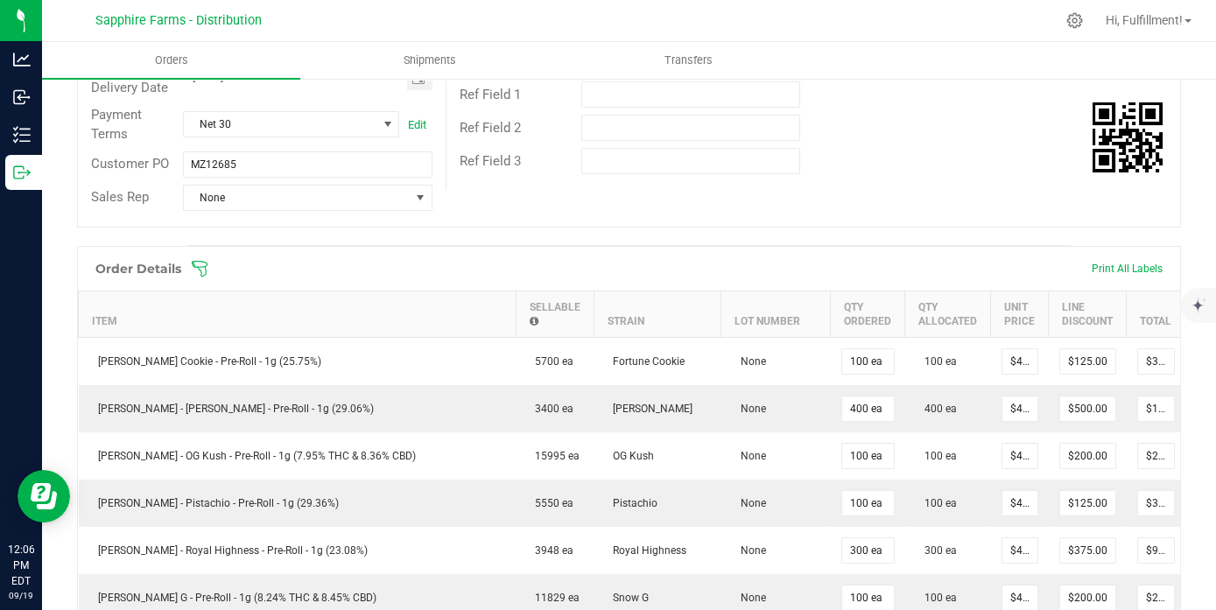
click at [201, 278] on icon at bounding box center [200, 269] width 18 height 18
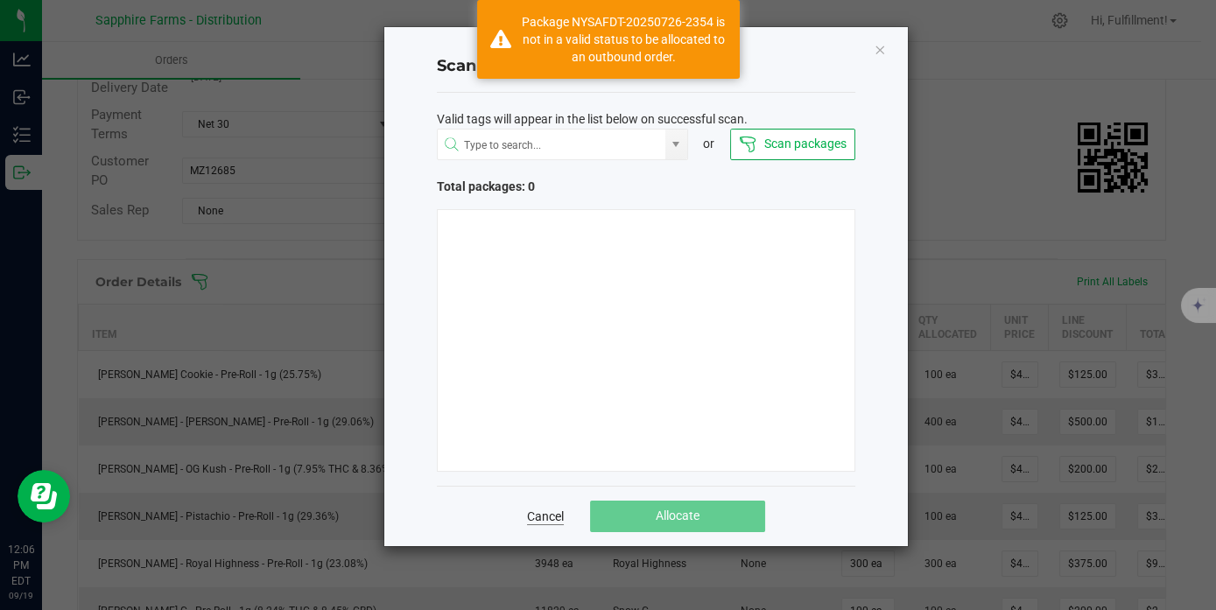
click at [557, 514] on link "Cancel" at bounding box center [545, 517] width 37 height 18
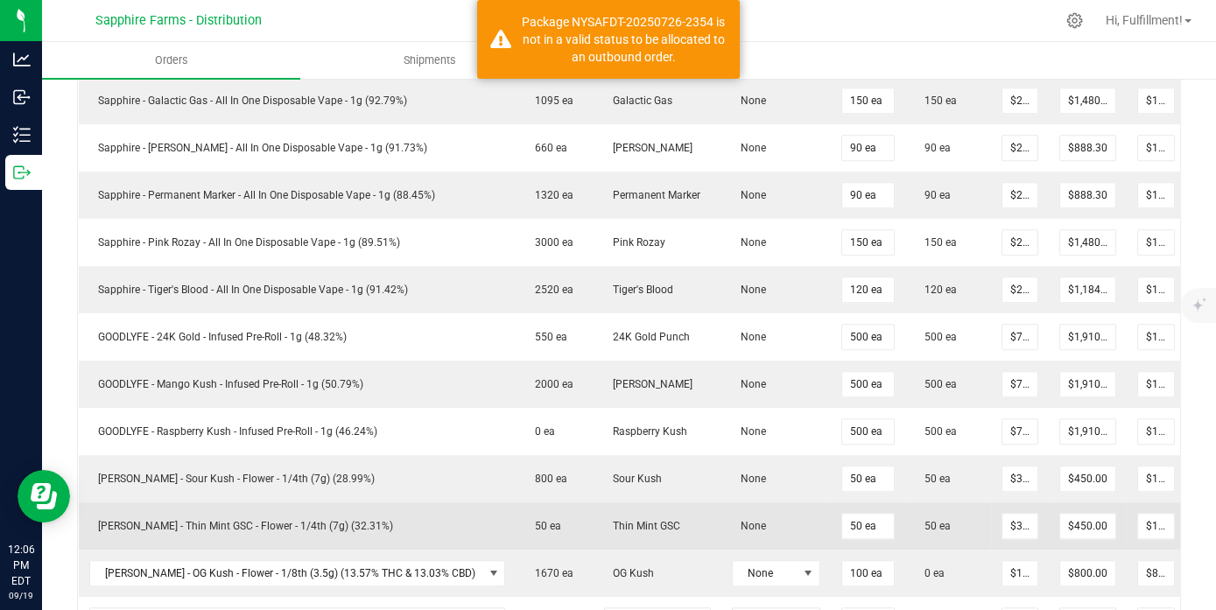
scroll to position [1556, 0]
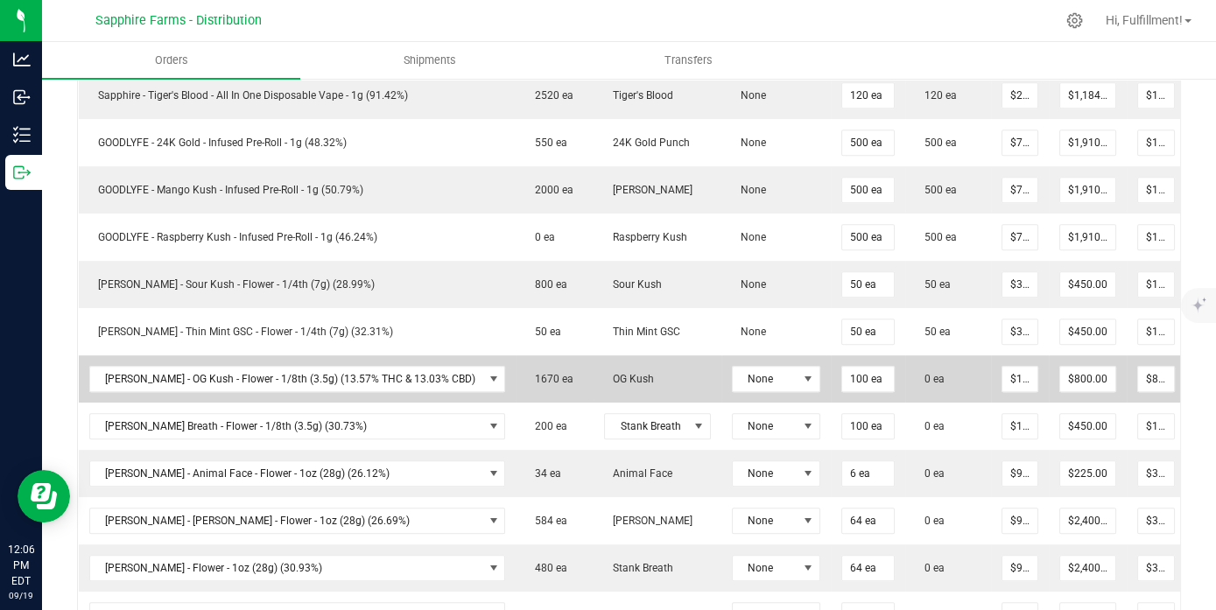
click at [1190, 372] on icon at bounding box center [1209, 377] width 14 height 11
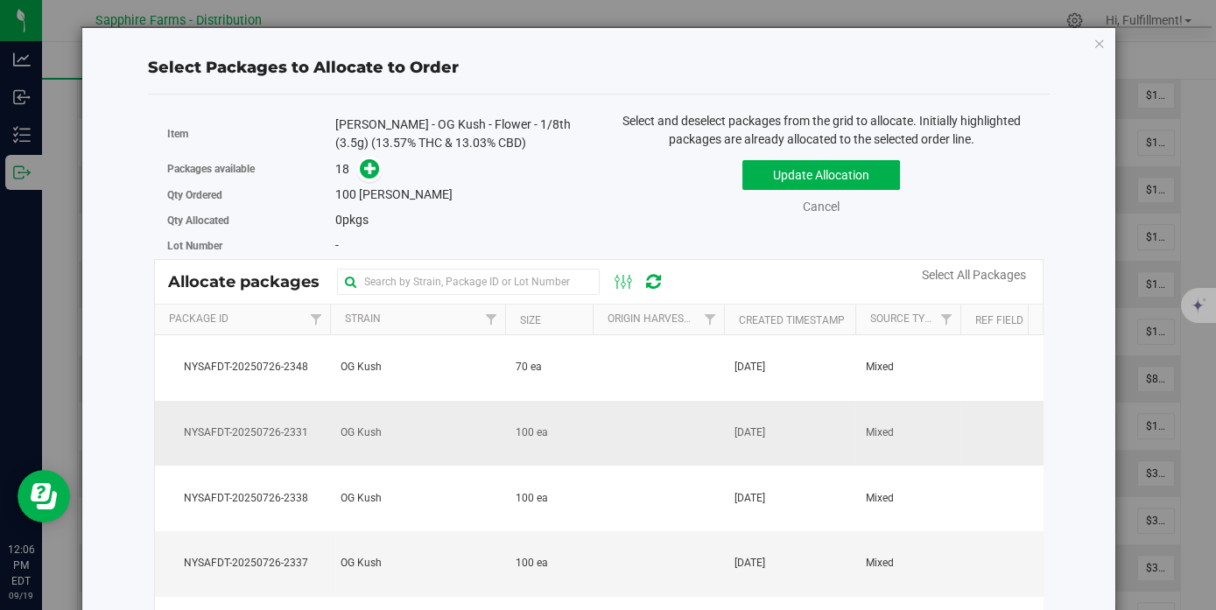
click at [735, 410] on td "[DATE]" at bounding box center [789, 434] width 131 height 66
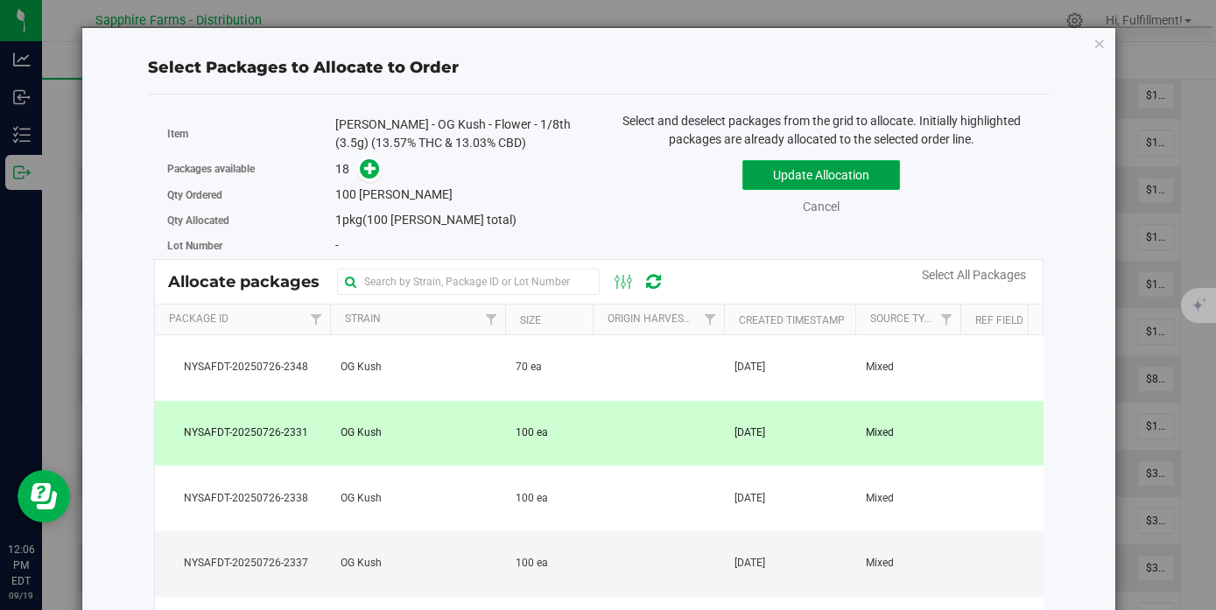
click at [760, 164] on button "Update Allocation" at bounding box center [821, 175] width 158 height 30
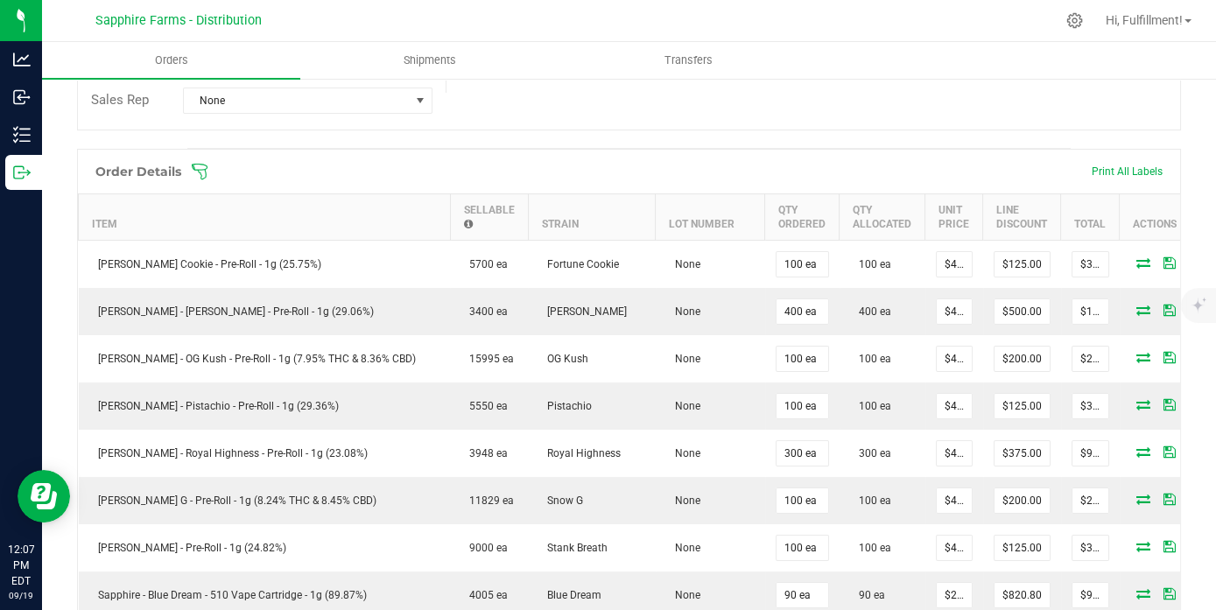
scroll to position [194, 0]
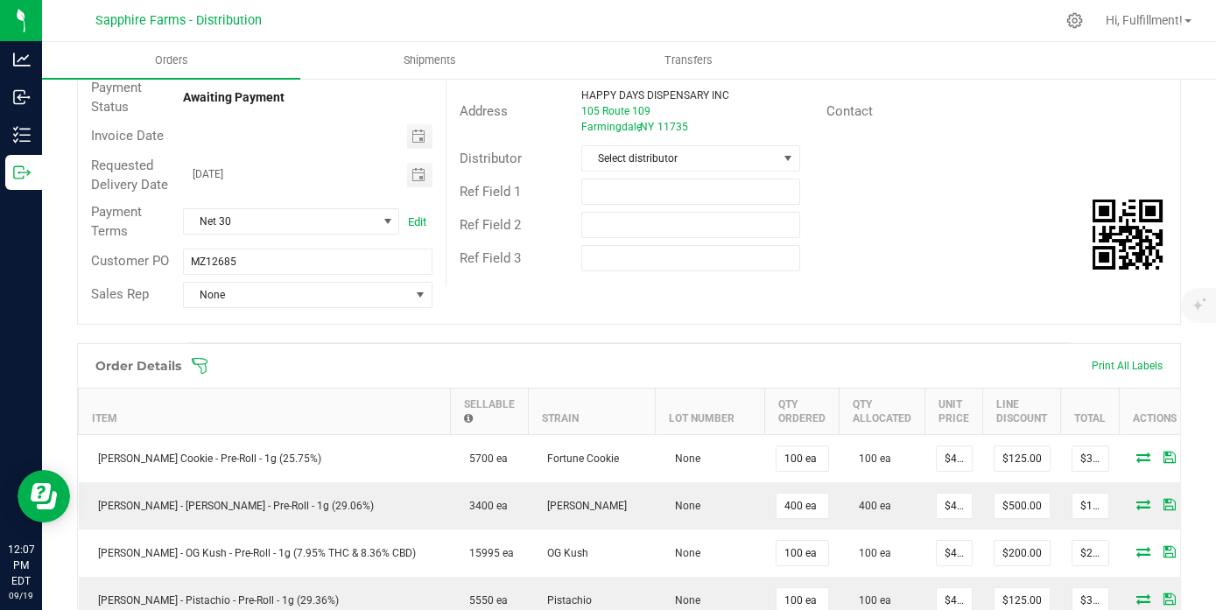
click at [194, 375] on icon at bounding box center [200, 366] width 18 height 18
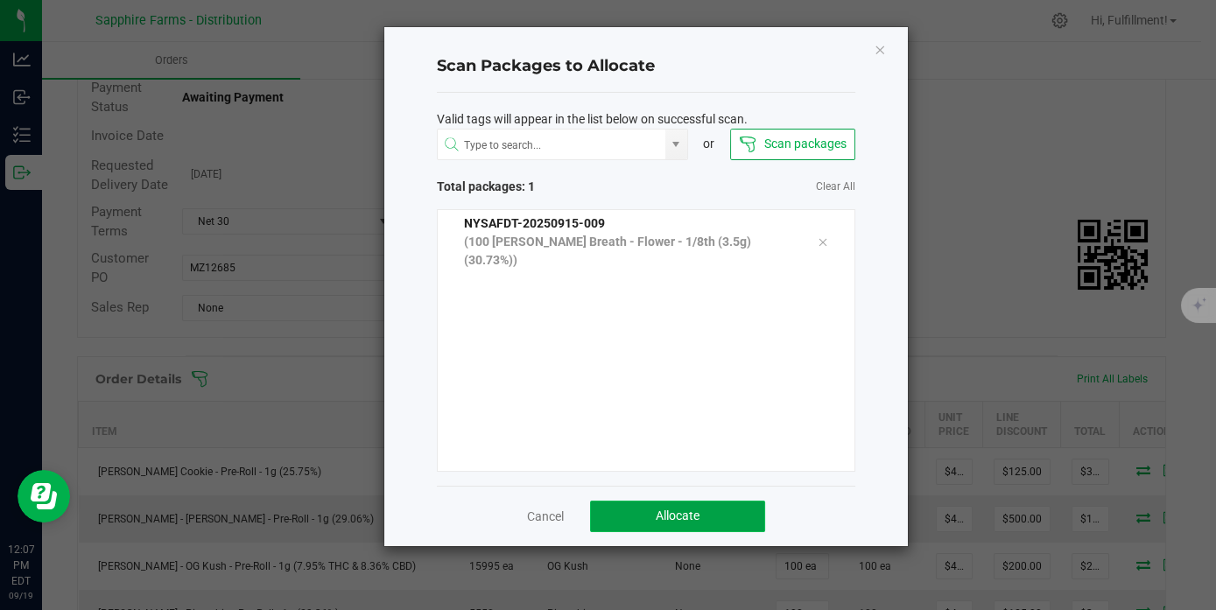
click at [672, 513] on span "Allocate" at bounding box center [678, 516] width 44 height 14
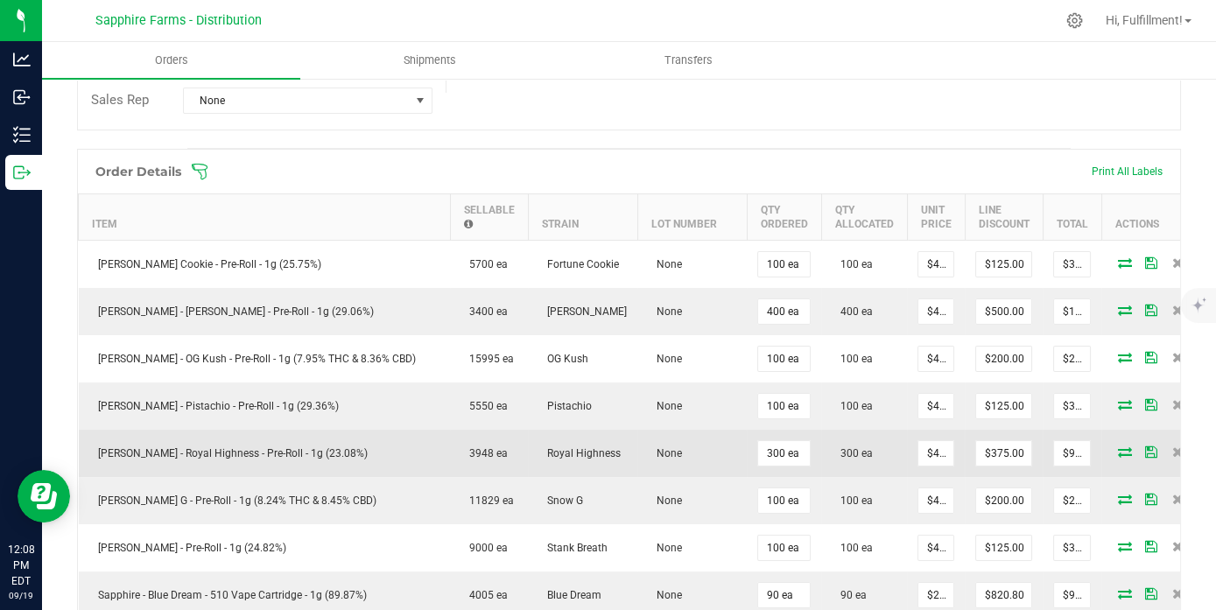
scroll to position [97, 0]
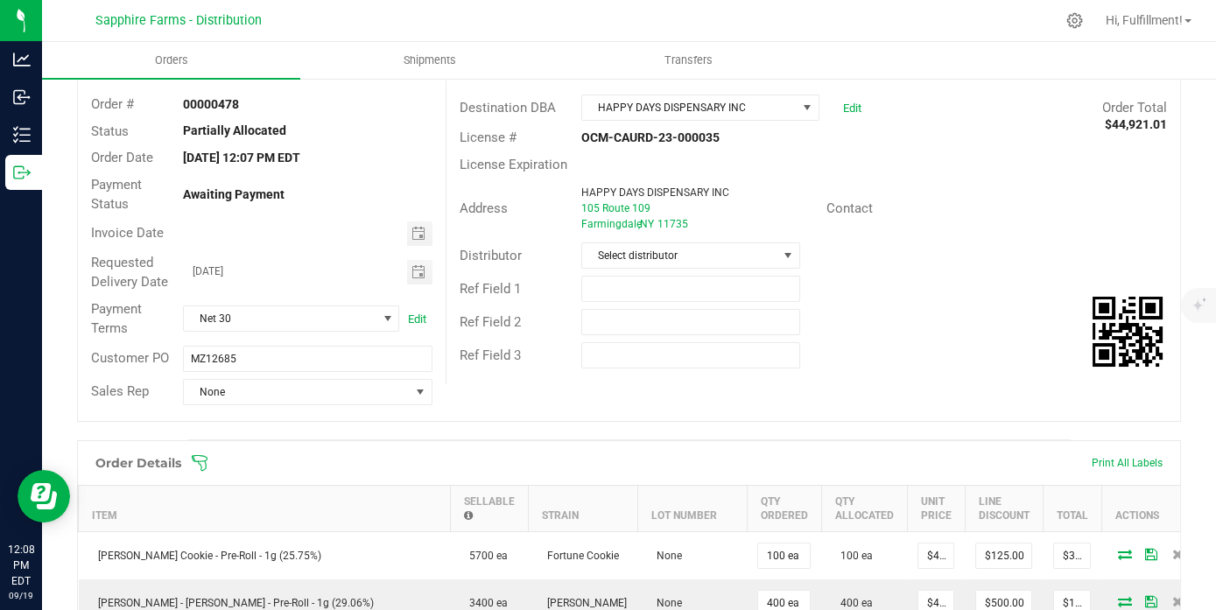
click at [203, 472] on icon at bounding box center [200, 463] width 18 height 18
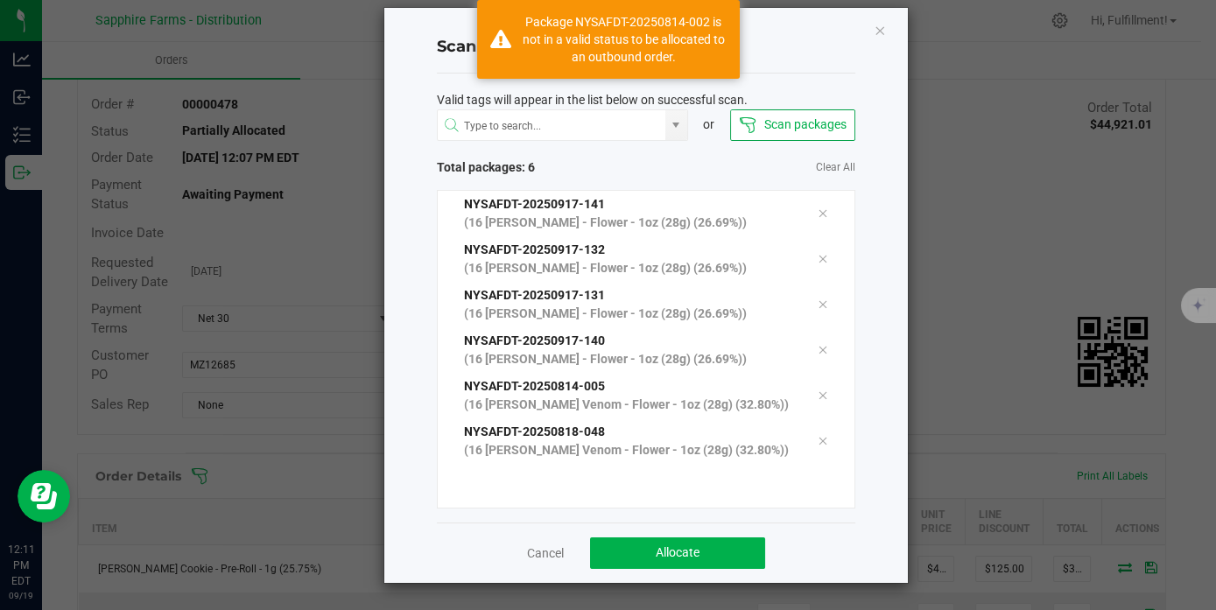
scroll to position [54, 0]
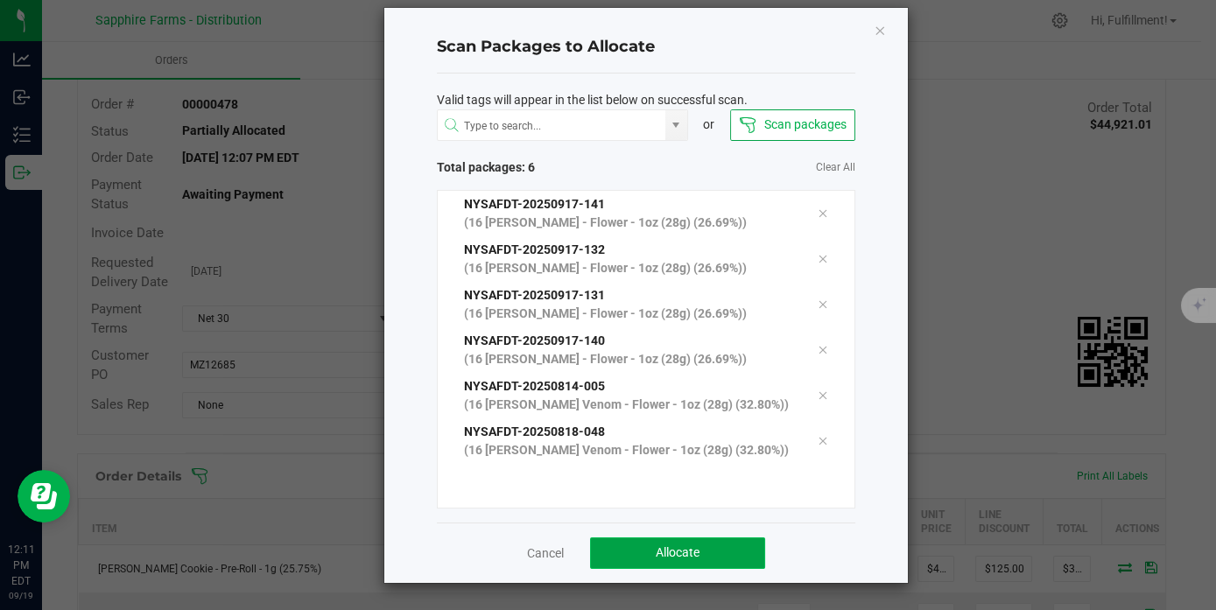
click at [725, 552] on button "Allocate" at bounding box center [677, 554] width 175 height 32
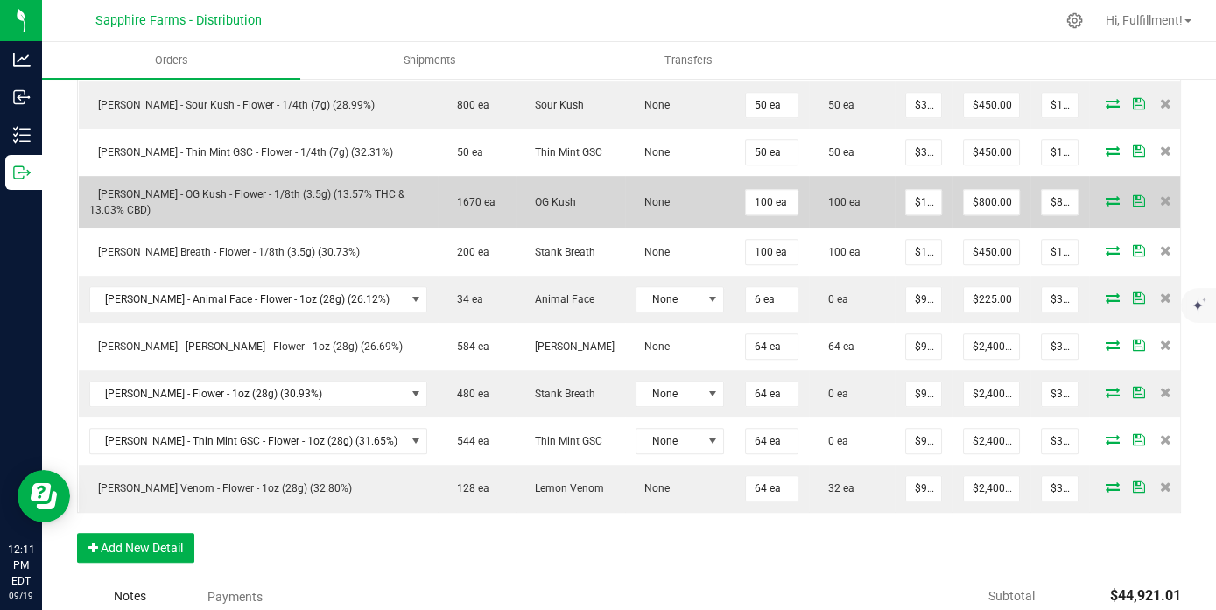
scroll to position [1848, 0]
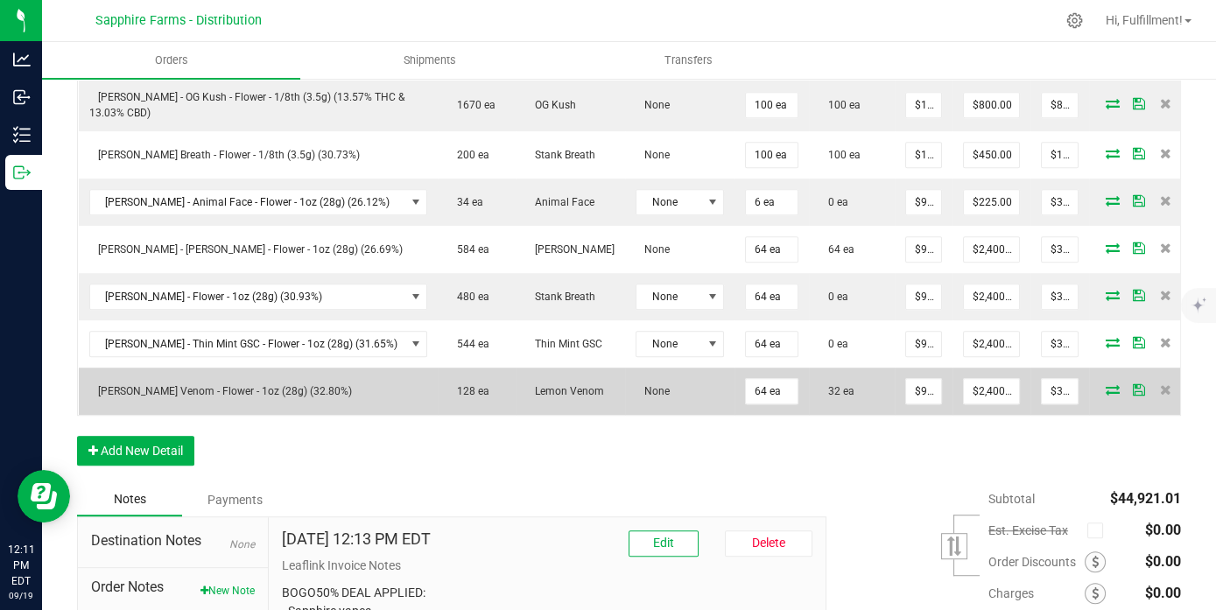
click at [1106, 394] on icon at bounding box center [1113, 389] width 14 height 11
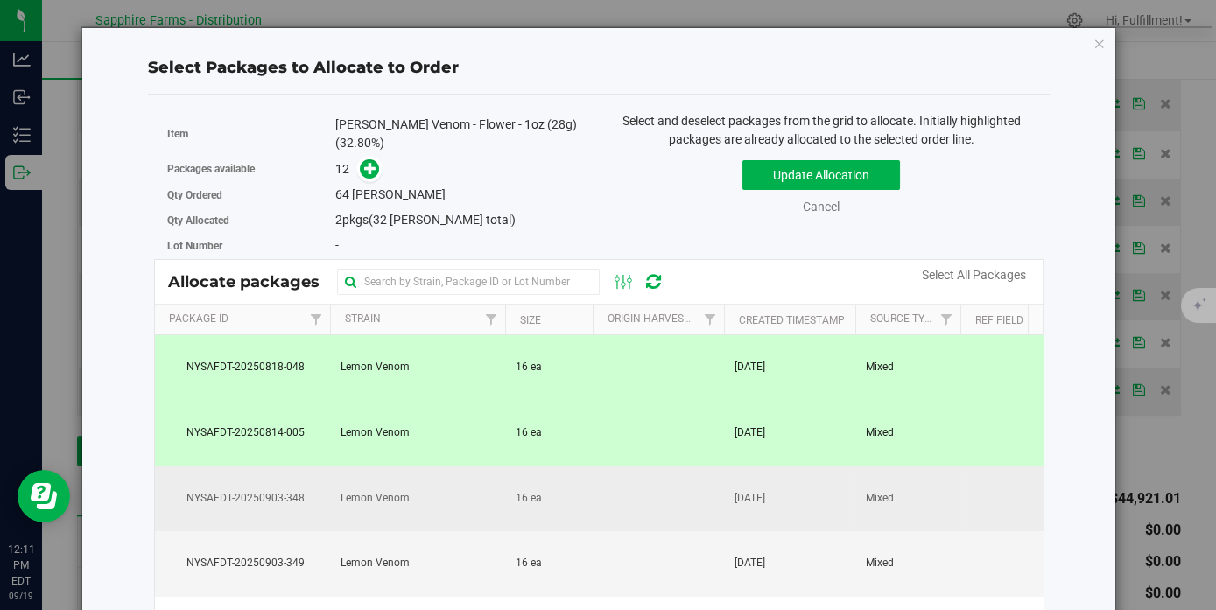
click at [648, 498] on td at bounding box center [658, 499] width 131 height 66
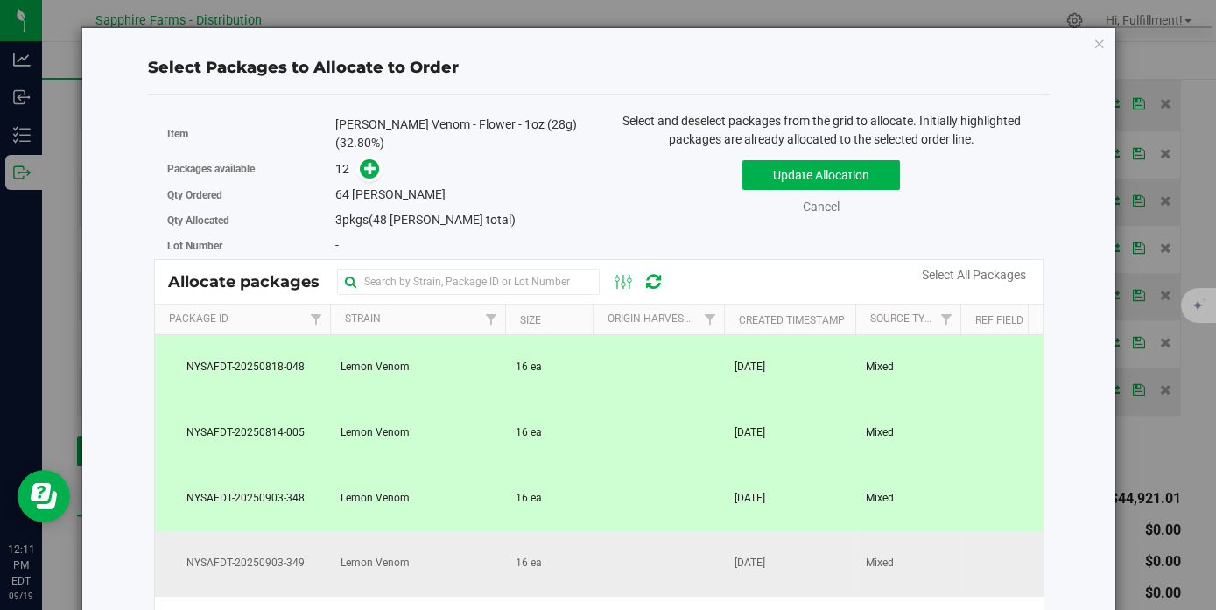
click at [645, 566] on td at bounding box center [658, 564] width 131 height 66
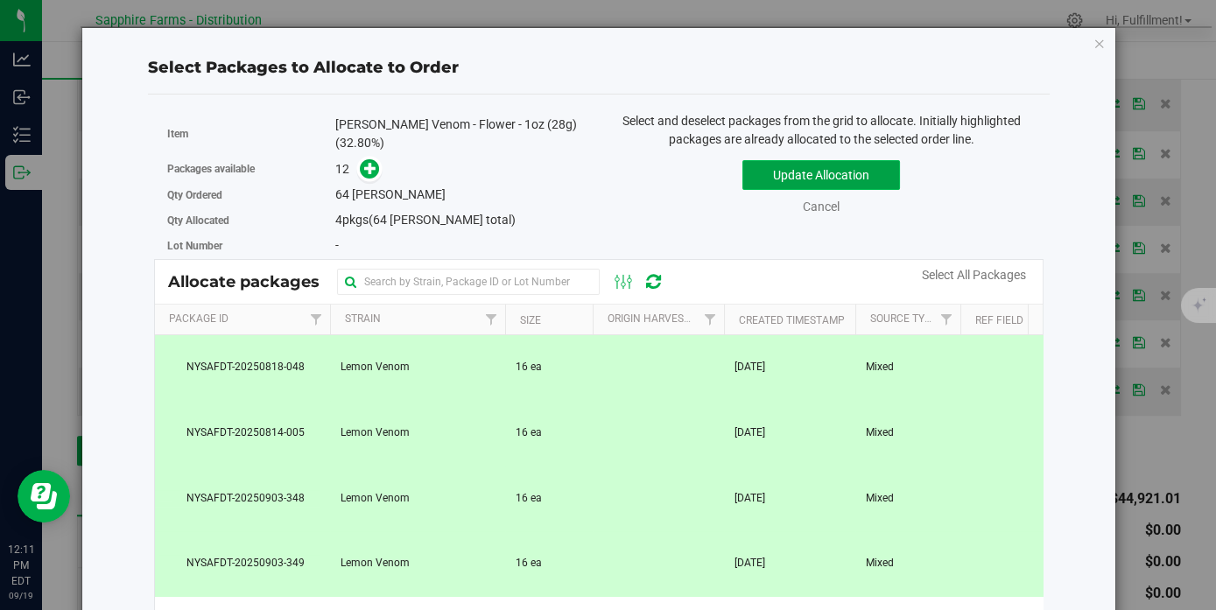
click at [803, 174] on button "Update Allocation" at bounding box center [821, 175] width 158 height 30
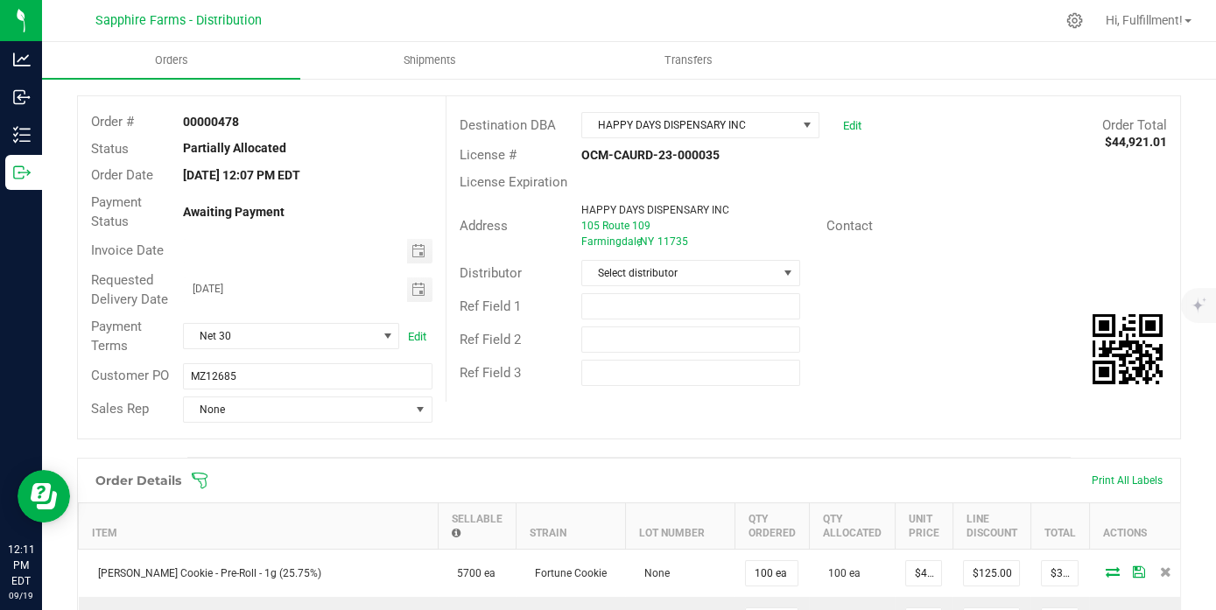
scroll to position [0, 0]
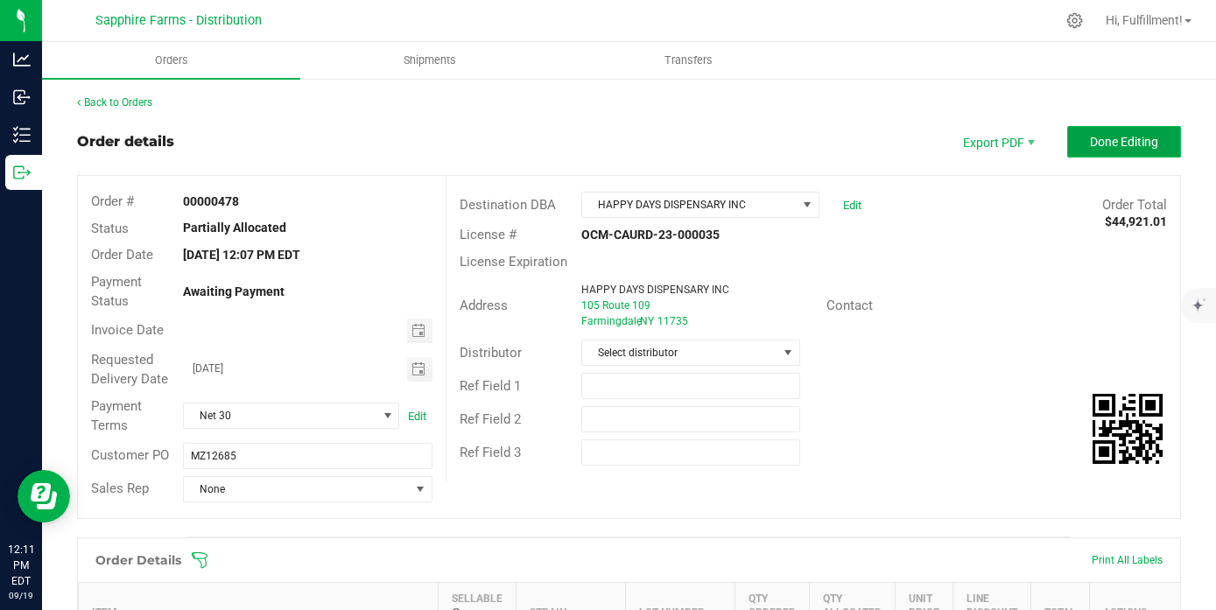
click at [1126, 137] on span "Done Editing" at bounding box center [1124, 142] width 68 height 14
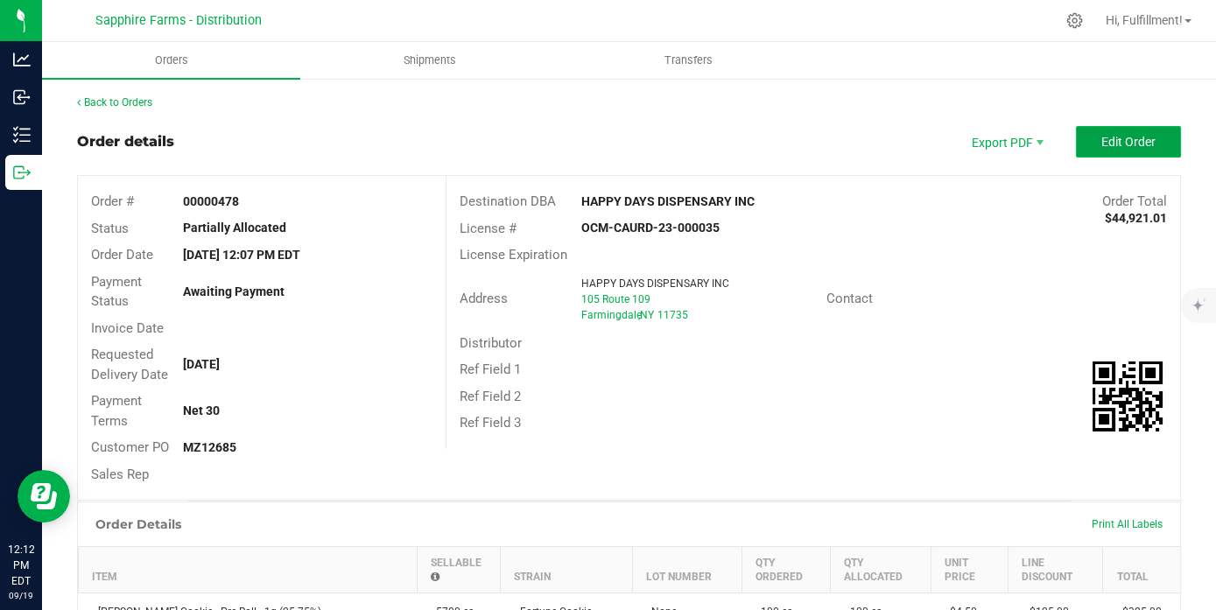
click at [1101, 137] on span "Edit Order" at bounding box center [1128, 142] width 54 height 14
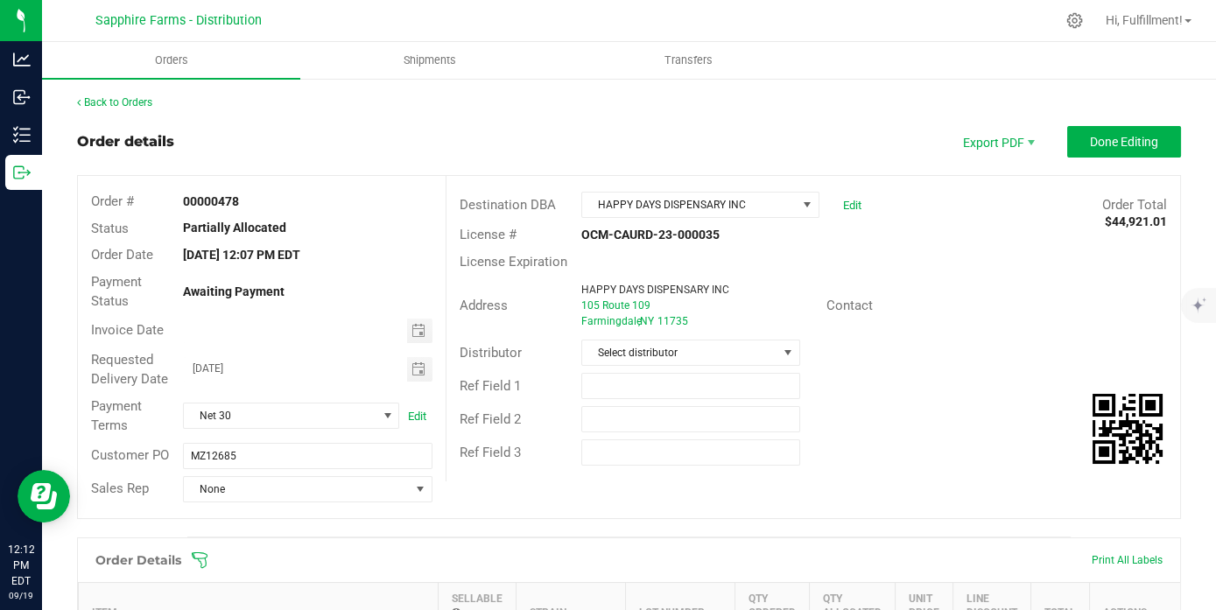
click at [202, 566] on icon at bounding box center [200, 561] width 18 height 18
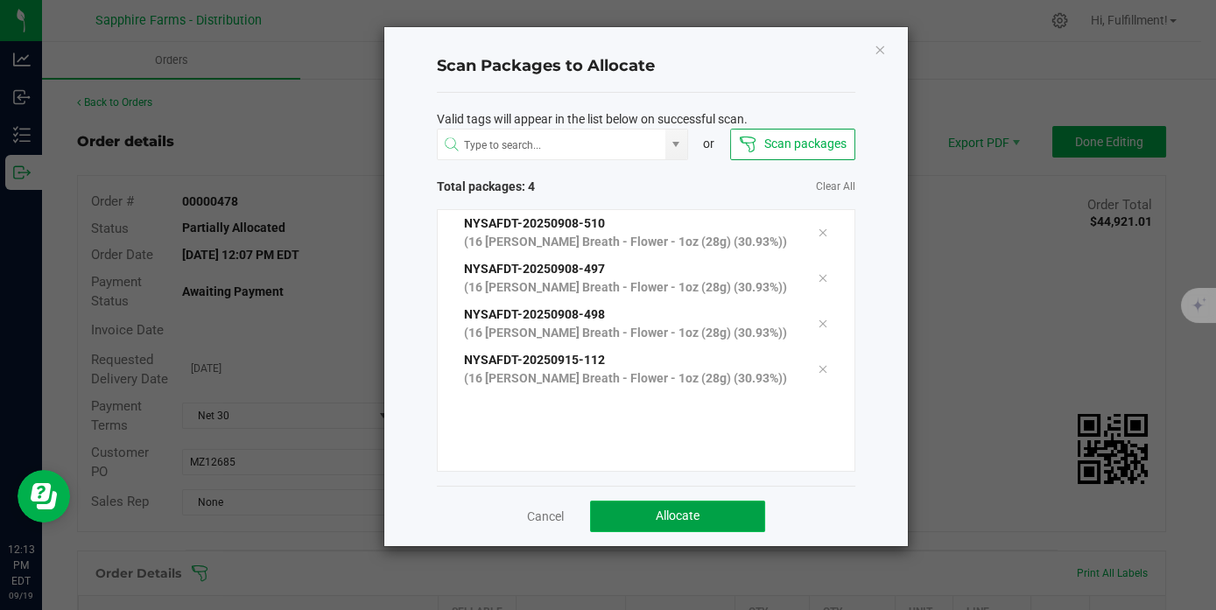
click at [707, 532] on button "Allocate" at bounding box center [677, 517] width 175 height 32
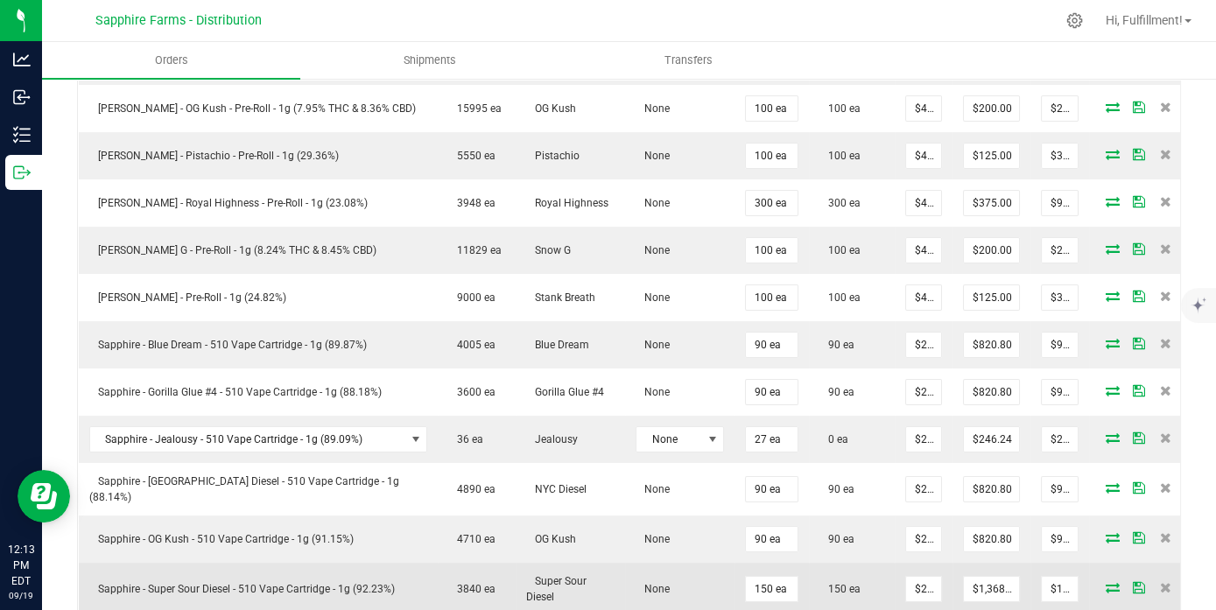
scroll to position [680, 0]
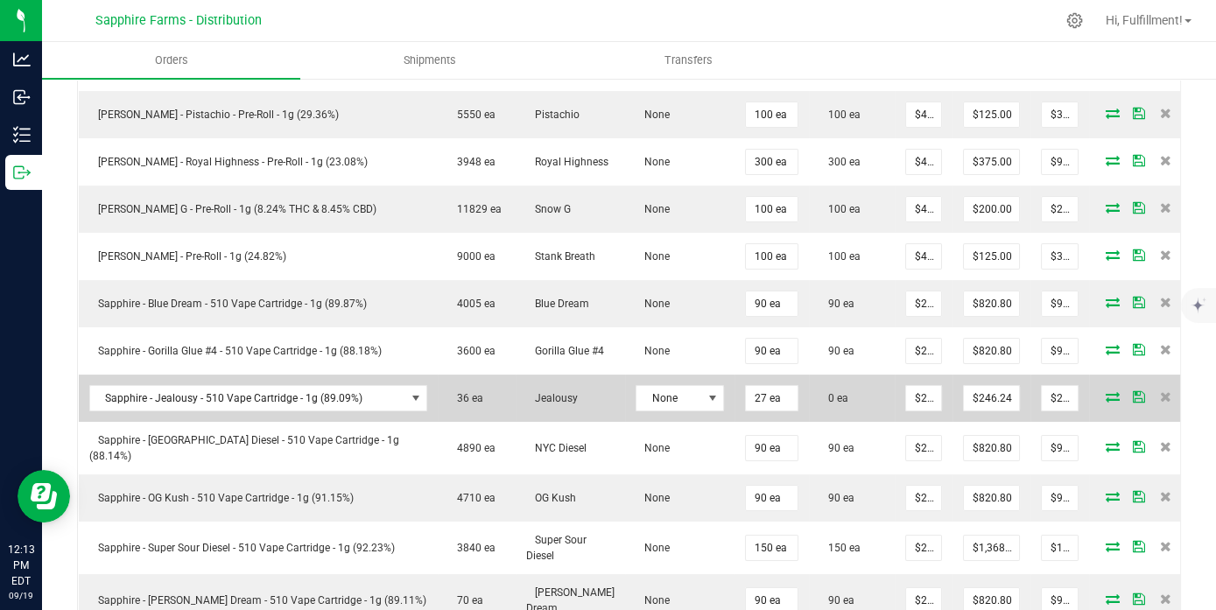
click at [1106, 402] on icon at bounding box center [1113, 396] width 14 height 11
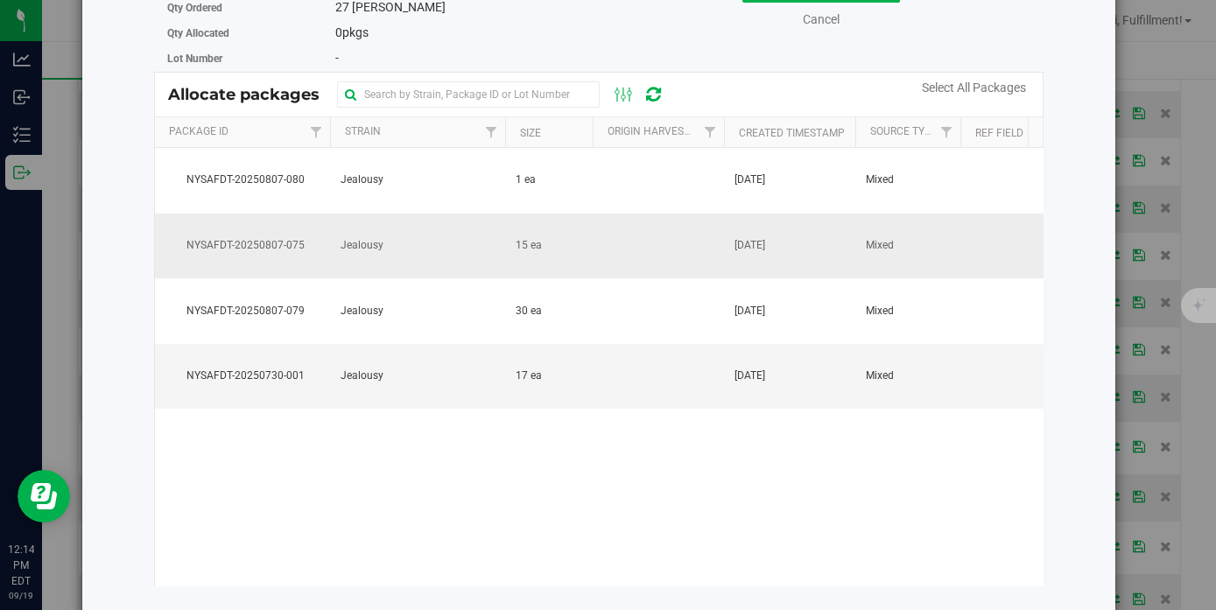
scroll to position [0, 0]
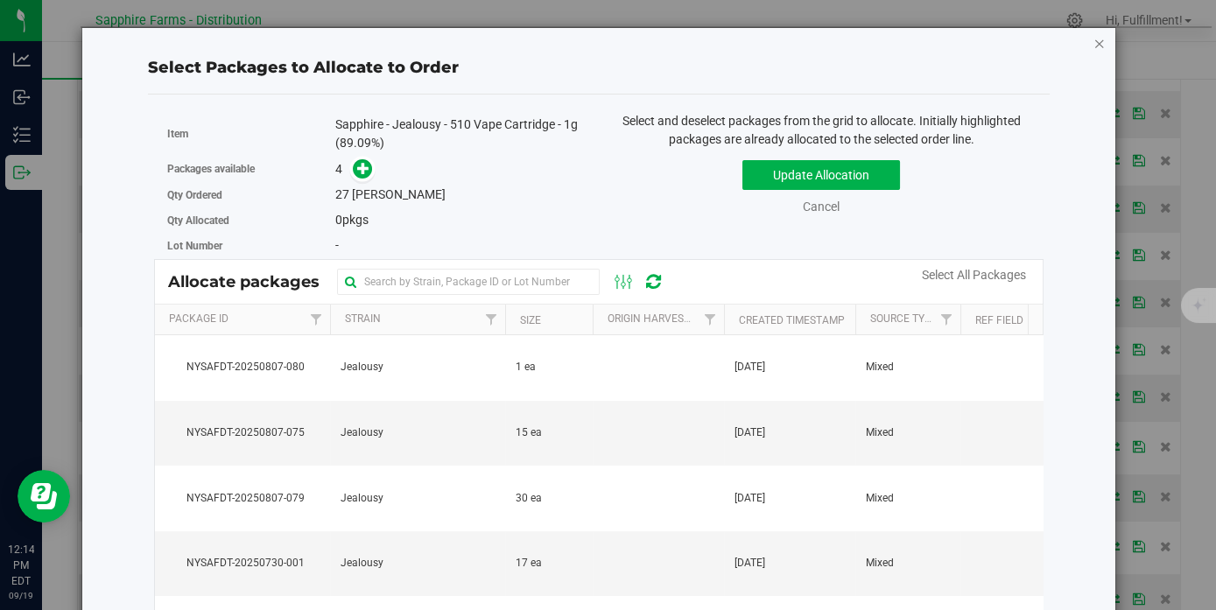
click at [1093, 48] on icon "button" at bounding box center [1099, 42] width 12 height 21
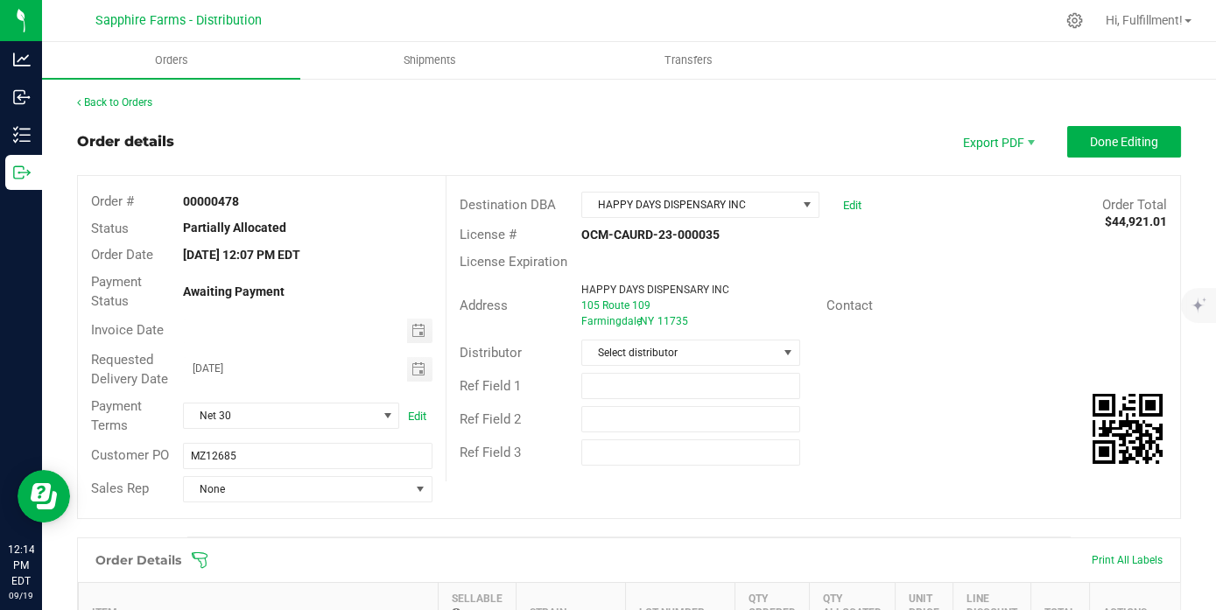
click at [200, 566] on icon at bounding box center [200, 561] width 18 height 18
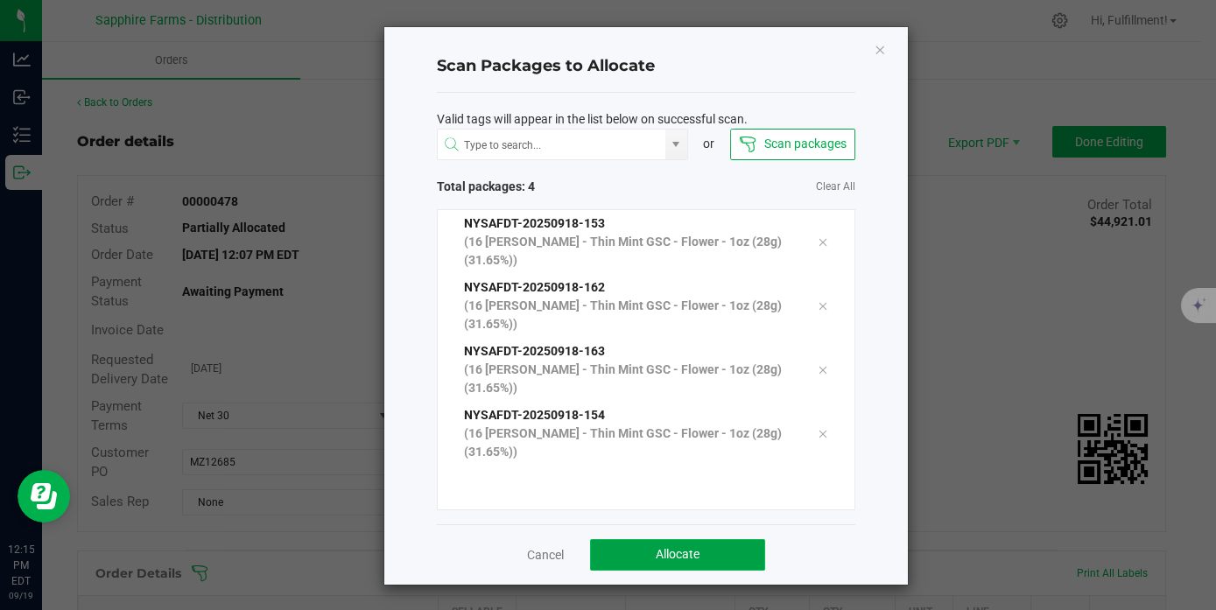
click at [680, 551] on span "Allocate" at bounding box center [678, 554] width 44 height 14
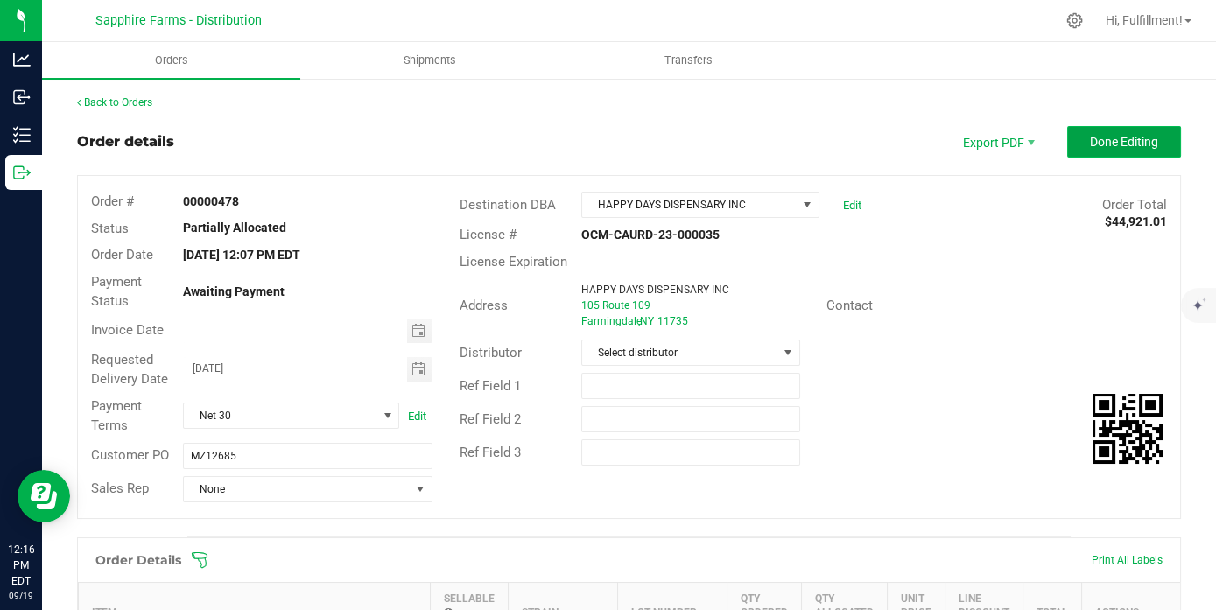
click at [1110, 135] on span "Done Editing" at bounding box center [1124, 142] width 68 height 14
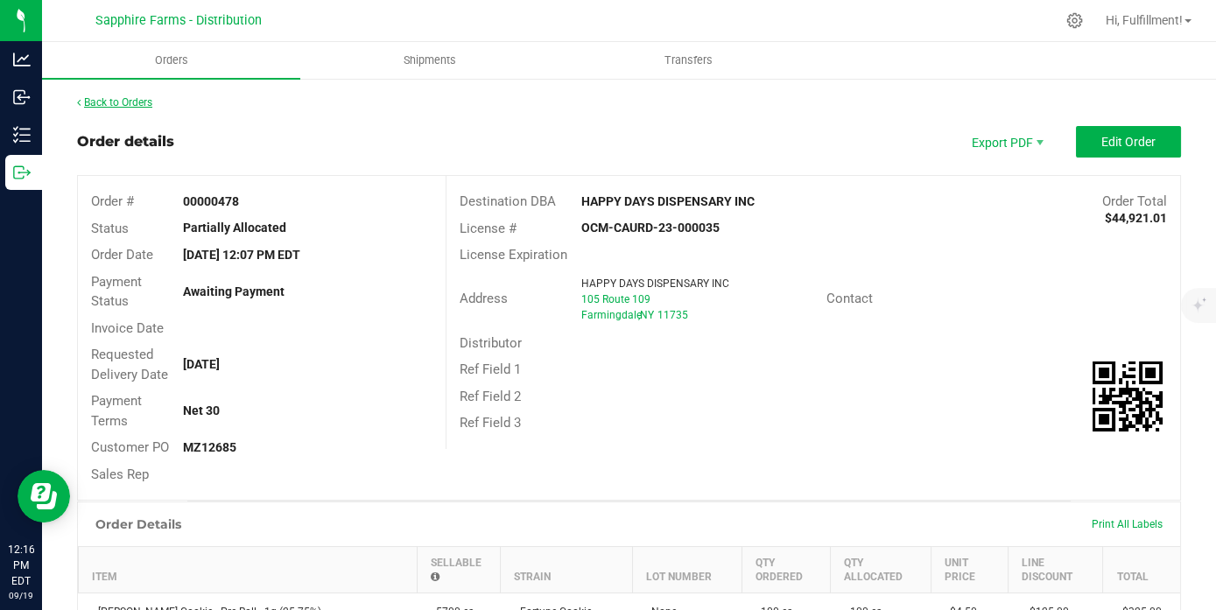
click at [121, 99] on link "Back to Orders" at bounding box center [114, 102] width 75 height 12
